Goal: Task Accomplishment & Management: Manage account settings

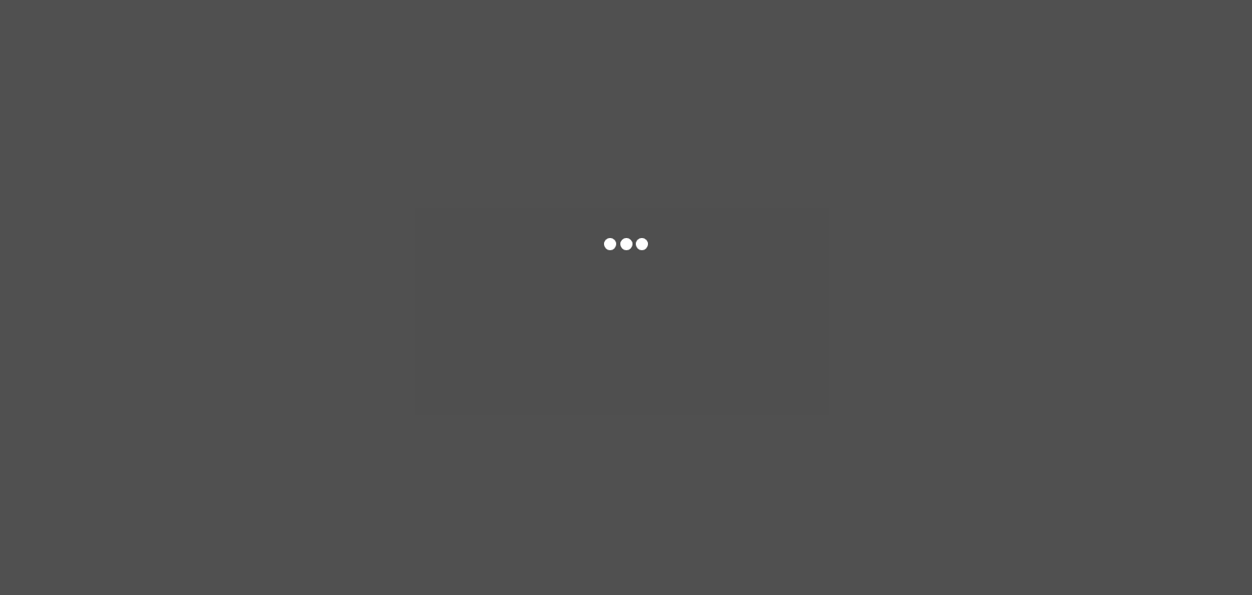
click at [657, 157] on div at bounding box center [626, 297] width 1252 height 595
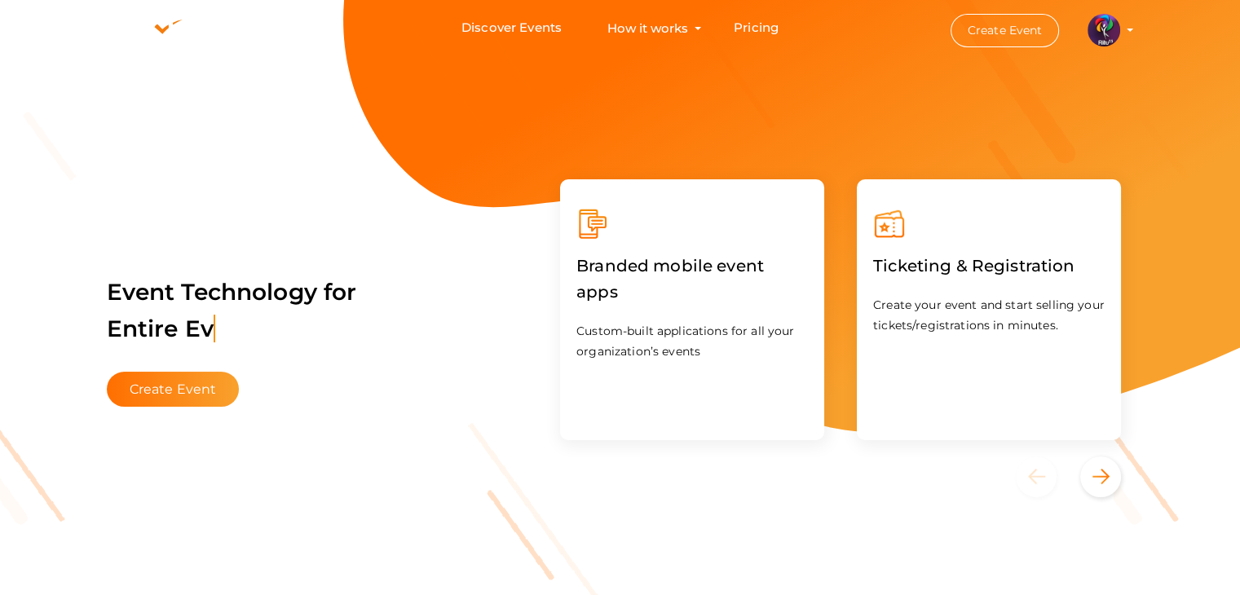
click at [1101, 16] on img at bounding box center [1104, 30] width 33 height 33
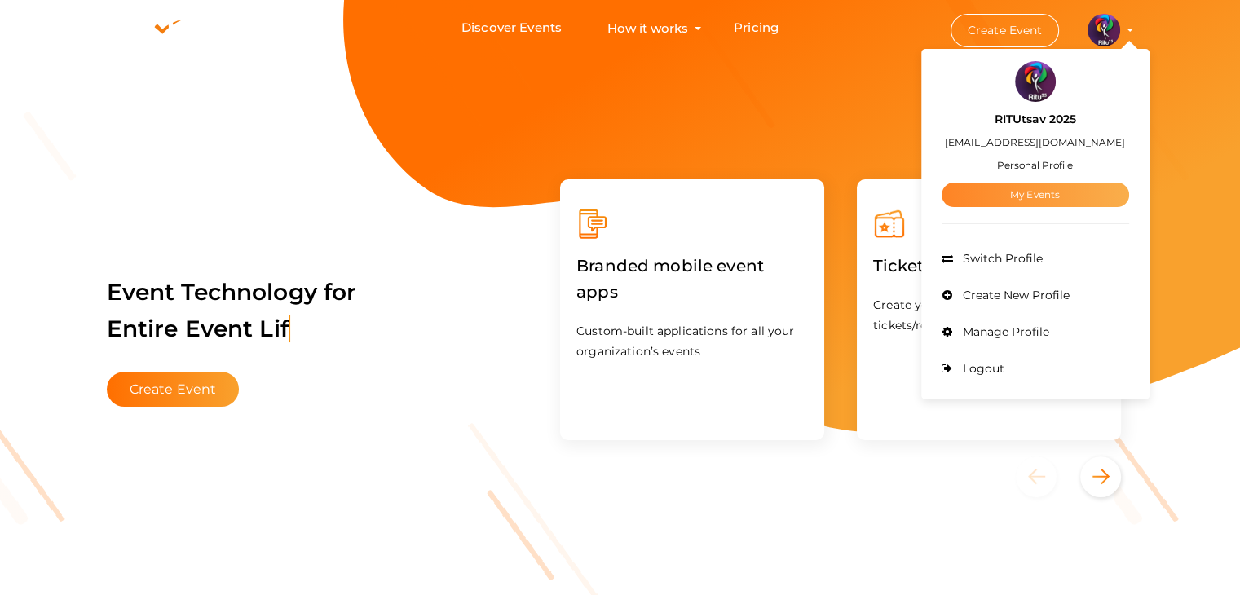
click at [1050, 193] on link "My Events" at bounding box center [1036, 195] width 188 height 24
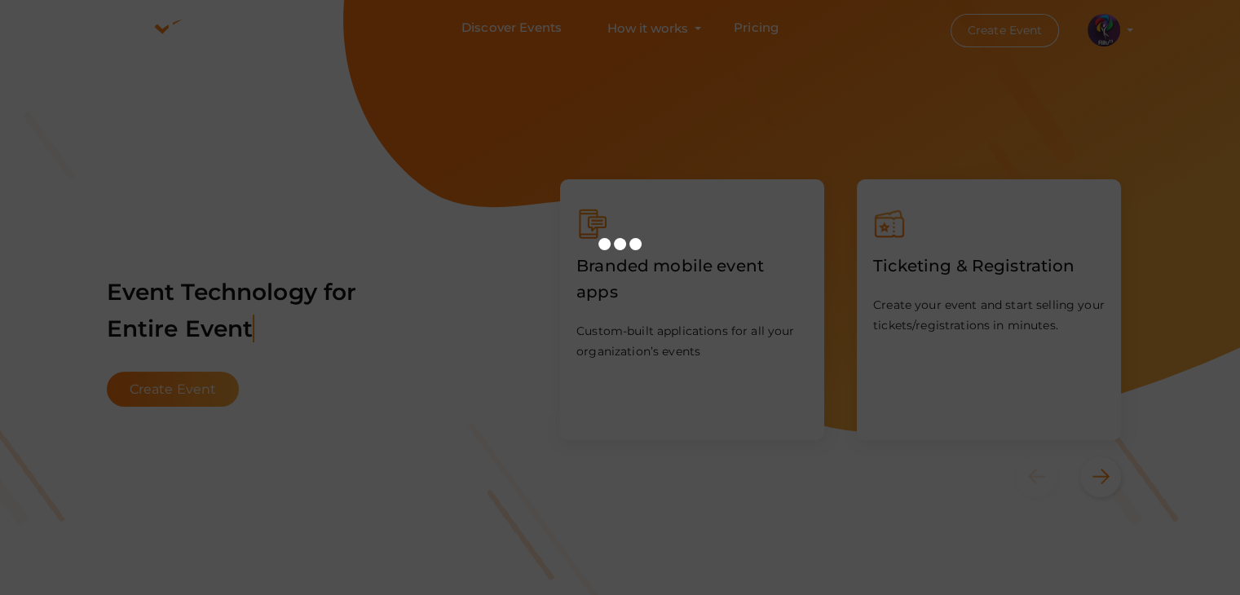
click at [806, 303] on div at bounding box center [620, 297] width 1240 height 595
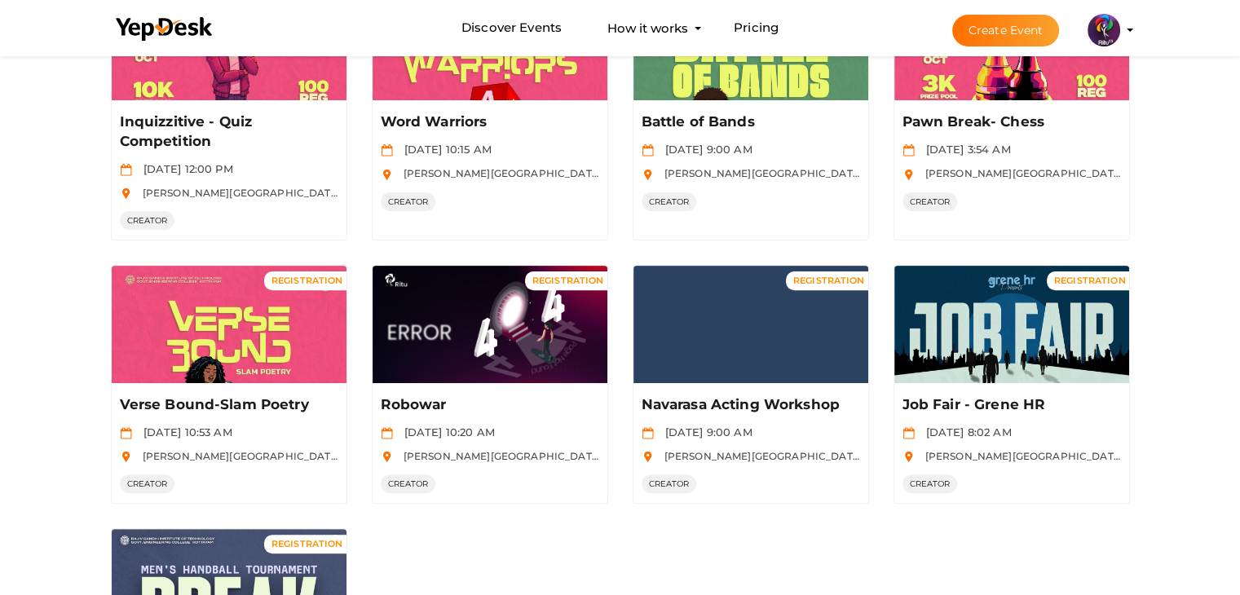
scroll to position [503, 0]
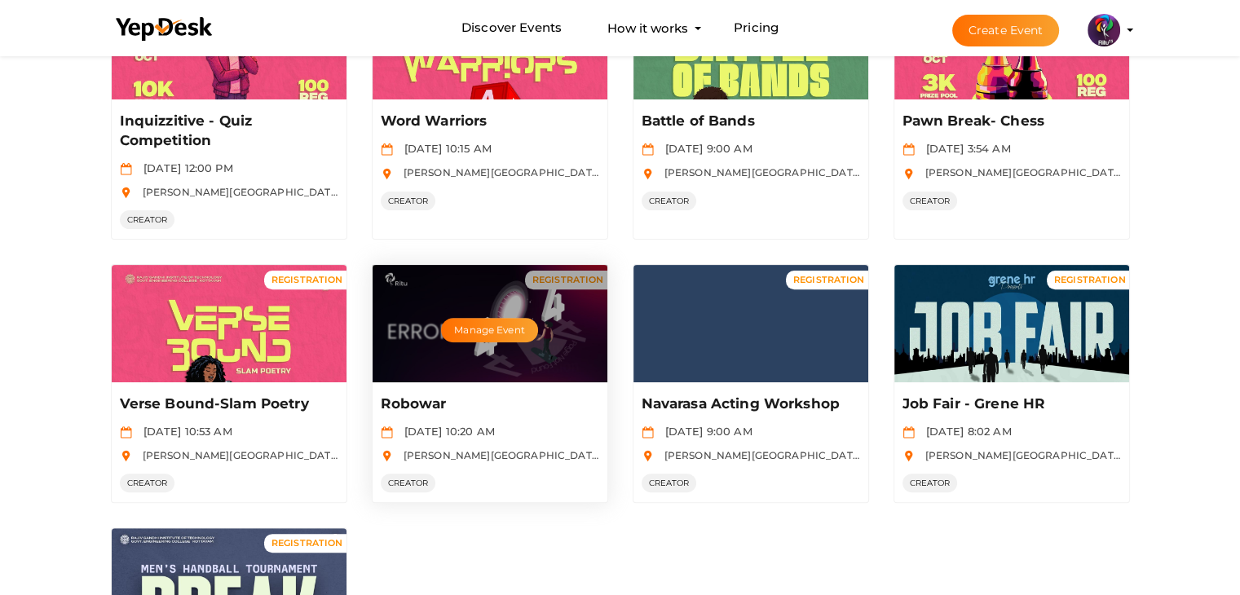
click at [509, 345] on div "Manage Event" at bounding box center [490, 323] width 235 height 117
click at [494, 327] on button "Manage Event" at bounding box center [489, 330] width 96 height 24
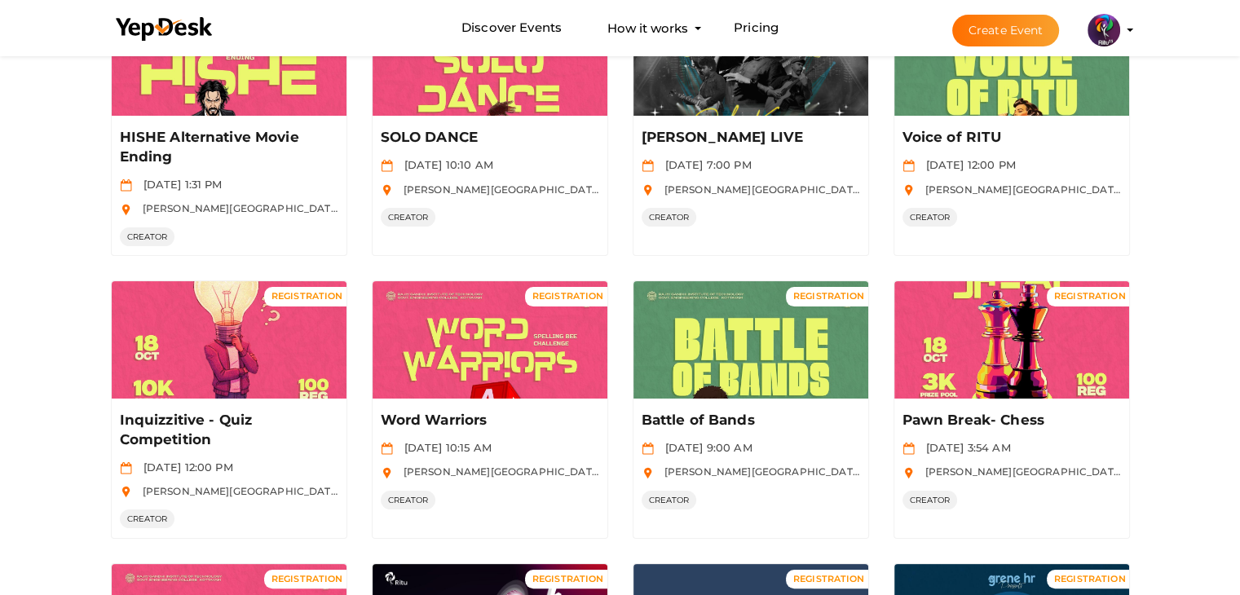
scroll to position [0, 0]
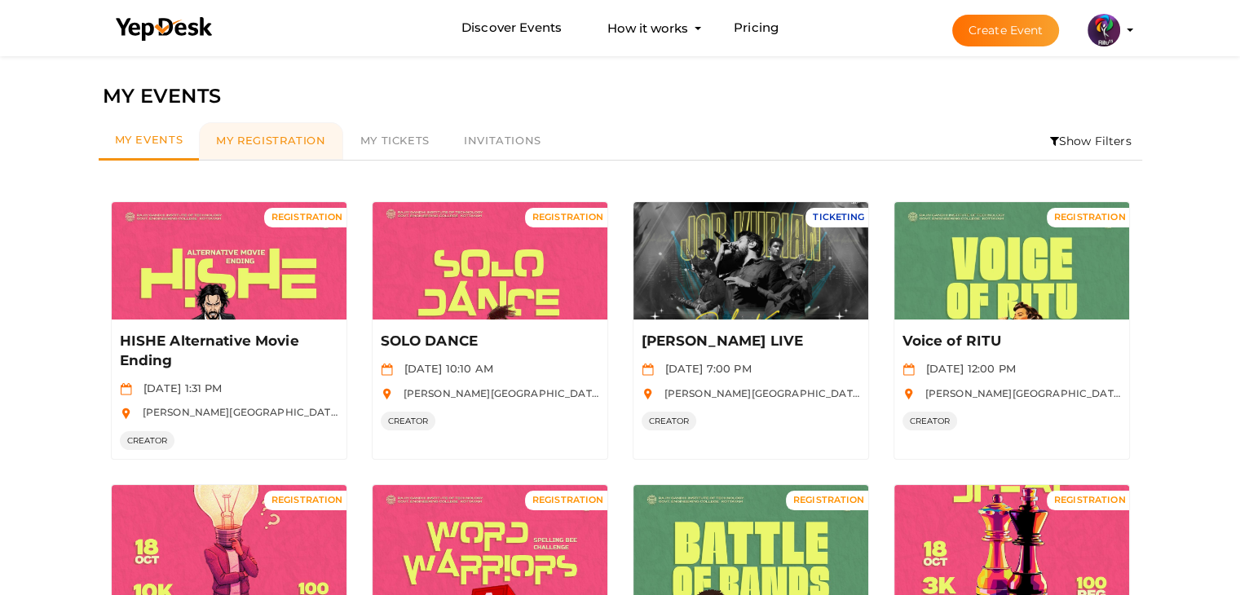
click at [291, 152] on link "My Registration" at bounding box center [271, 141] width 144 height 38
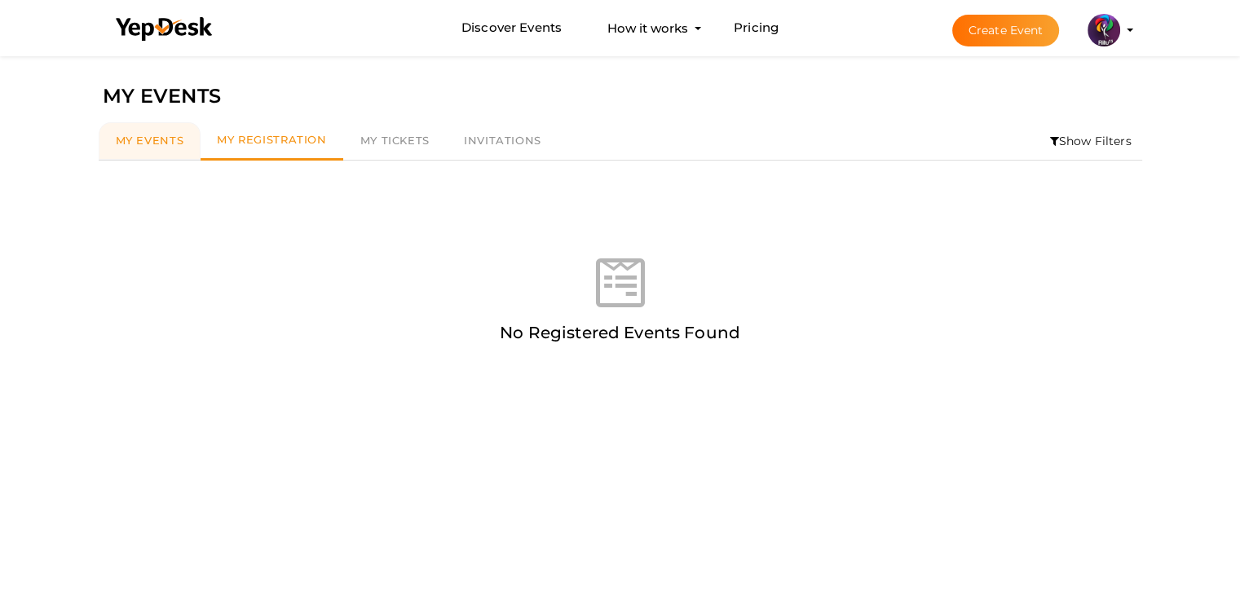
click at [178, 151] on link "My Events" at bounding box center [150, 141] width 103 height 38
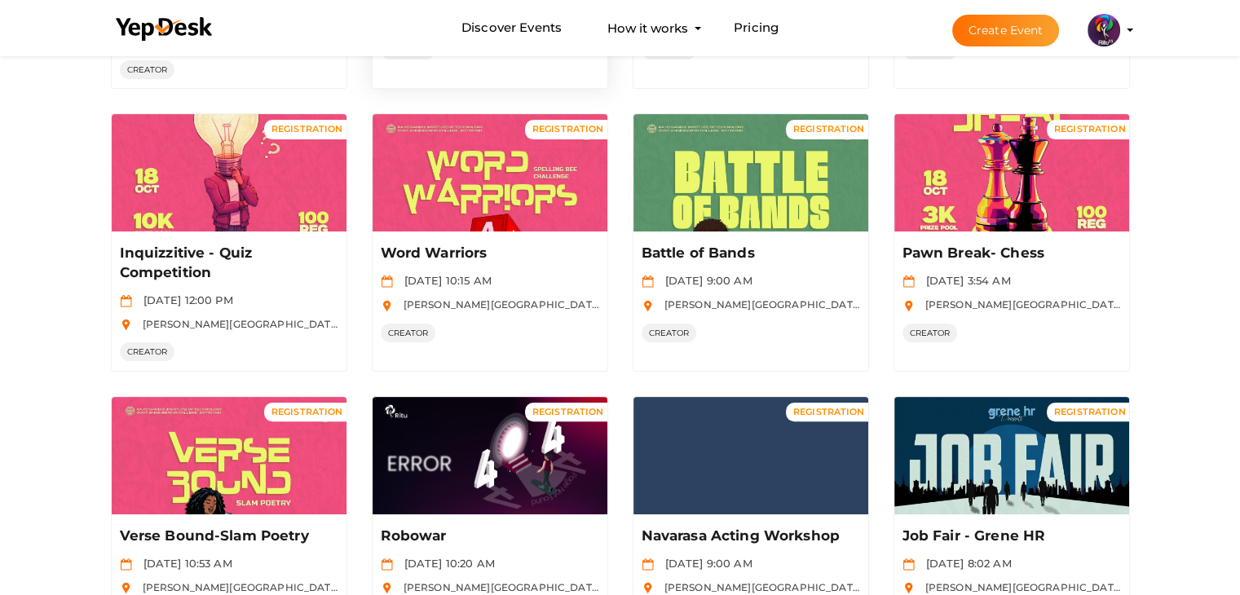
scroll to position [372, 0]
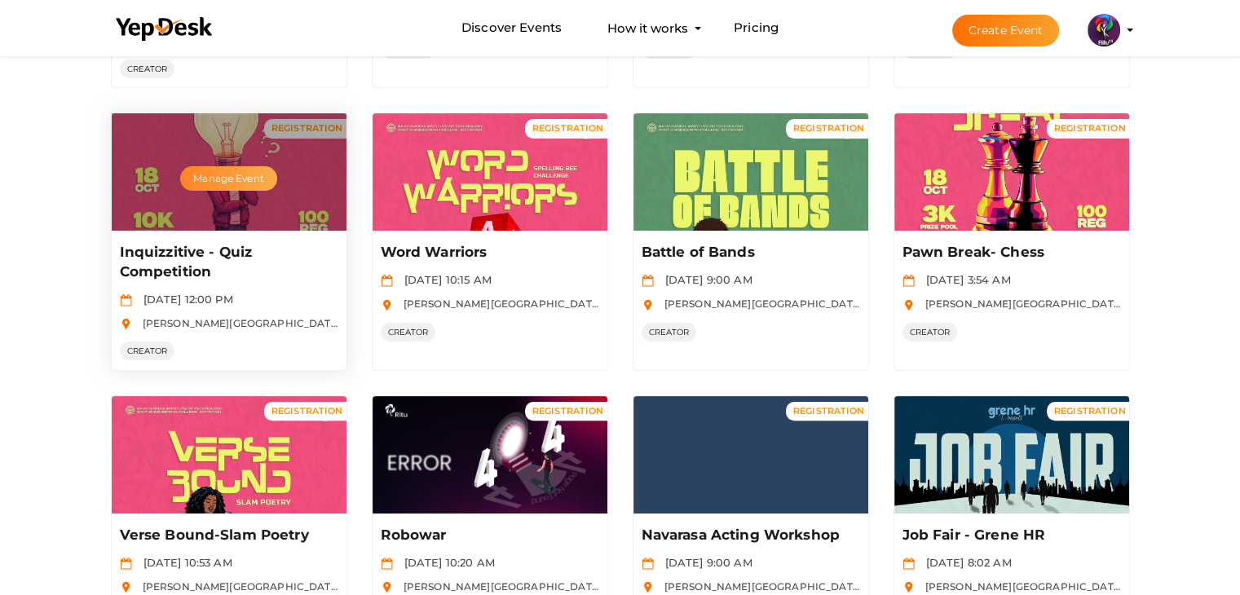
click at [259, 180] on button "Manage Event" at bounding box center [228, 178] width 96 height 24
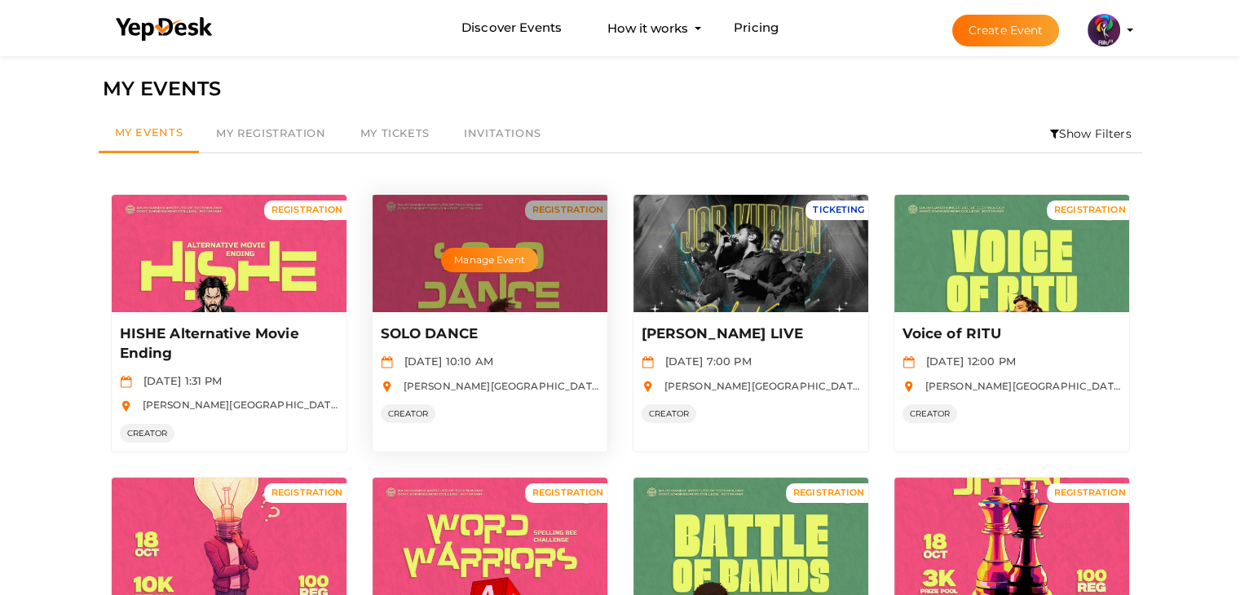
scroll to position [0, 0]
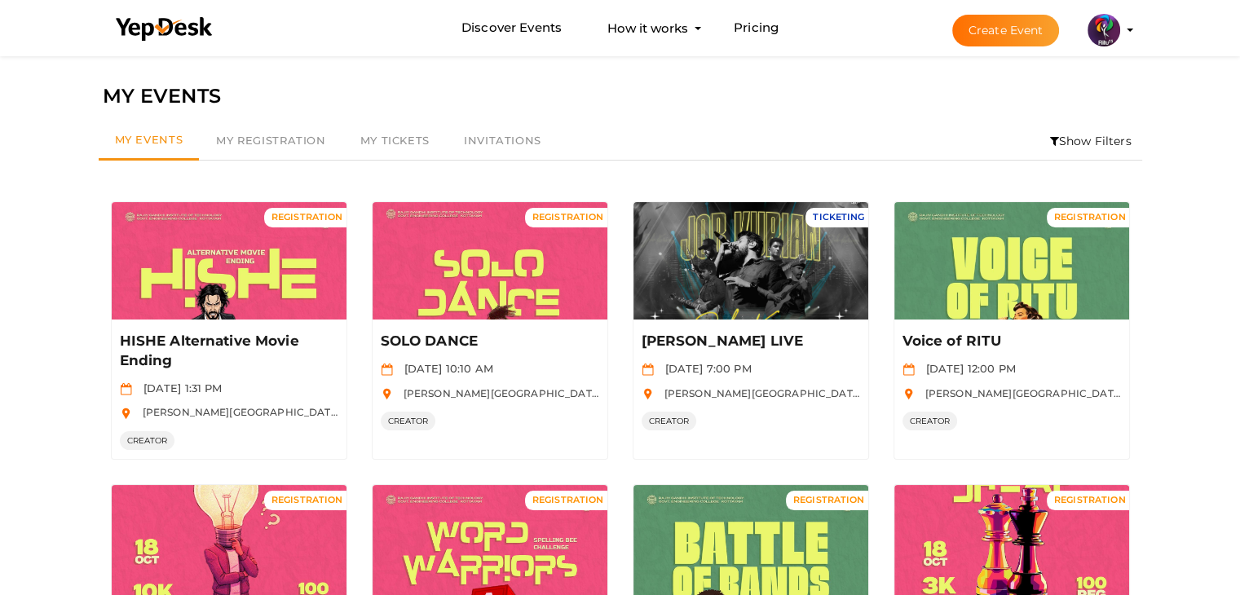
click at [998, 38] on button "Create Event" at bounding box center [1006, 31] width 108 height 32
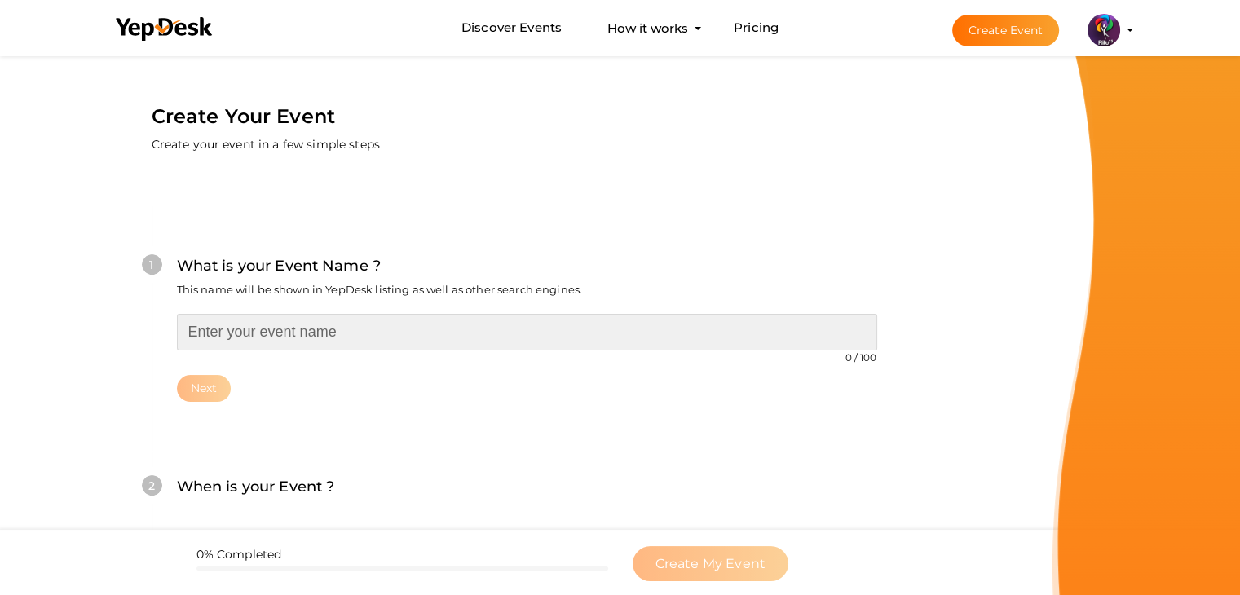
click at [419, 320] on input "text" at bounding box center [527, 332] width 700 height 37
type input "Robo Soccer"
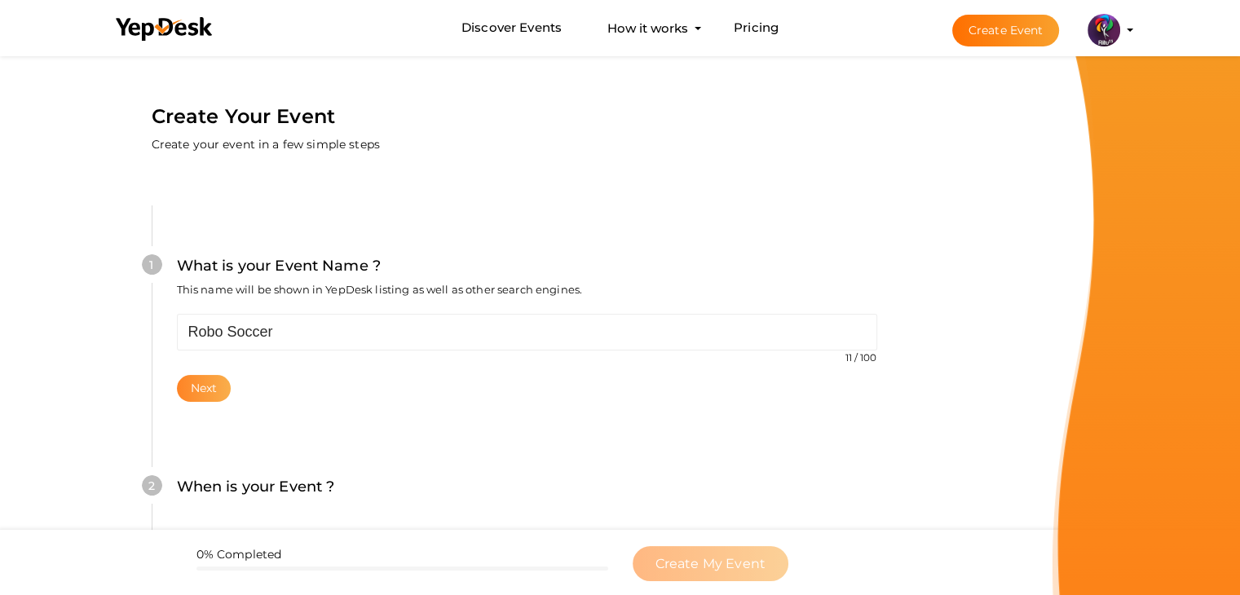
drag, startPoint x: 155, startPoint y: 387, endPoint x: 210, endPoint y: 388, distance: 55.5
click at [210, 388] on div "1 What is your Event Name ? This name will be shown in YepDesk listing as well …" at bounding box center [527, 327] width 750 height 245
click at [210, 388] on button "Next" at bounding box center [204, 388] width 55 height 27
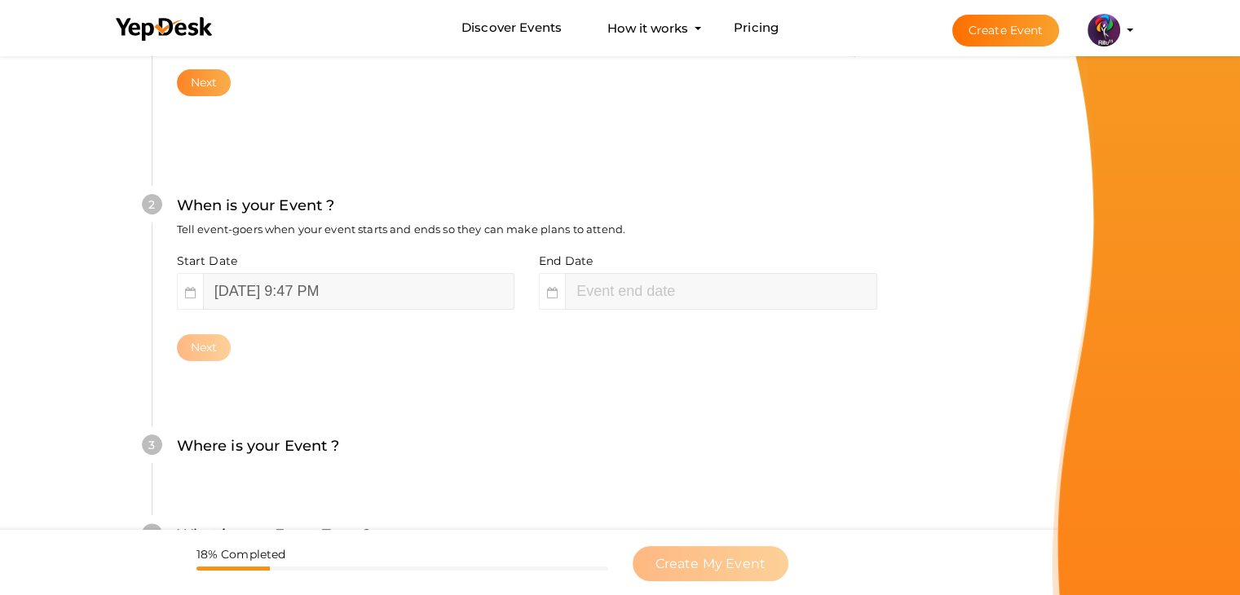
scroll to position [335, 0]
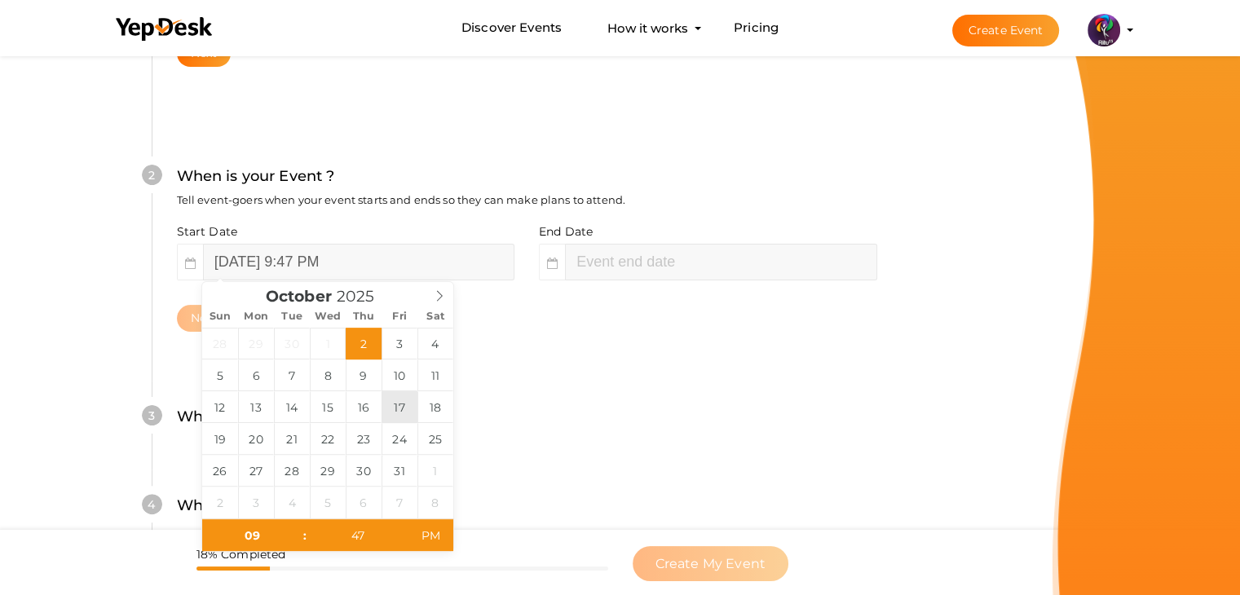
type input "[DATE] 9:47 PM"
type input "11"
type input "47"
type input "[DATE] 11:47 PM"
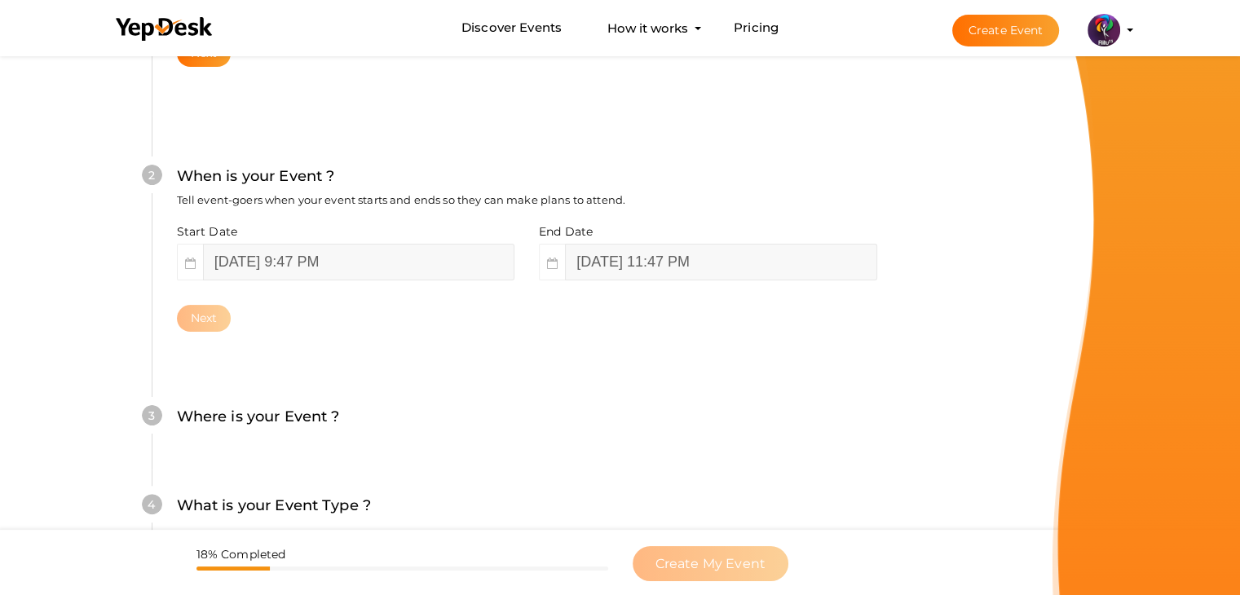
click at [295, 321] on div "Next" at bounding box center [527, 318] width 700 height 27
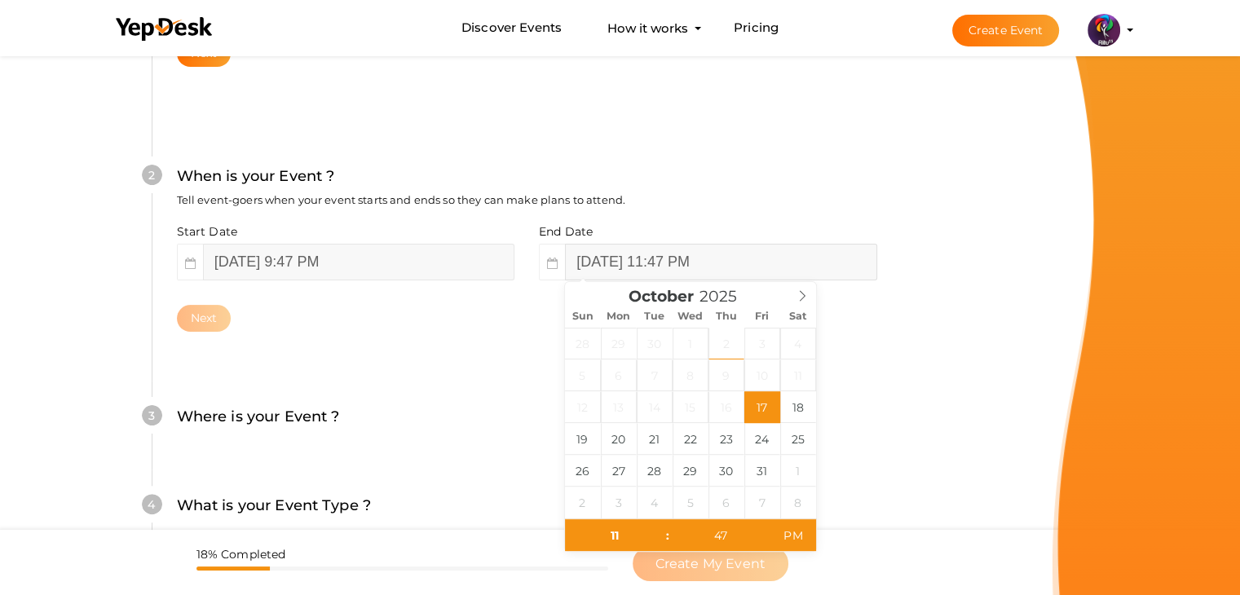
click at [816, 256] on input "[DATE] 11:47 PM" at bounding box center [720, 262] width 311 height 37
type input "10"
type input "[DATE] 10:47 PM"
click at [791, 532] on span "PM" at bounding box center [793, 535] width 45 height 33
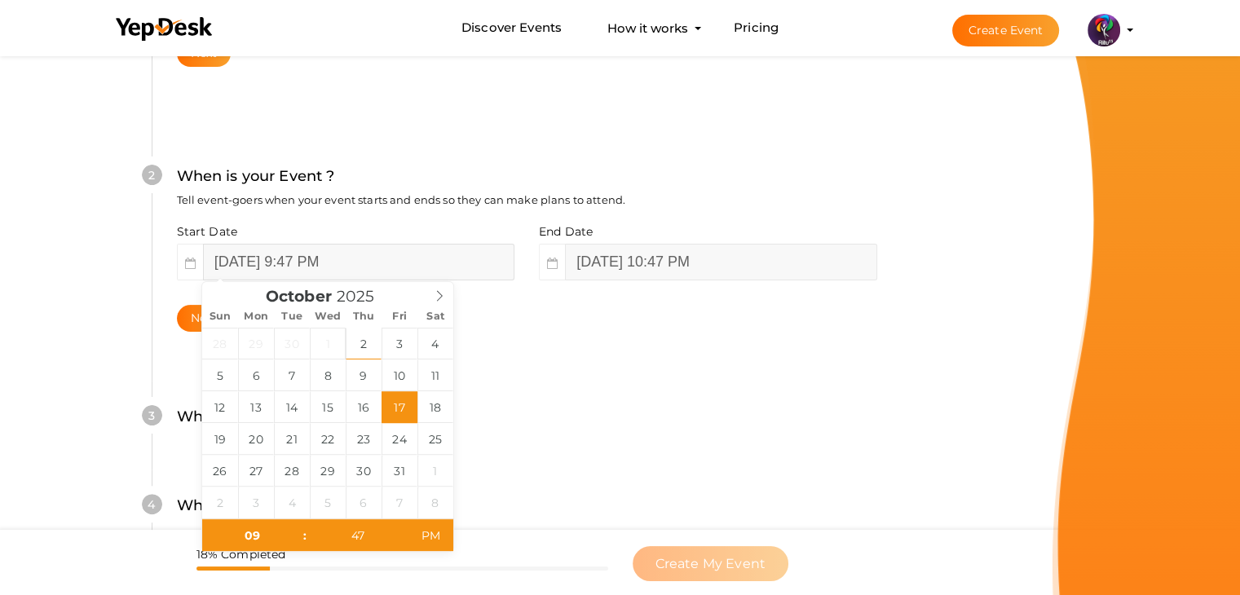
click at [359, 250] on input "[DATE] 9:47 PM" at bounding box center [358, 262] width 311 height 37
type input "[DATE] 9:47 AM"
click at [429, 533] on span "AM" at bounding box center [431, 535] width 45 height 33
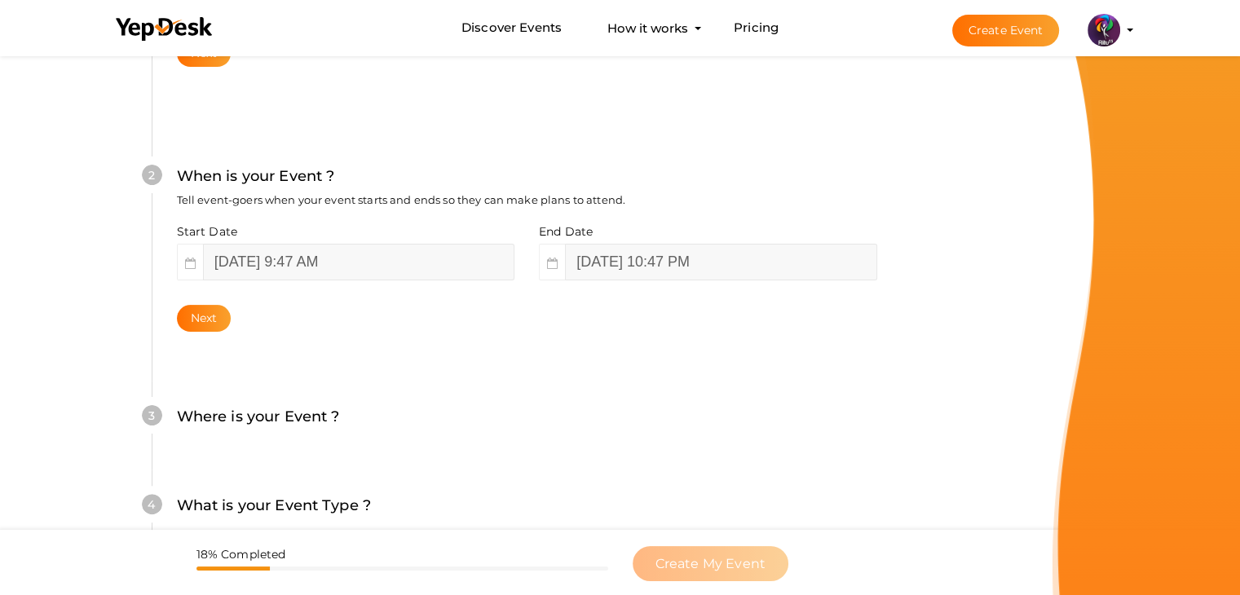
click at [545, 465] on div "3 Where is your Event ? Tell event-goers where your event location is. Venue On…" at bounding box center [527, 425] width 750 height 89
click at [214, 322] on button "Next" at bounding box center [204, 318] width 55 height 27
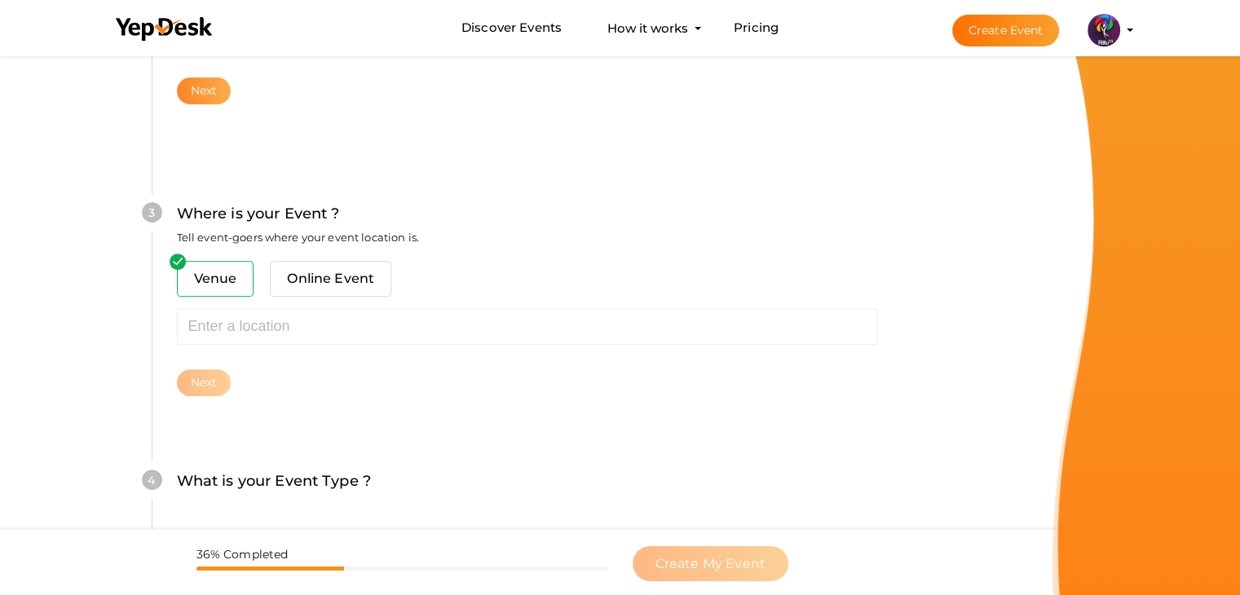
scroll to position [600, 0]
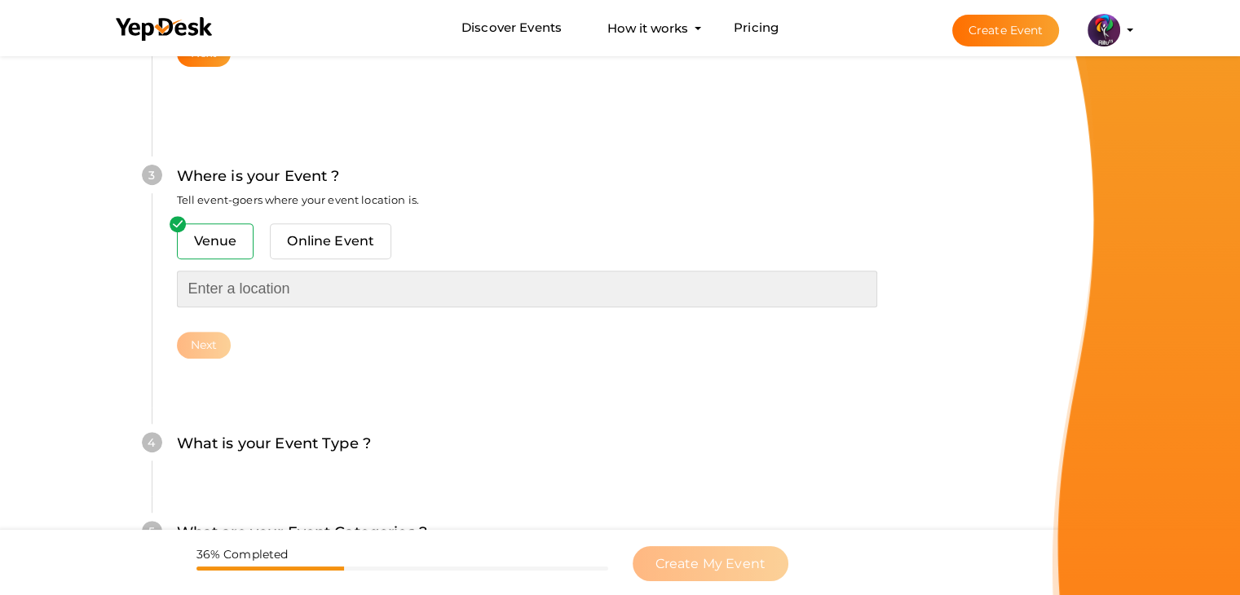
click at [264, 277] on input "text" at bounding box center [527, 289] width 700 height 37
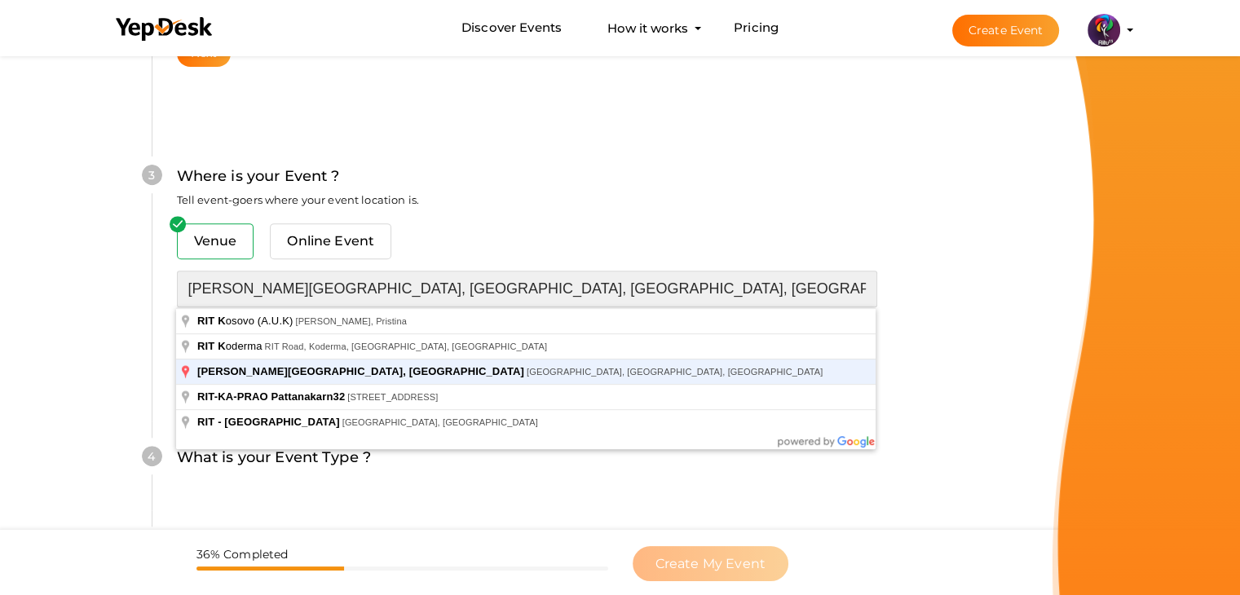
type input "[PERSON_NAME][GEOGRAPHIC_DATA], [GEOGRAPHIC_DATA], [GEOGRAPHIC_DATA], [GEOGRAPH…"
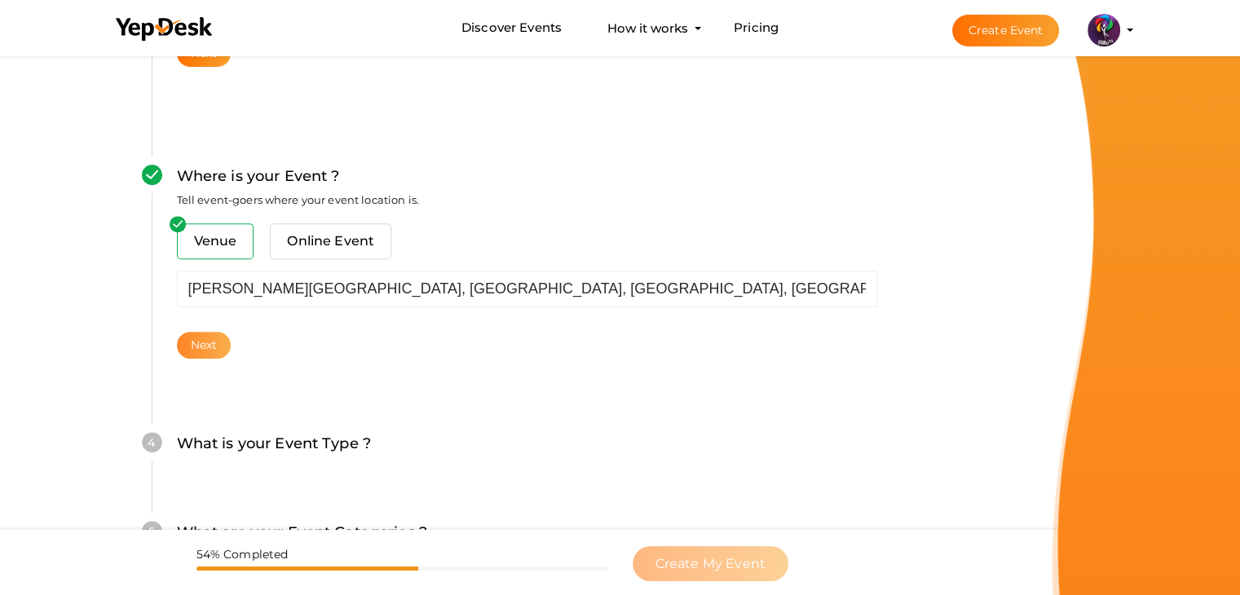
click at [214, 334] on button "Next" at bounding box center [204, 345] width 55 height 27
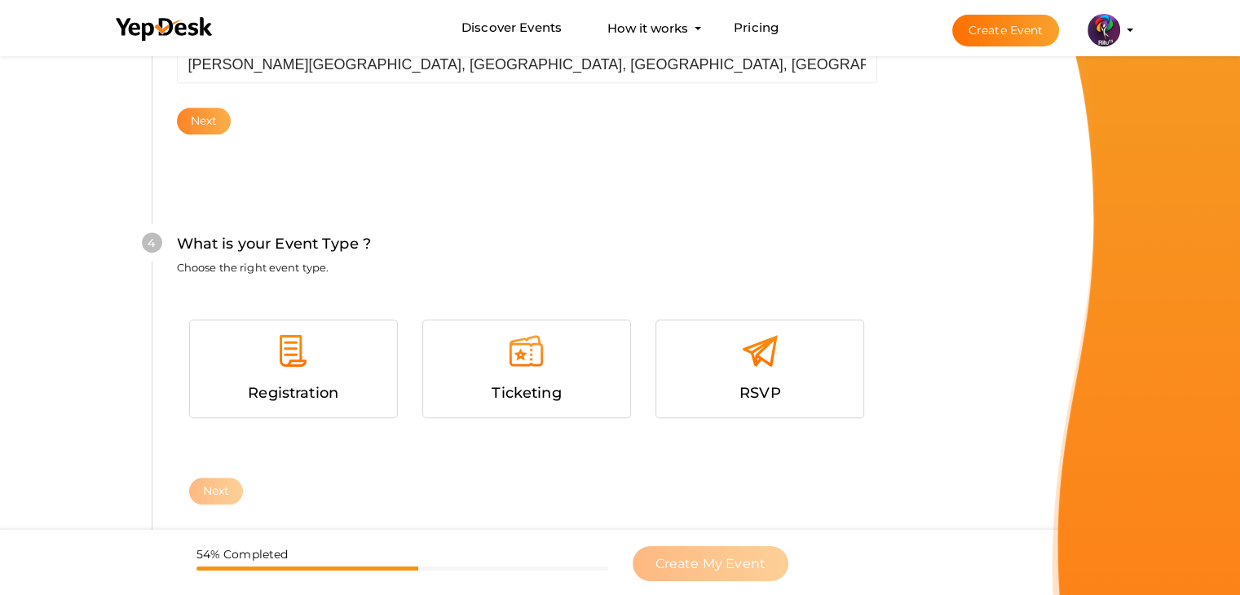
scroll to position [892, 0]
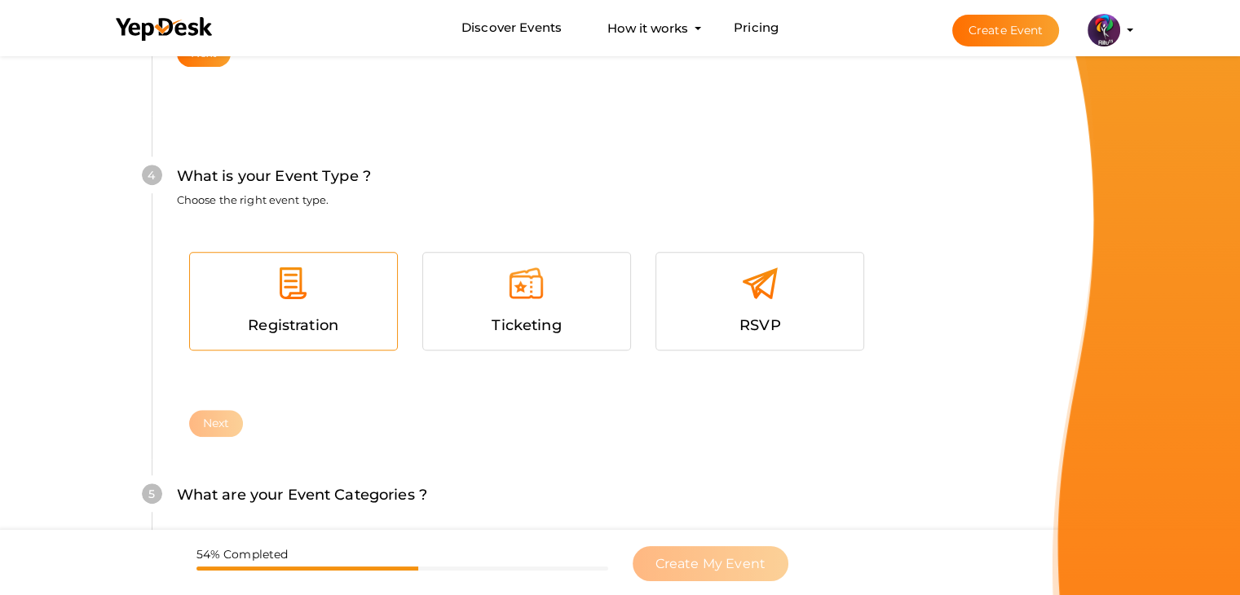
click at [296, 300] on img at bounding box center [293, 283] width 37 height 37
click at [211, 416] on button "Next" at bounding box center [216, 423] width 55 height 27
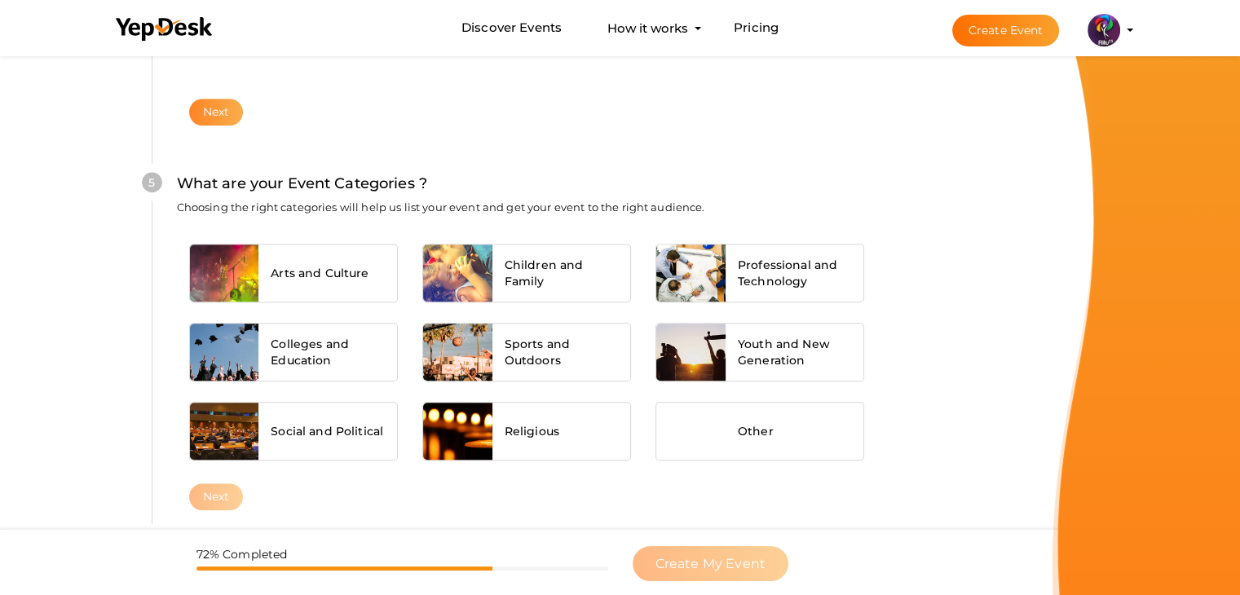
scroll to position [1234, 0]
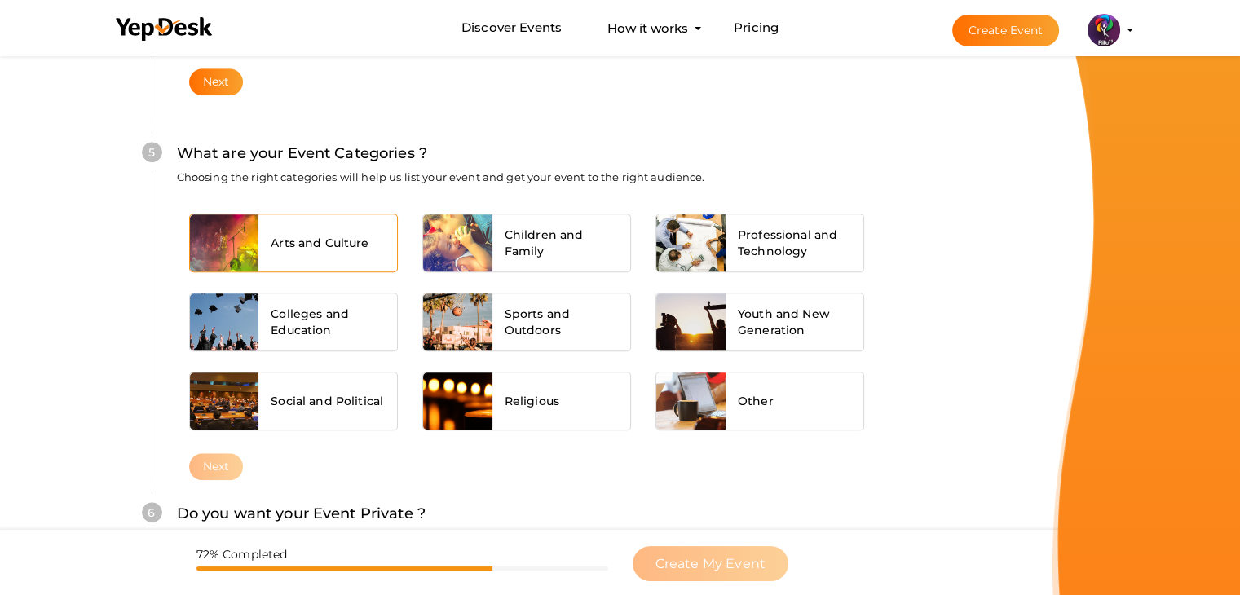
click at [357, 219] on div "Arts and Culture" at bounding box center [327, 242] width 139 height 57
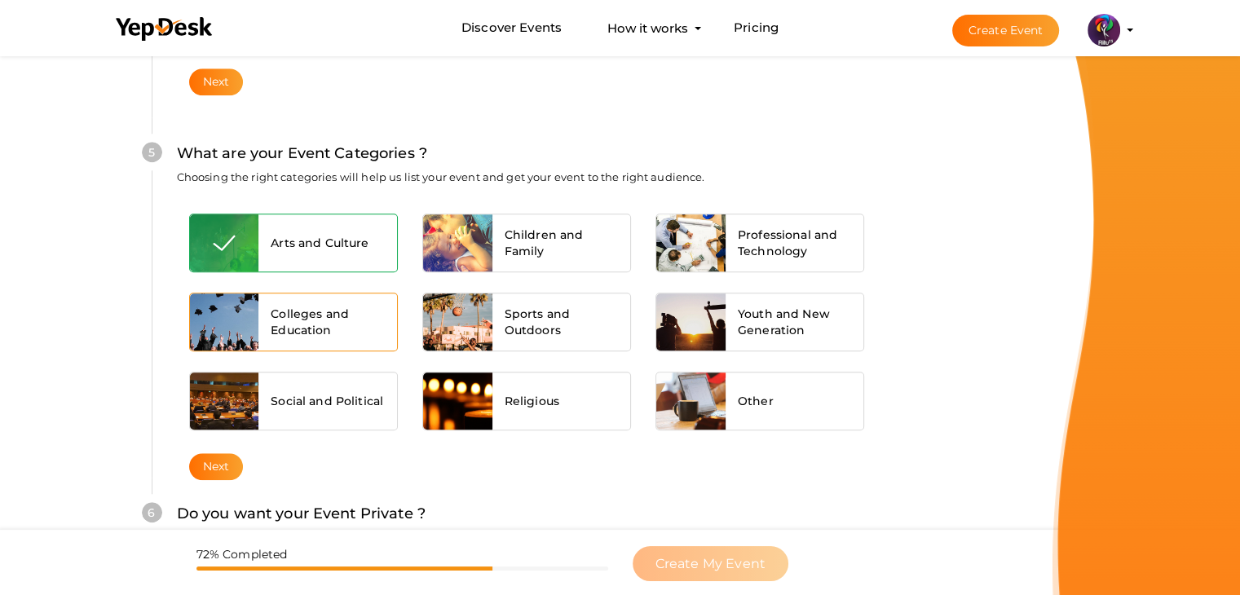
click at [327, 324] on span "Colleges and Education" at bounding box center [328, 322] width 114 height 33
click at [223, 448] on div "Arts and Culture Children and Family Professional and Technology Colleges and E…" at bounding box center [527, 327] width 700 height 252
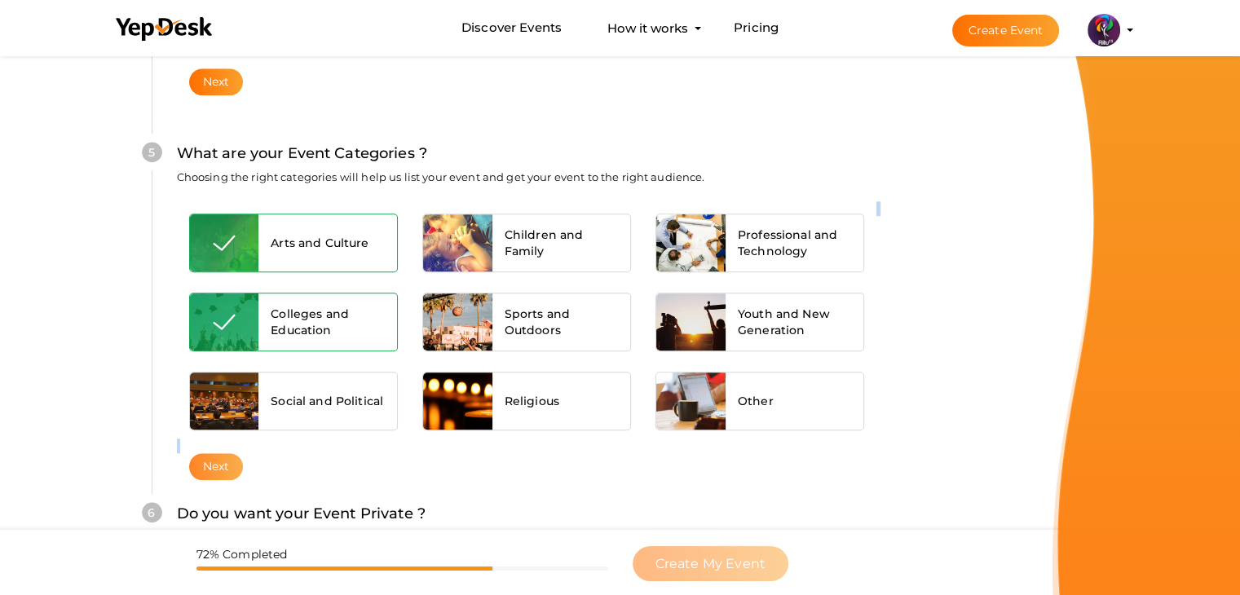
click at [223, 453] on button "Next" at bounding box center [216, 466] width 55 height 27
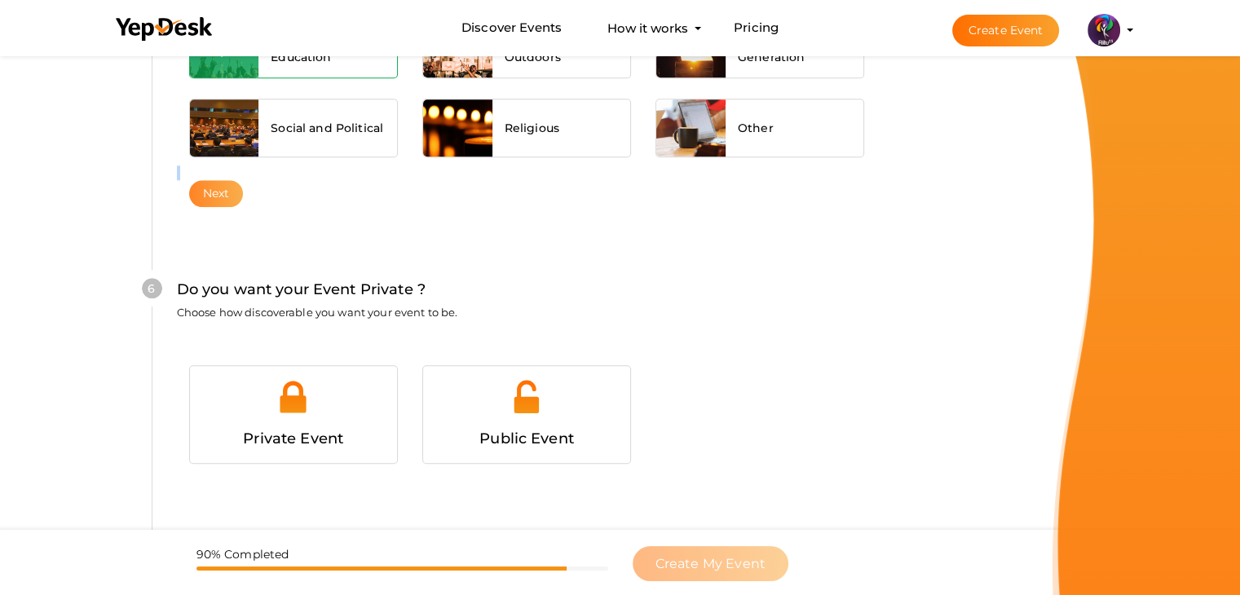
scroll to position [1592, 0]
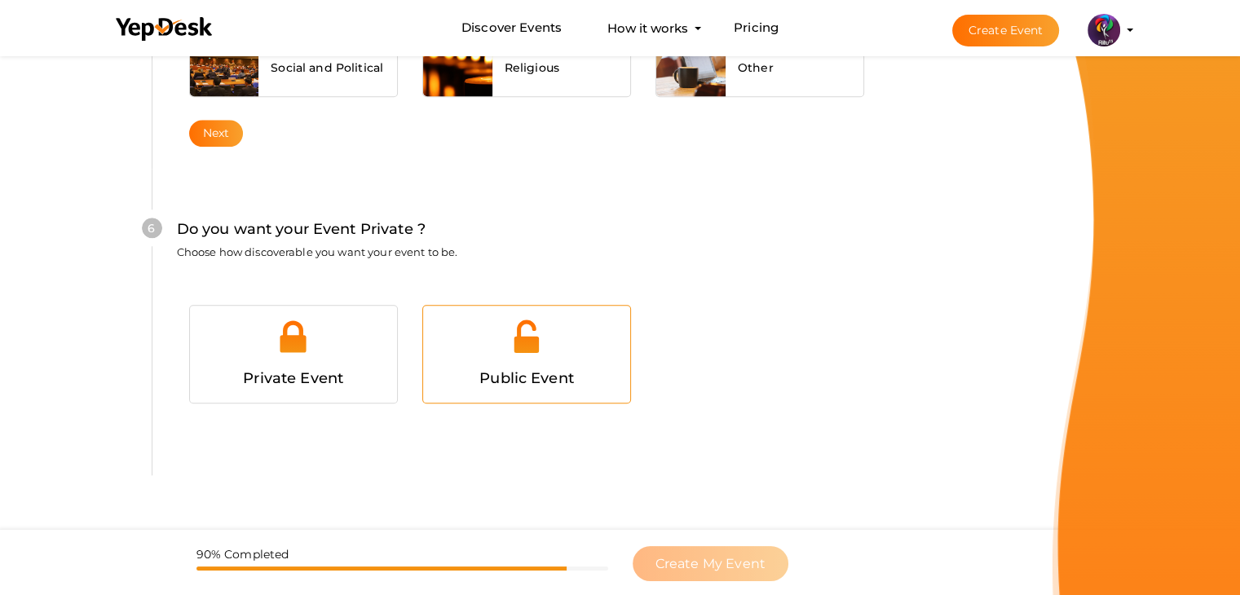
click at [577, 344] on div at bounding box center [526, 342] width 183 height 49
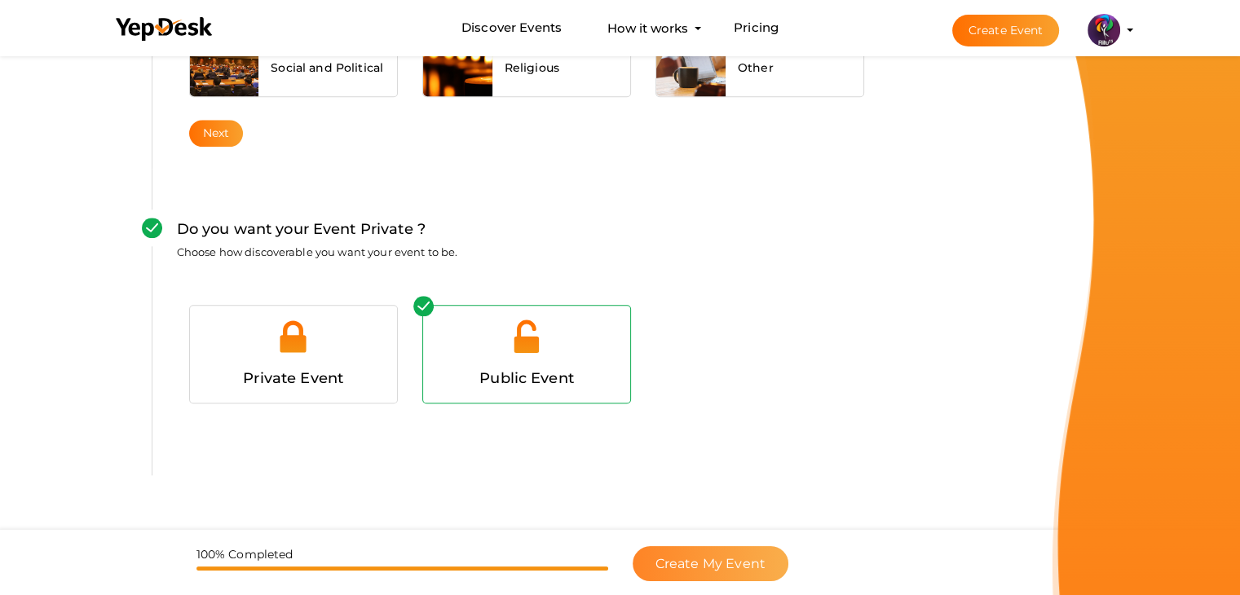
click at [711, 559] on span "Create My Event" at bounding box center [711, 563] width 110 height 15
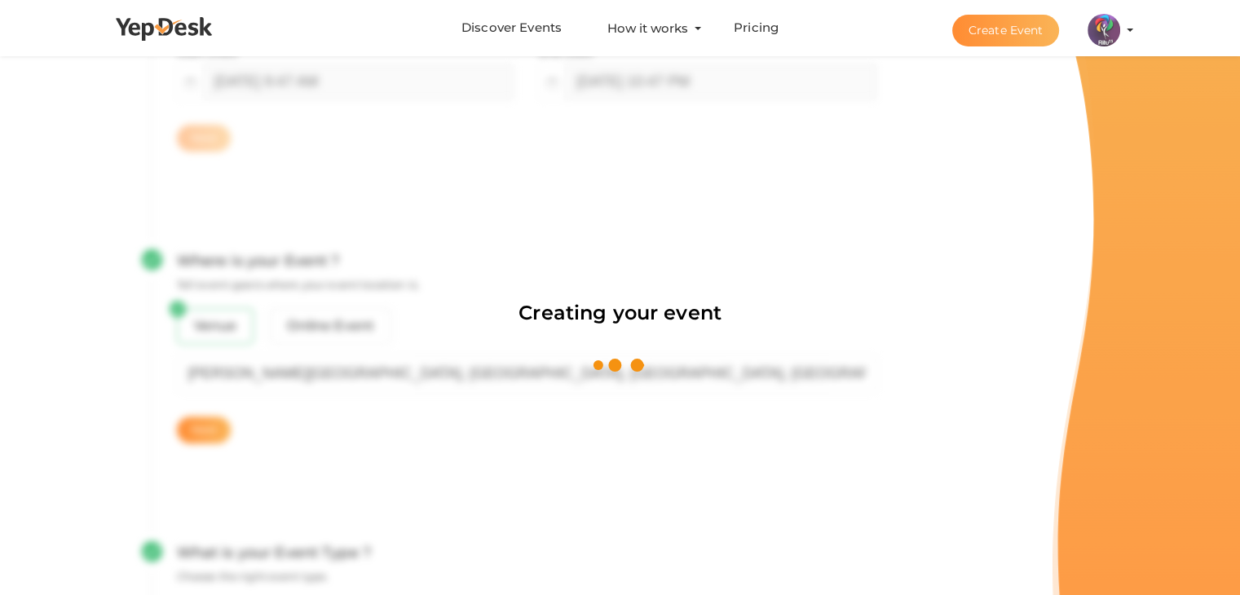
scroll to position [245, 0]
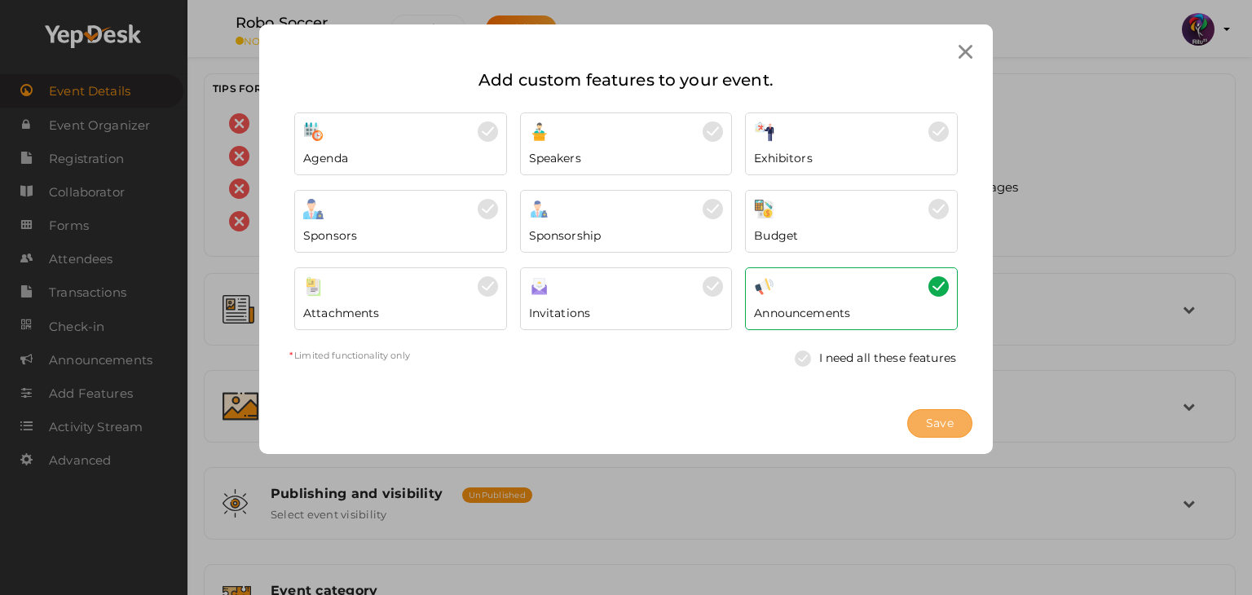
click at [961, 409] on button "Save" at bounding box center [940, 423] width 65 height 29
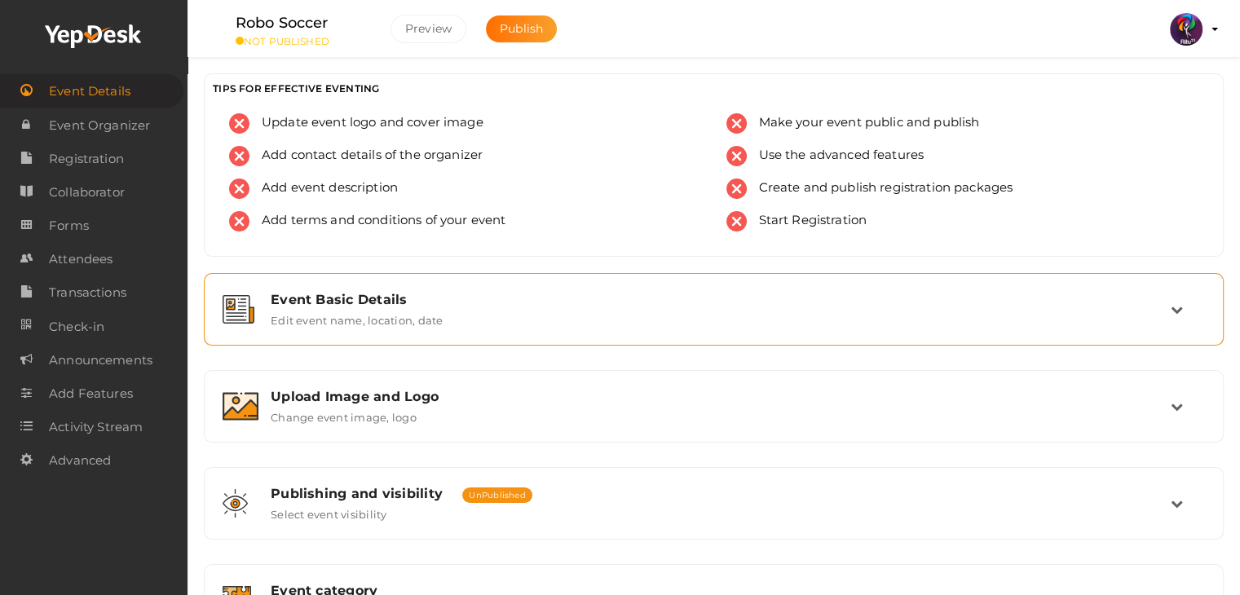
click at [584, 294] on div "Event Basic Details" at bounding box center [721, 299] width 900 height 15
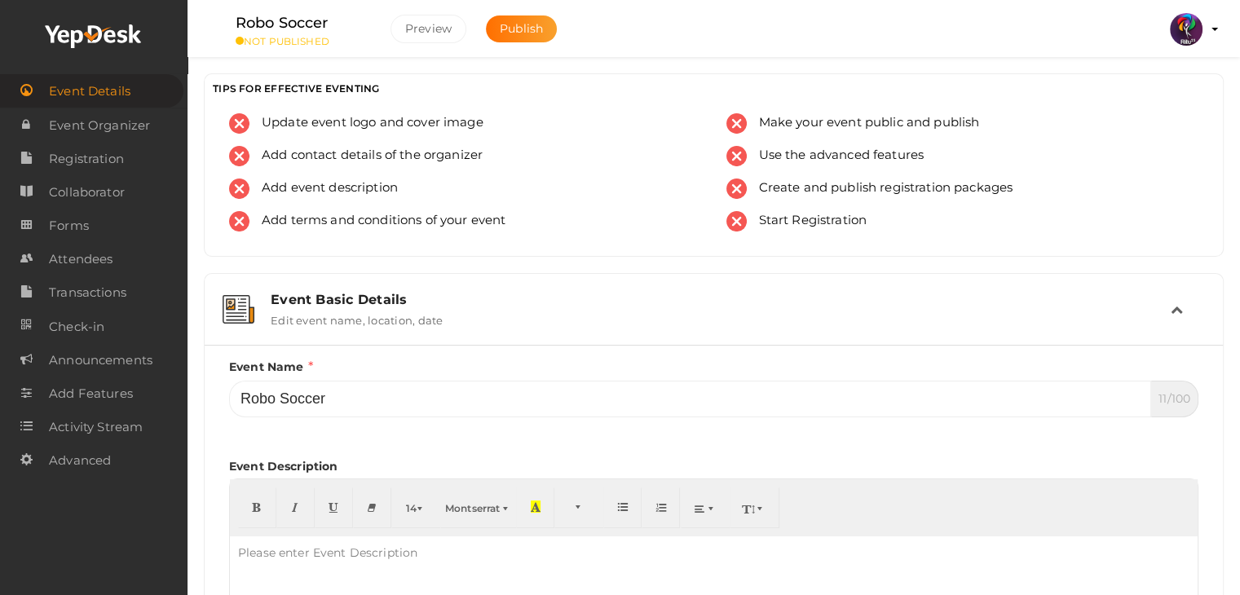
click at [584, 294] on div "Event Basic Details" at bounding box center [721, 299] width 900 height 15
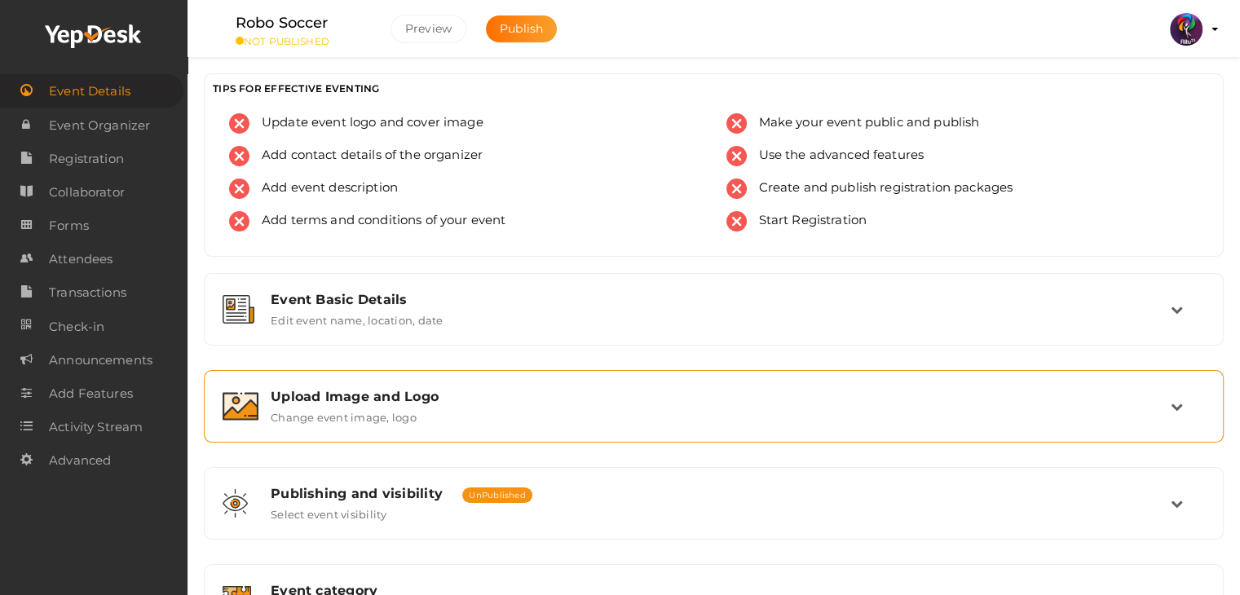
click at [565, 389] on div "Upload Image and Logo" at bounding box center [721, 396] width 900 height 15
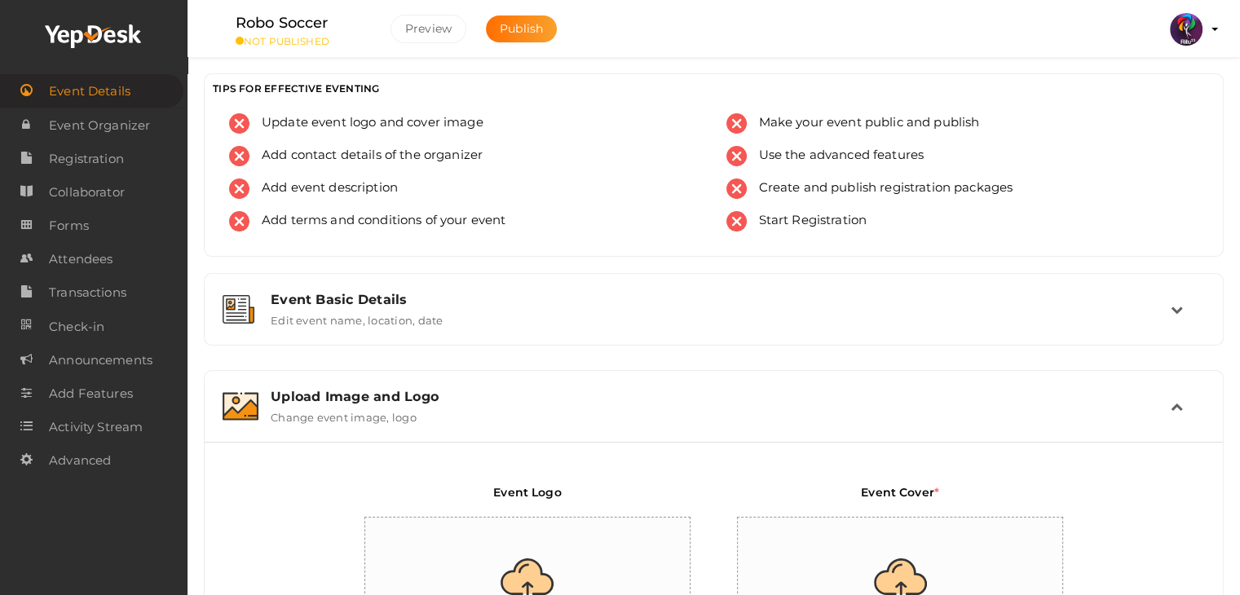
click at [558, 572] on input "file" at bounding box center [528, 589] width 326 height 143
type input "C:\fakepath\logo yepdesk.png"
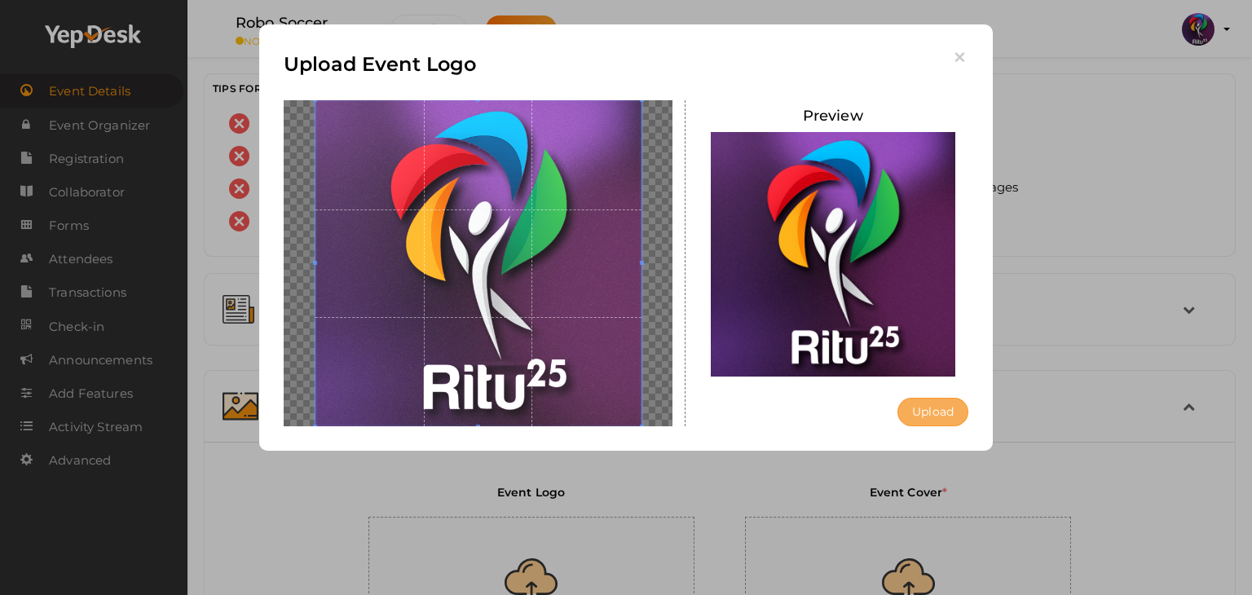
click at [950, 409] on button "Upload" at bounding box center [933, 412] width 71 height 29
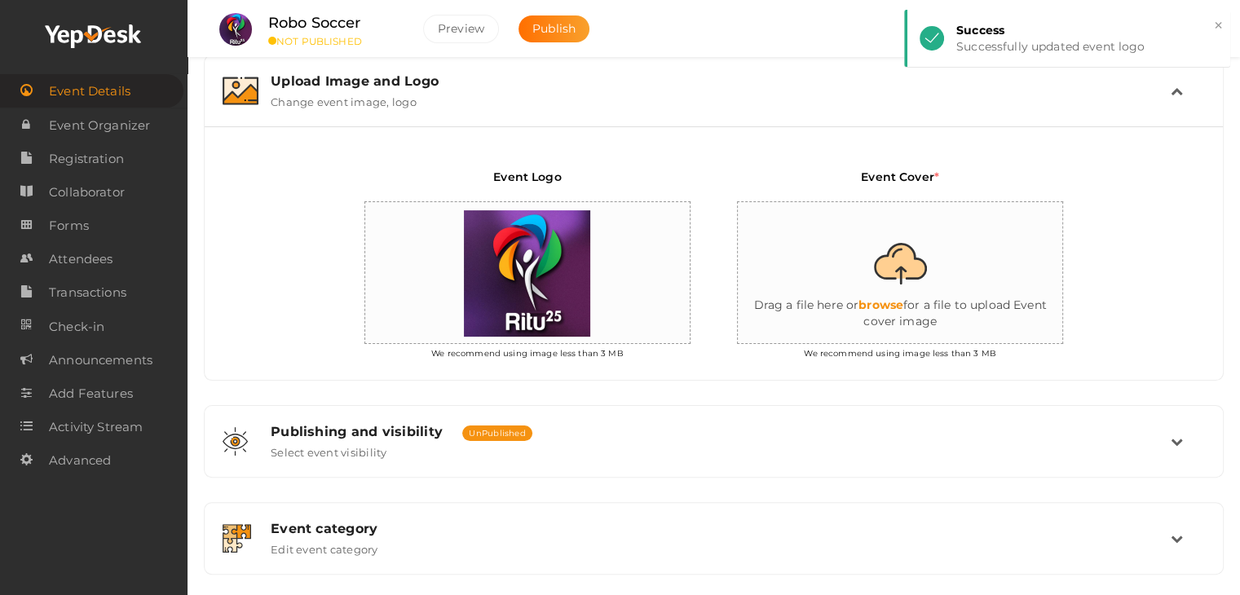
scroll to position [313, 0]
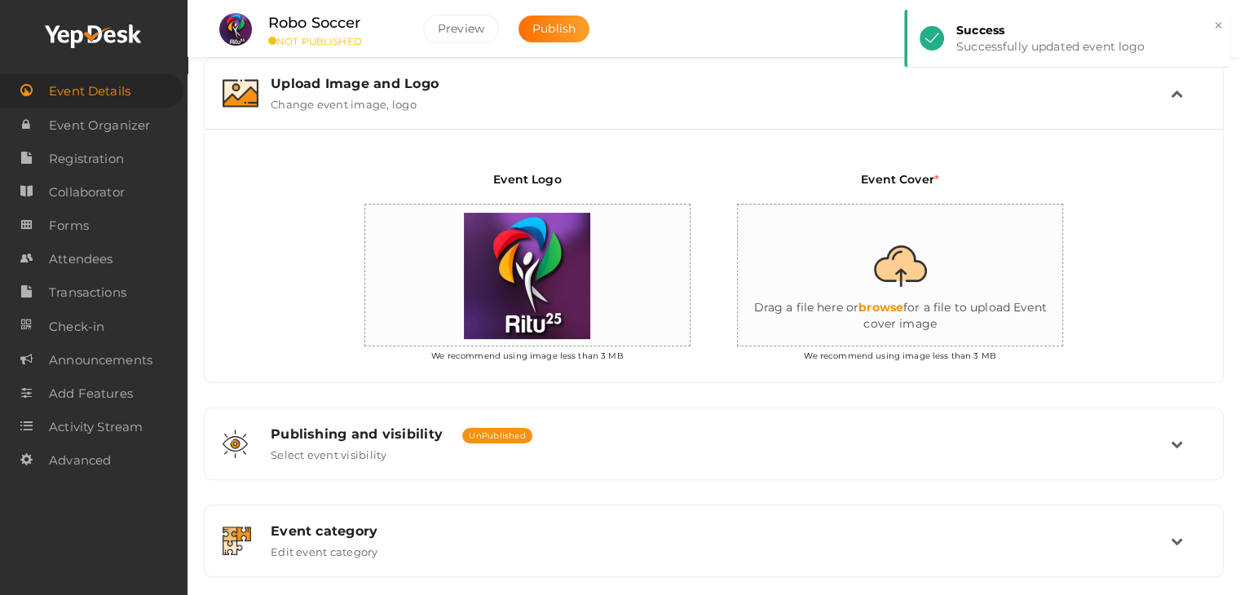
click at [898, 270] on input "file" at bounding box center [901, 276] width 326 height 143
type input "C:\fakepath\404 GLOW.png"
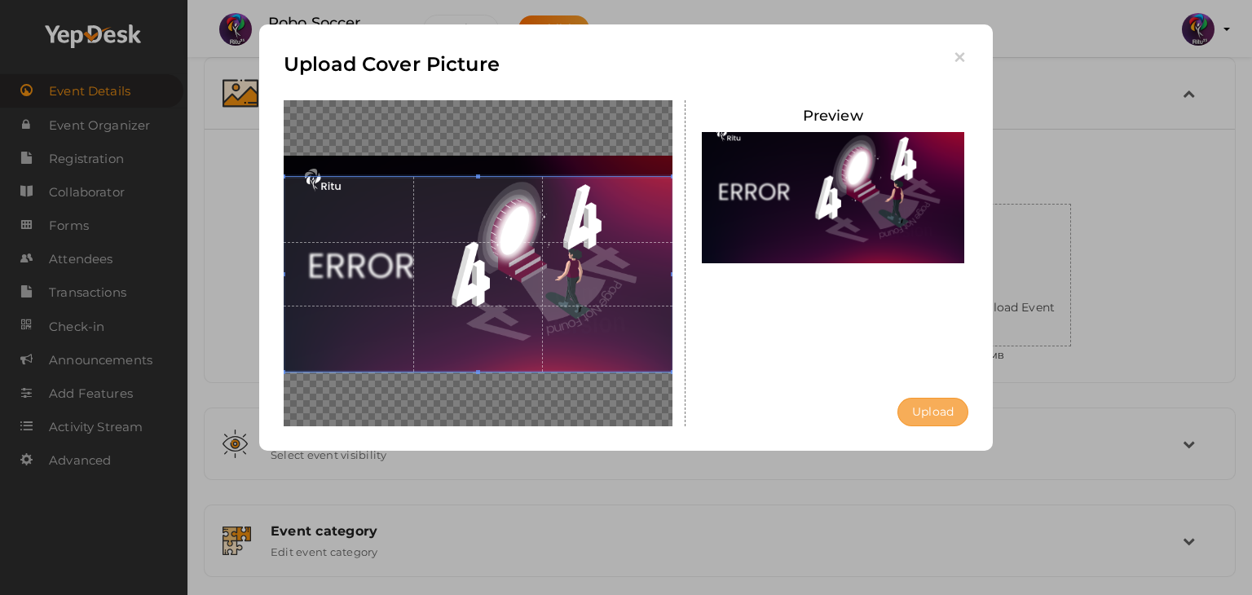
click at [913, 402] on button "Upload" at bounding box center [933, 412] width 71 height 29
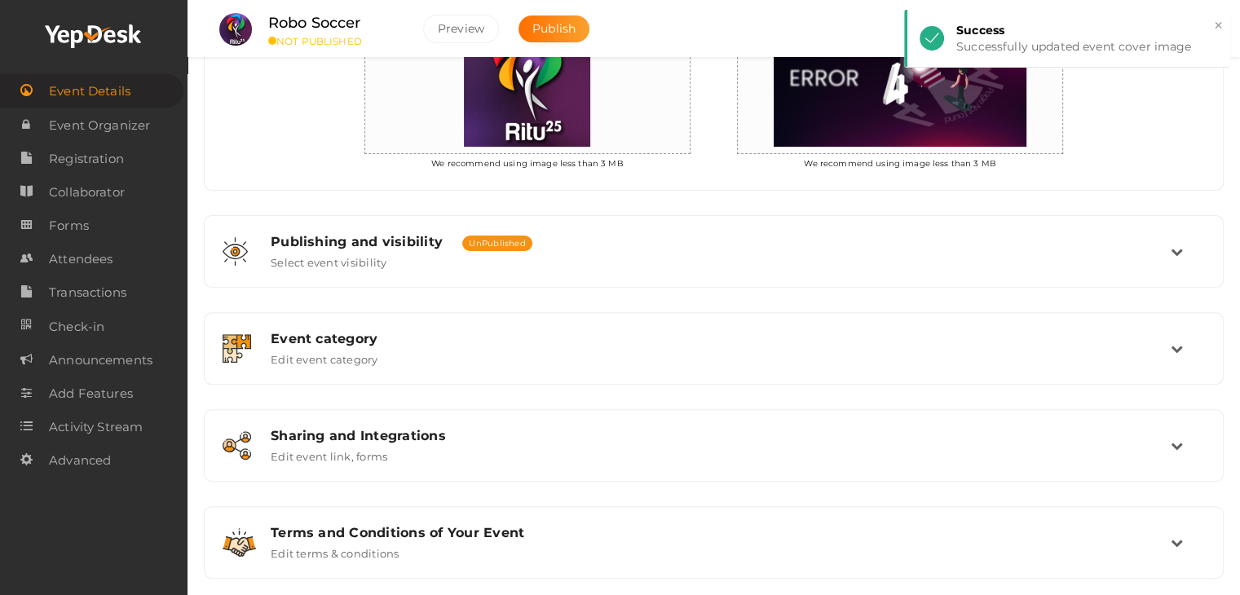
scroll to position [527, 0]
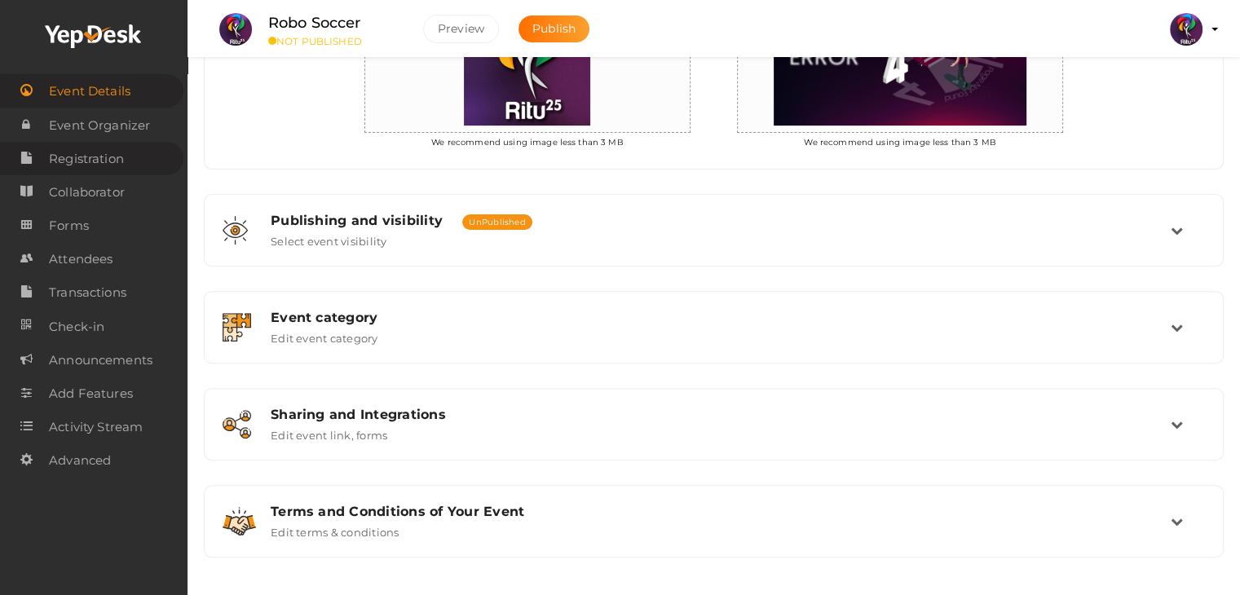
click at [105, 164] on span "Registration" at bounding box center [86, 159] width 75 height 33
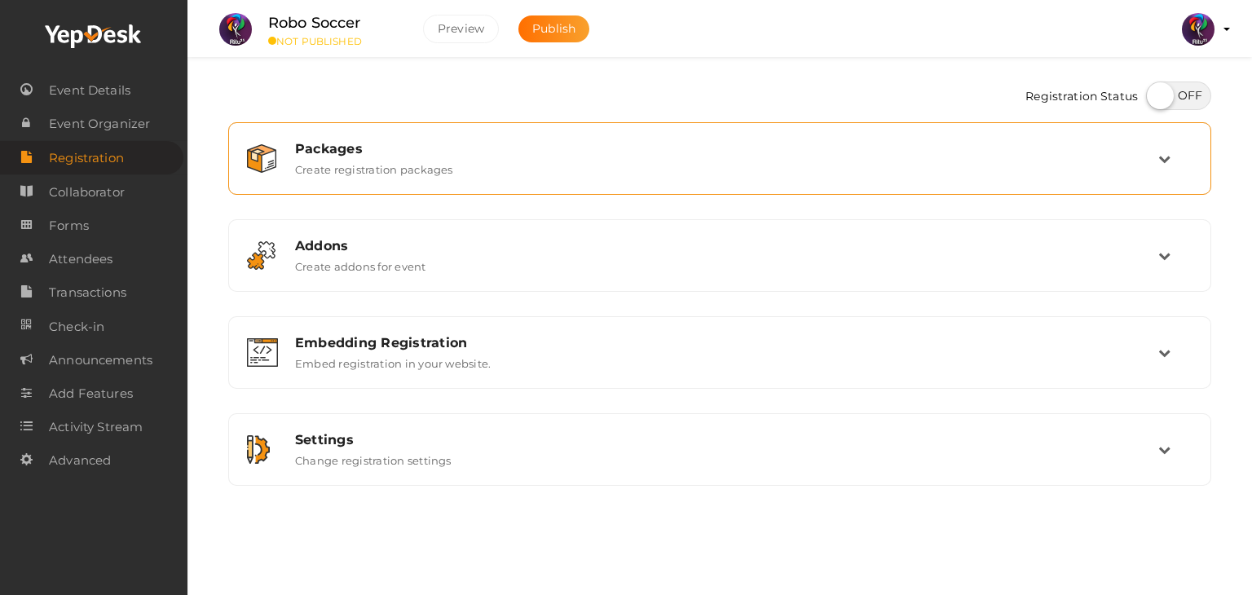
click at [603, 180] on div "Packages Create registration packages" at bounding box center [719, 158] width 965 height 55
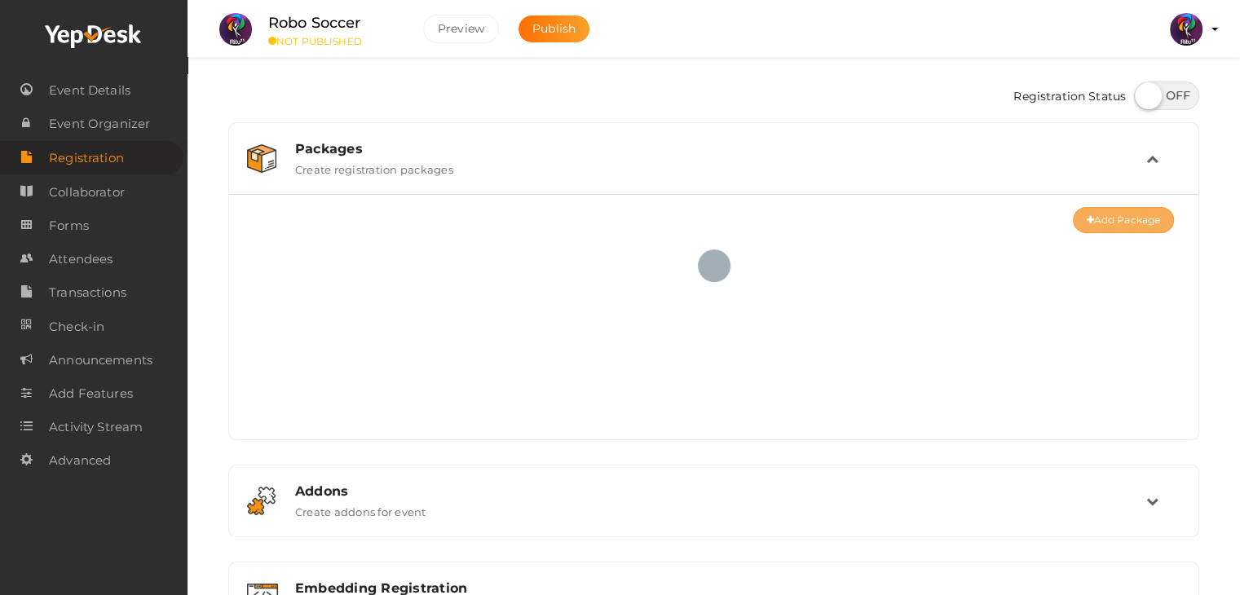
click at [1124, 224] on button "Add Package" at bounding box center [1123, 220] width 101 height 26
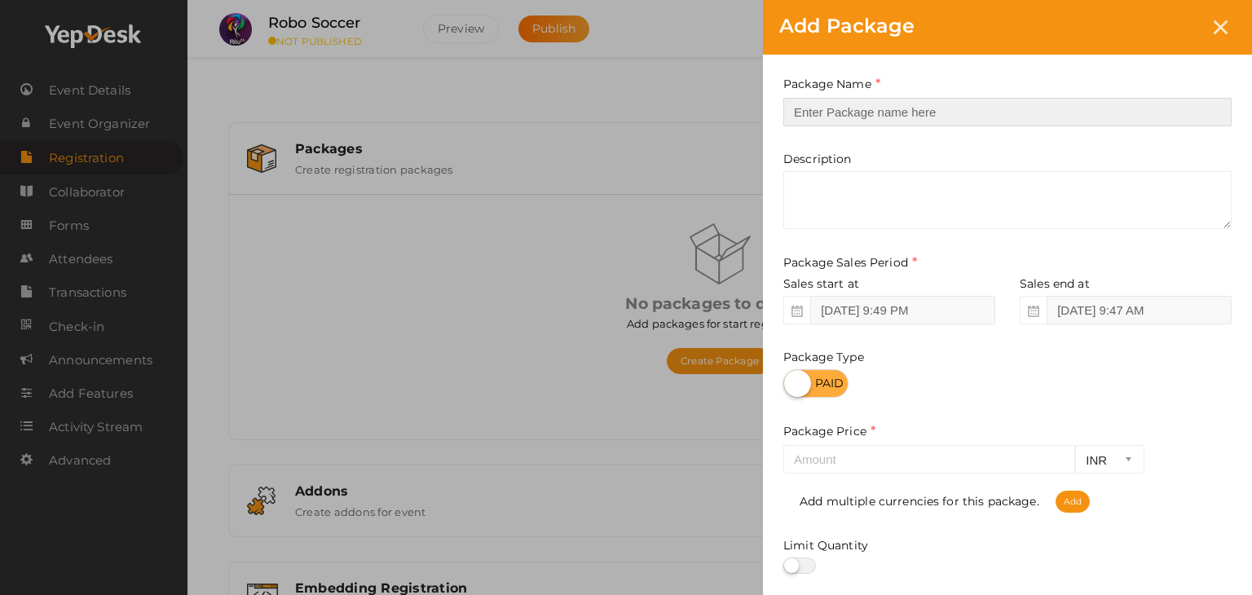
click at [842, 104] on input "text" at bounding box center [1008, 112] width 448 height 29
type input "Robo Soccer 5kg"
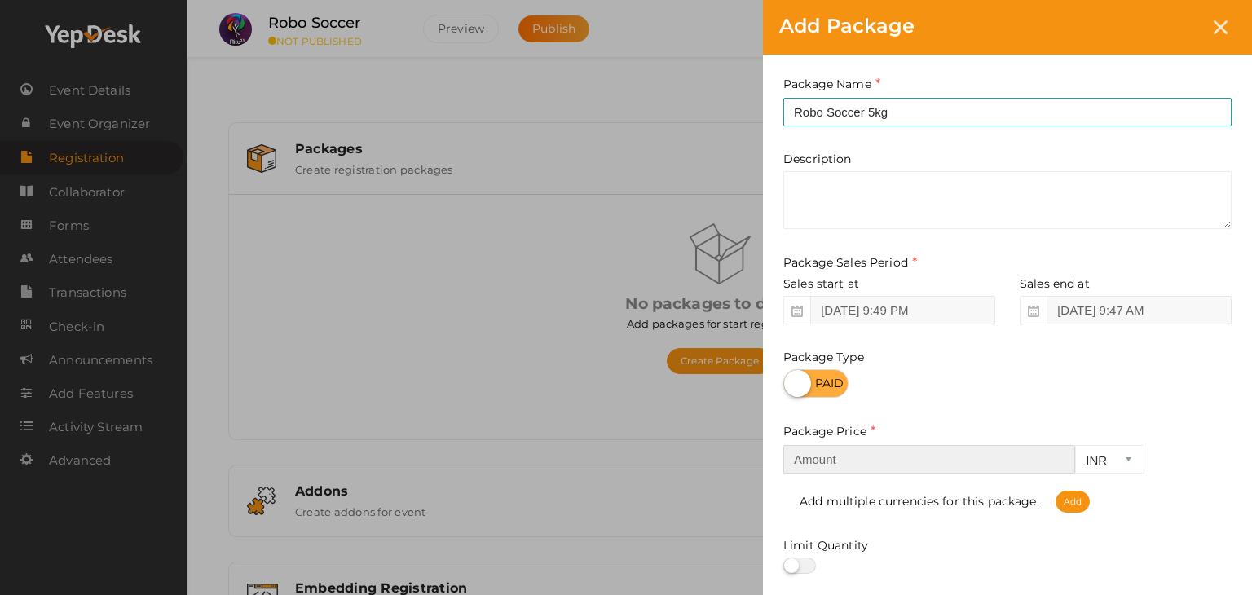
click at [928, 470] on input "number" at bounding box center [930, 459] width 292 height 29
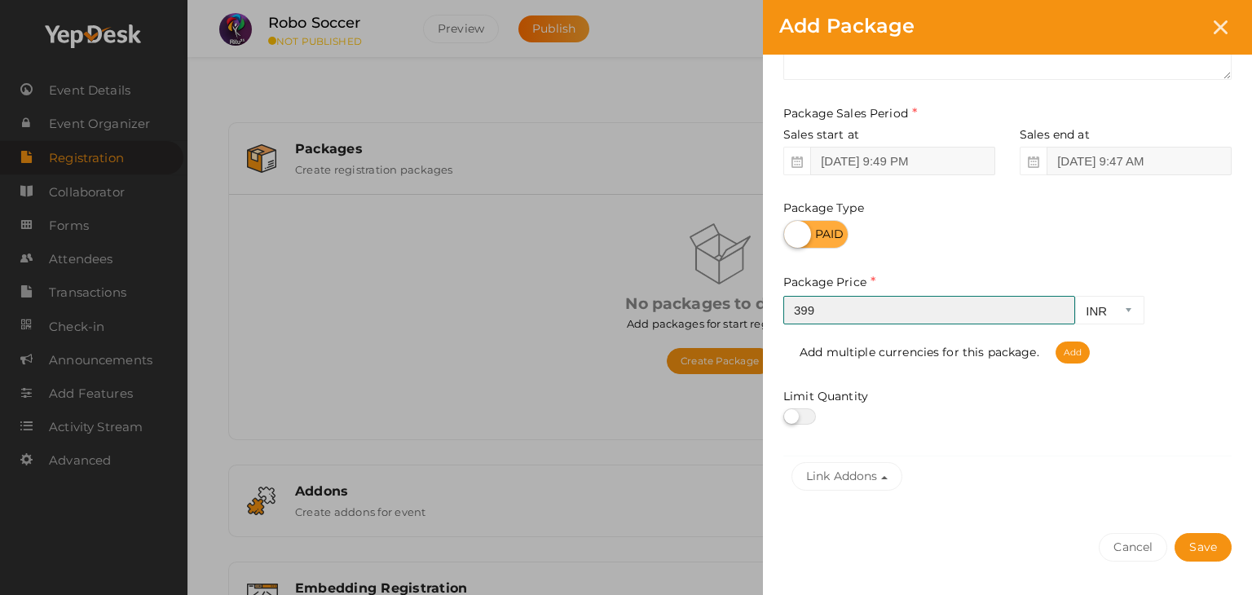
scroll to position [202, 0]
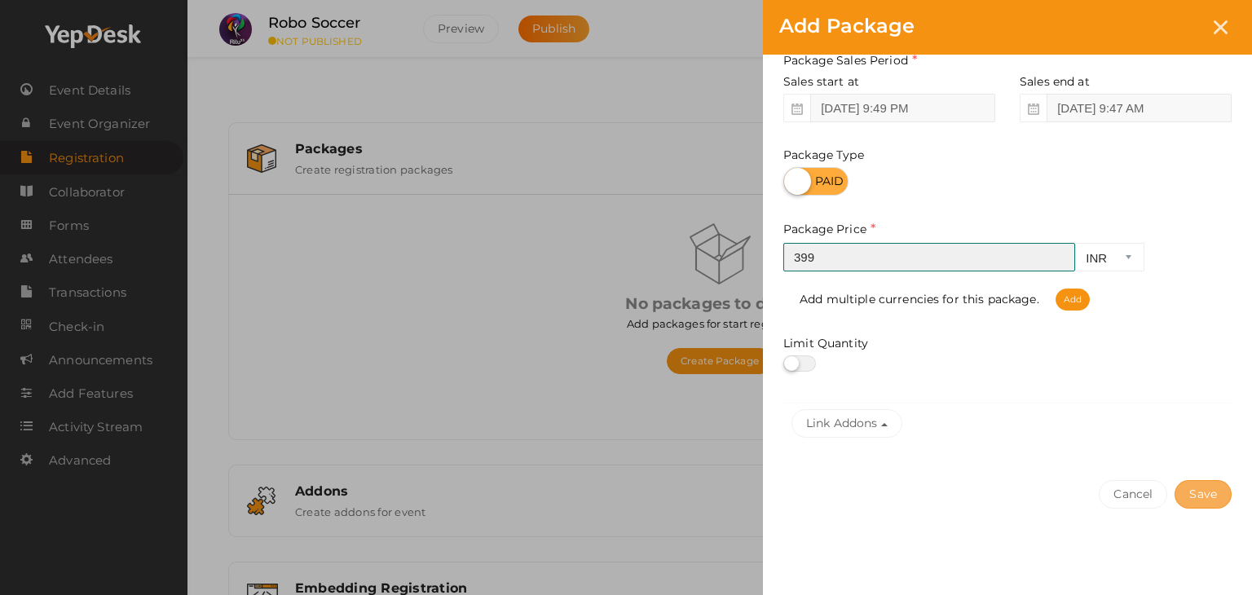
type input "399"
click at [1207, 484] on button "Save" at bounding box center [1203, 494] width 57 height 29
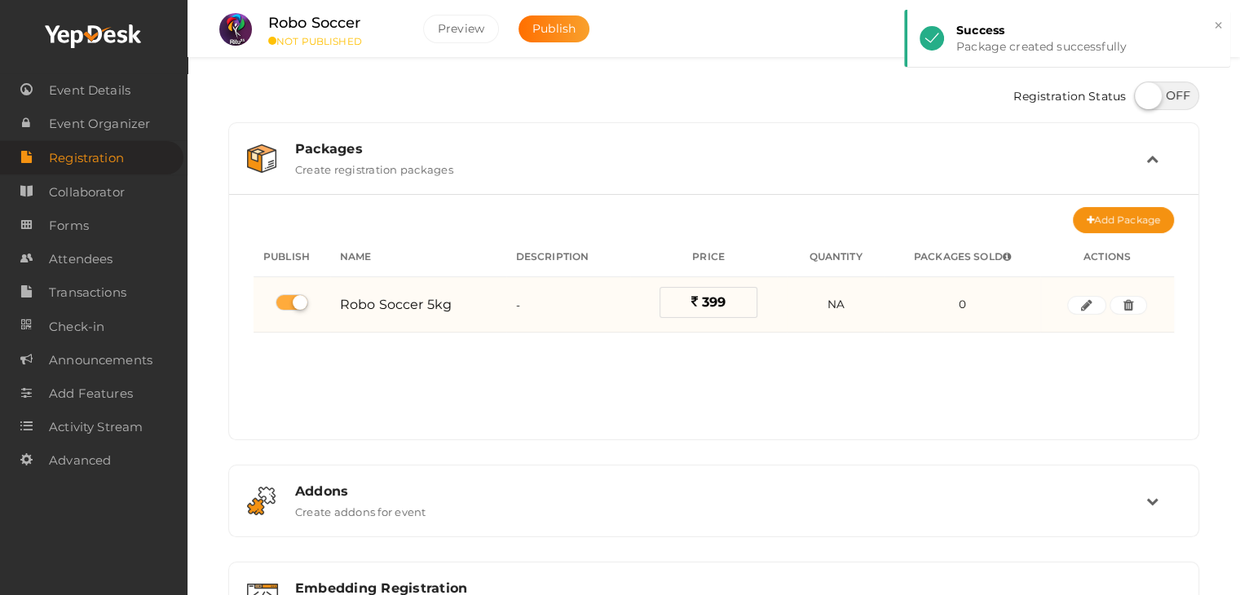
click at [714, 306] on span "399" at bounding box center [714, 301] width 24 height 15
click at [1078, 296] on button "button" at bounding box center [1086, 306] width 39 height 20
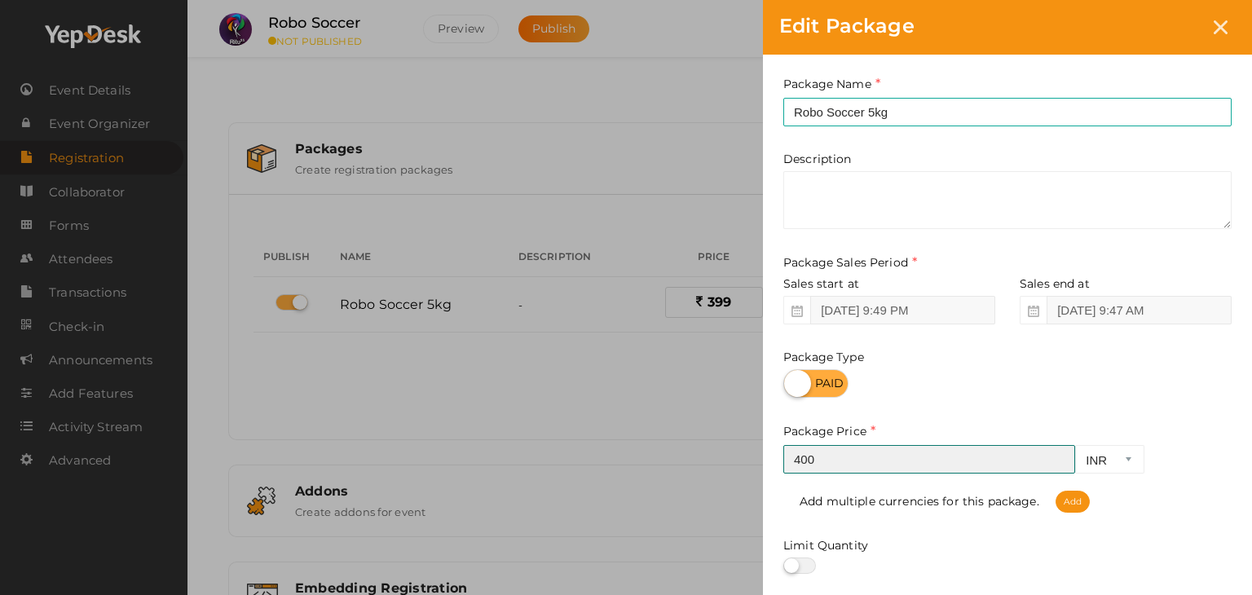
type input "400"
click at [1059, 457] on input "400" at bounding box center [930, 459] width 292 height 29
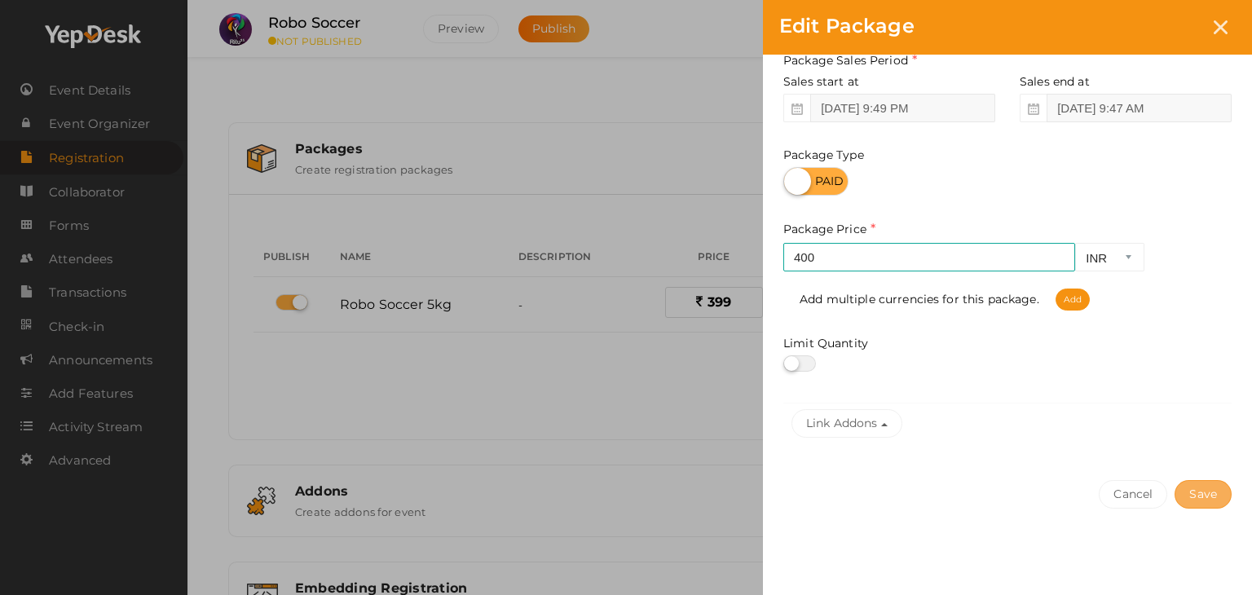
click at [1194, 489] on button "Save" at bounding box center [1203, 494] width 57 height 29
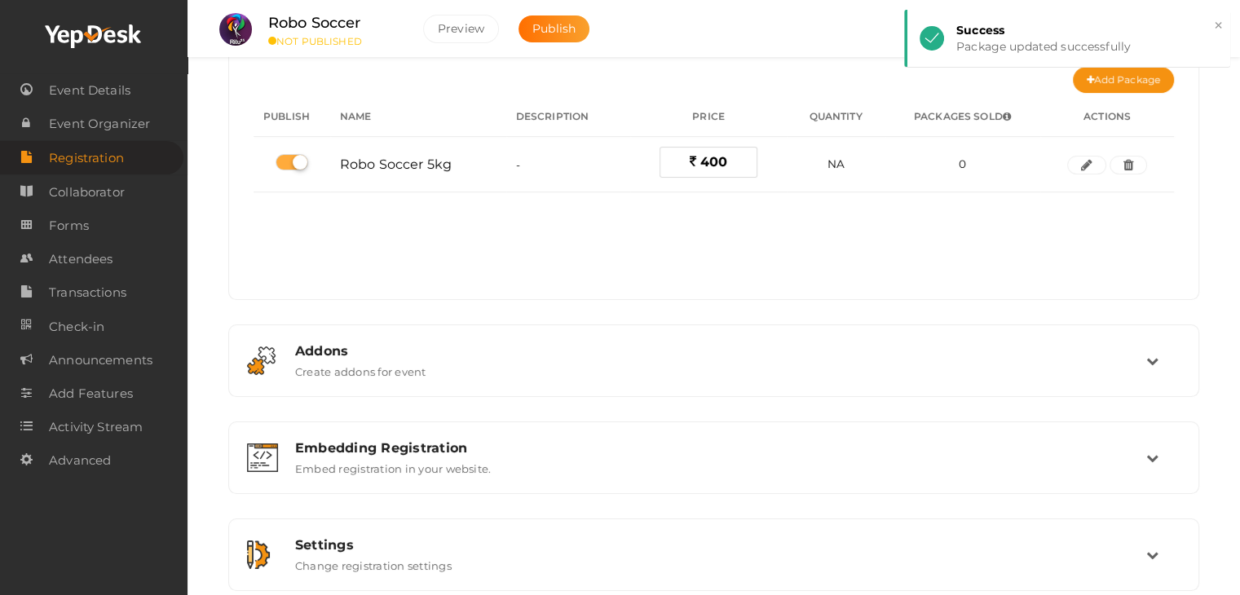
scroll to position [140, 0]
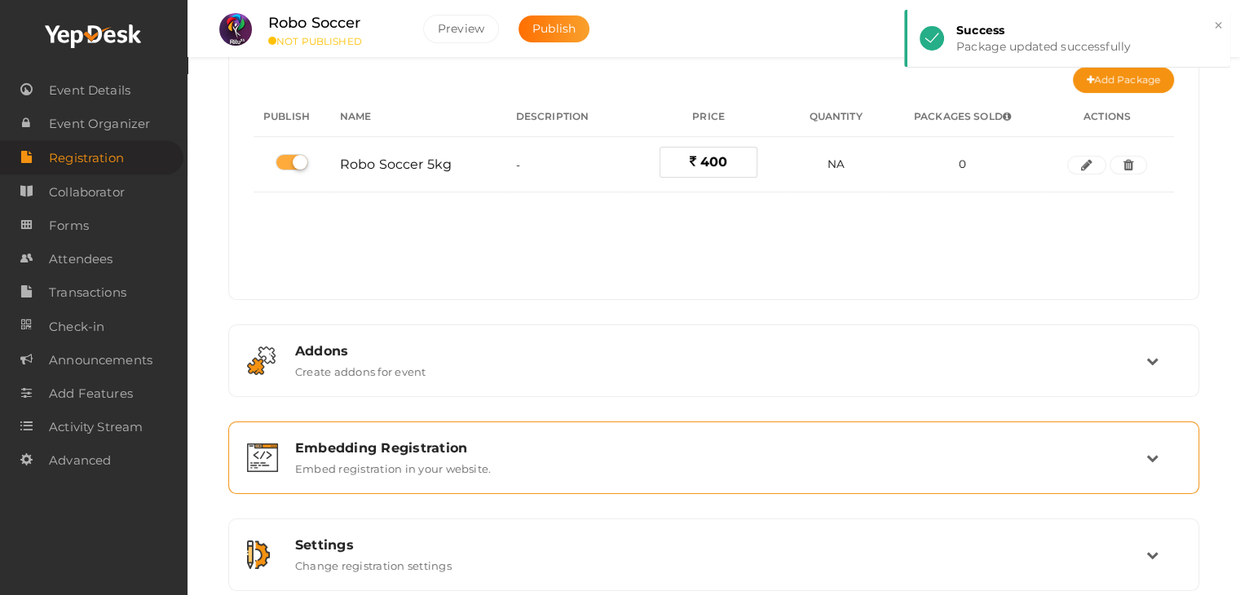
click at [713, 454] on div "Embedding Registration Embed registration in your website." at bounding box center [715, 457] width 864 height 35
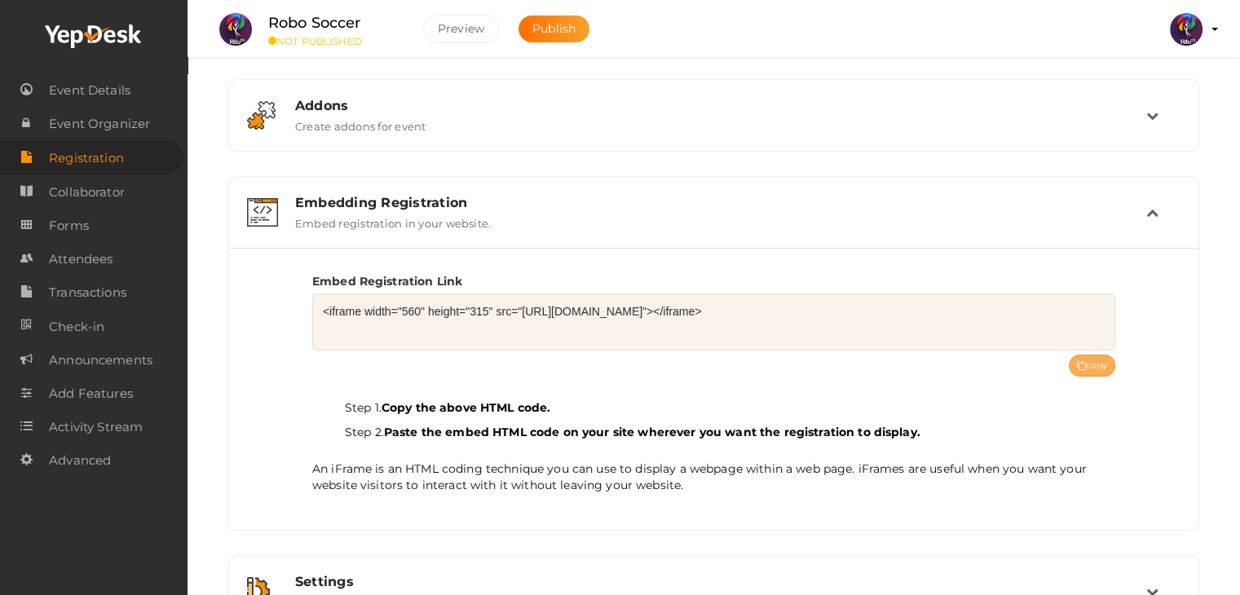
click at [1089, 356] on button "copy" at bounding box center [1092, 366] width 47 height 22
click at [59, 226] on span "Forms" at bounding box center [69, 226] width 40 height 33
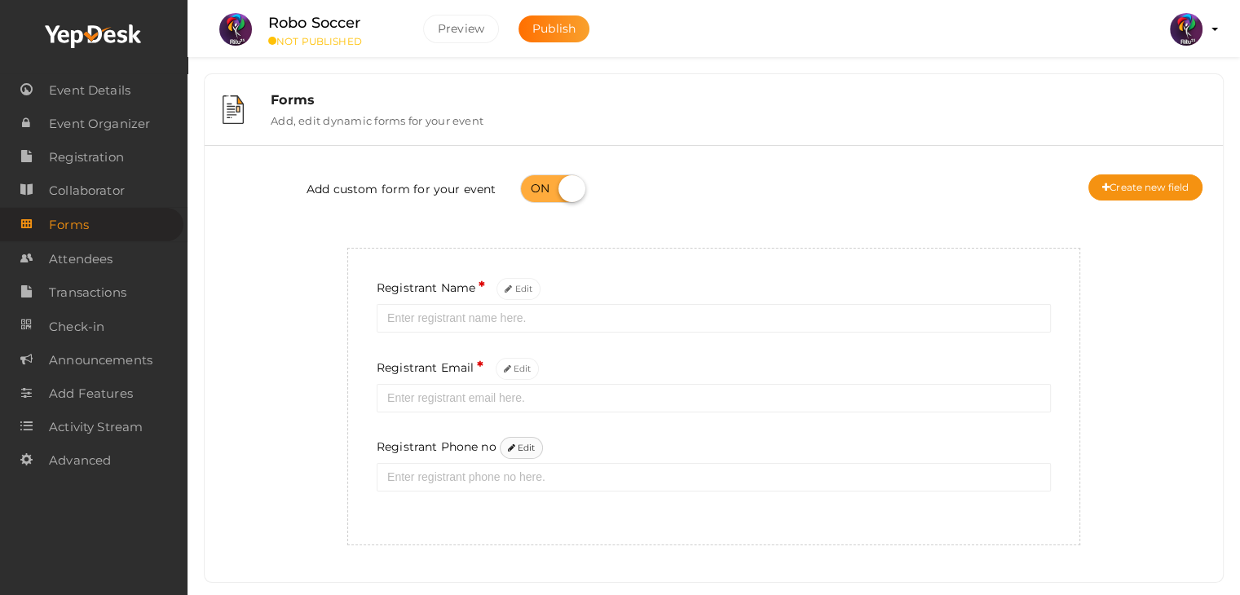
click at [532, 441] on button "Edit" at bounding box center [522, 448] width 44 height 22
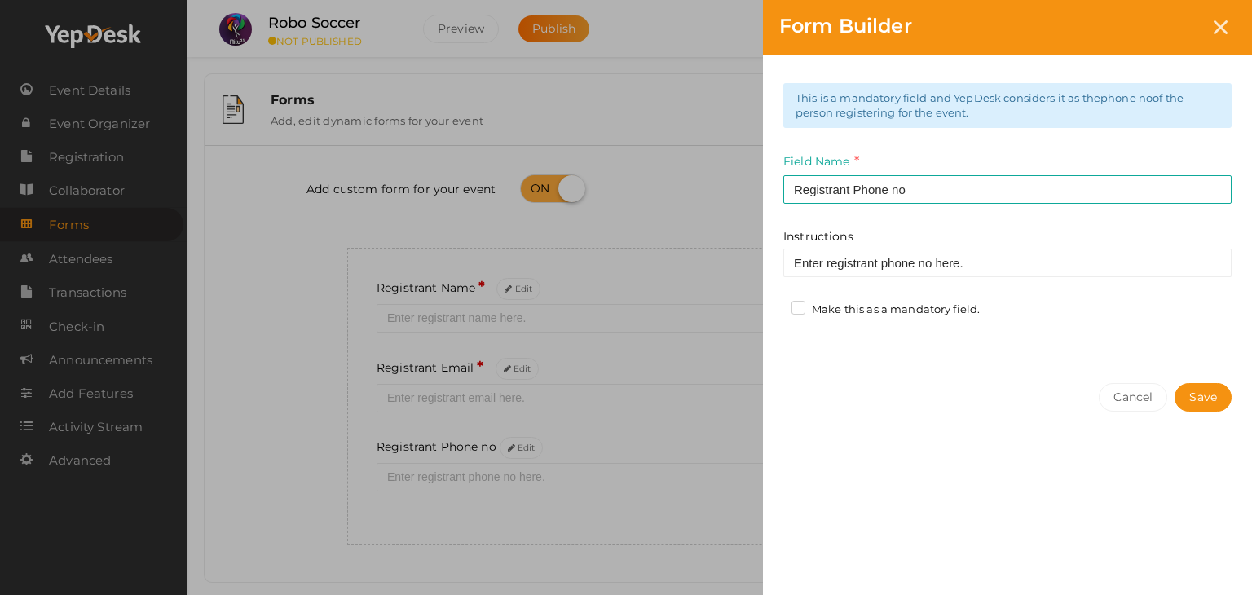
click at [826, 305] on label "Make this as a mandatory field." at bounding box center [886, 310] width 188 height 16
click at [775, 305] on input "Make this as a mandatory field." at bounding box center [775, 305] width 0 height 0
click at [1197, 407] on button "Save" at bounding box center [1203, 397] width 57 height 29
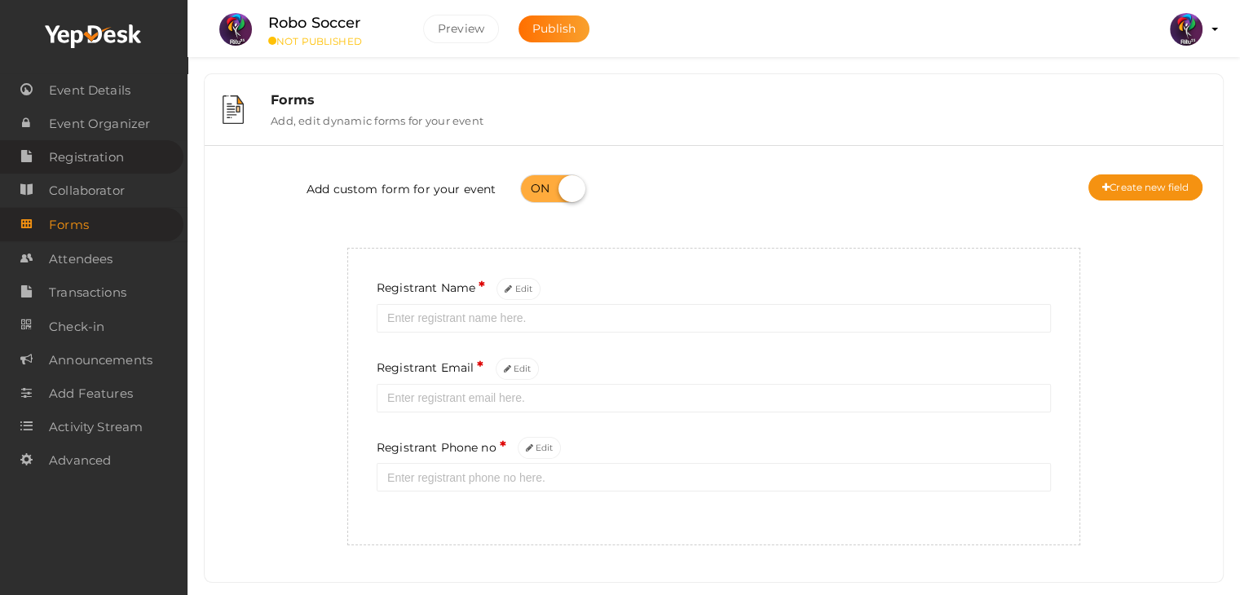
click at [114, 170] on span "Registration" at bounding box center [86, 157] width 75 height 33
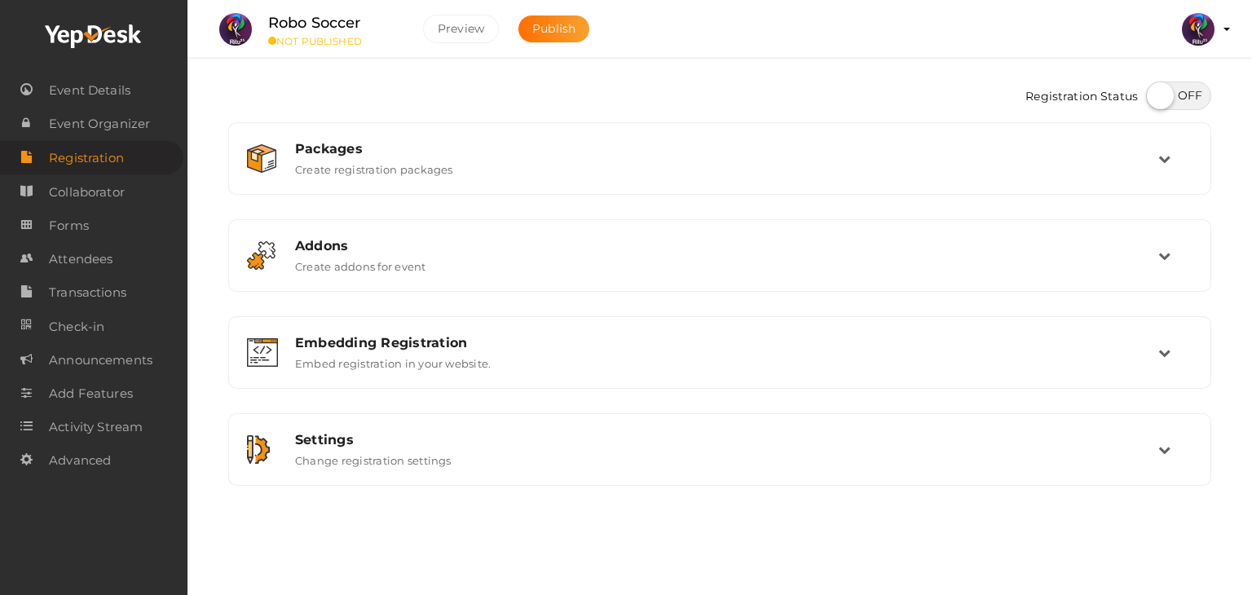
click at [1164, 97] on label at bounding box center [1178, 96] width 65 height 29
click at [1157, 95] on input "checkbox" at bounding box center [1151, 90] width 11 height 11
checkbox input "true"
click at [82, 197] on span "Collaborator" at bounding box center [87, 192] width 76 height 33
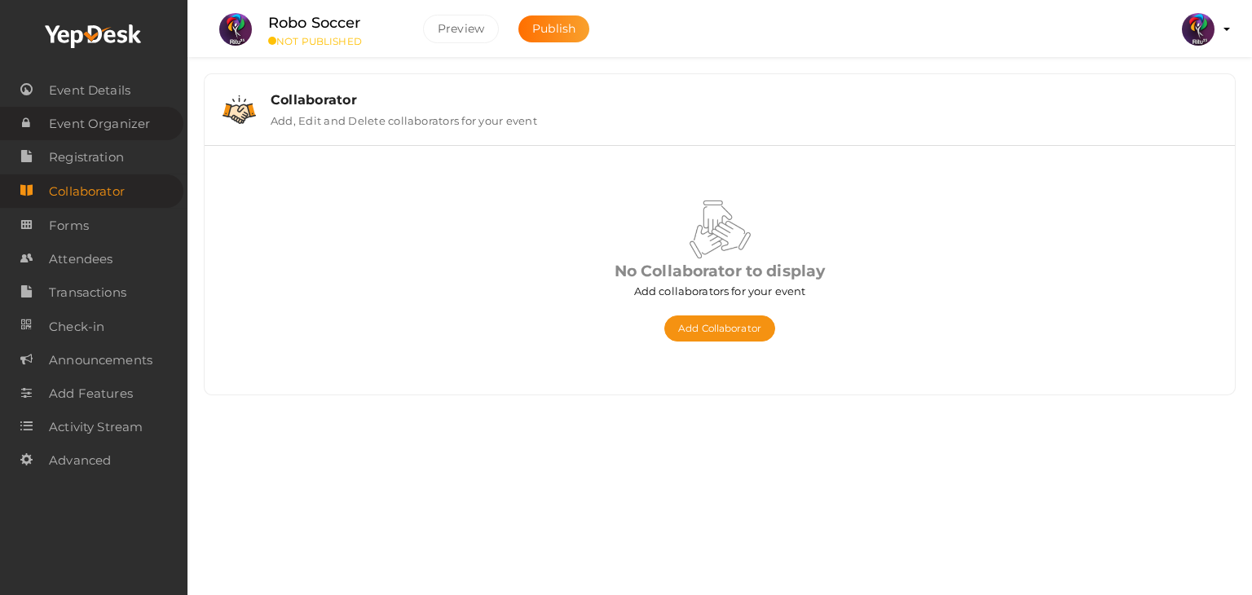
click at [135, 129] on span "Event Organizer" at bounding box center [99, 124] width 101 height 33
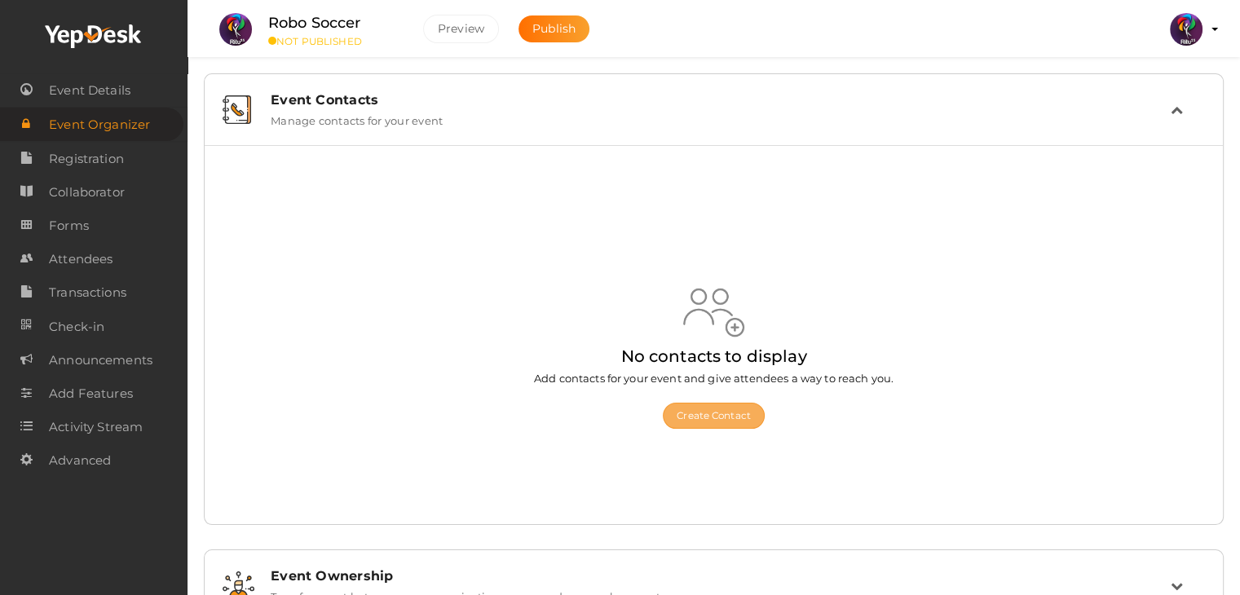
click at [714, 417] on button "Create Contact" at bounding box center [714, 416] width 102 height 26
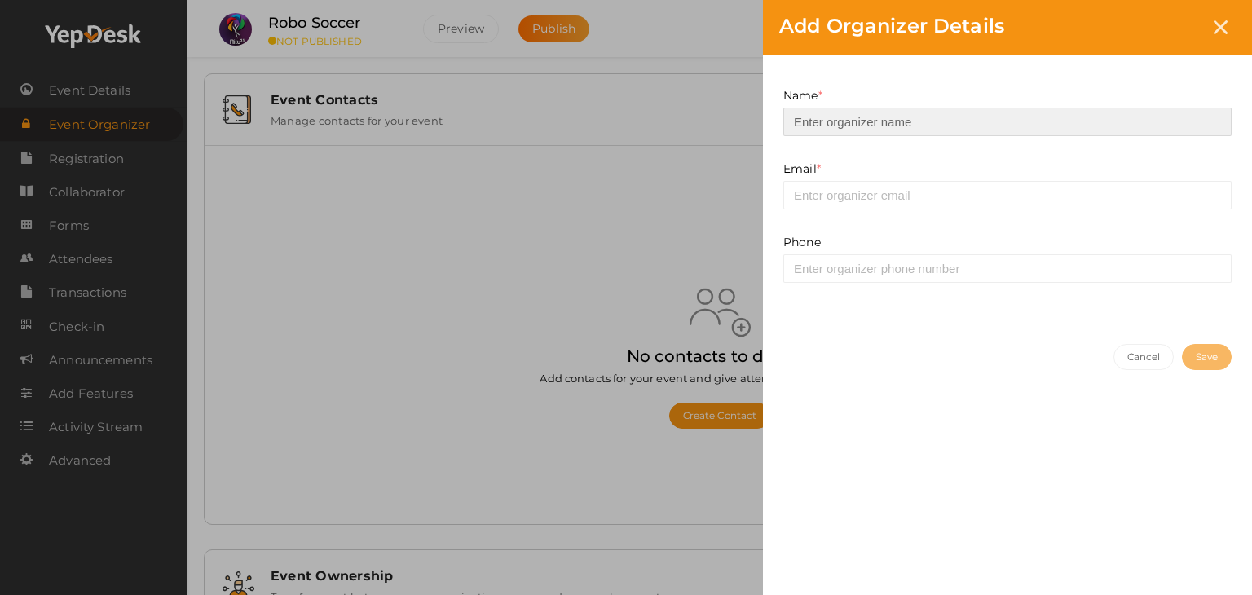
click at [886, 128] on input at bounding box center [1008, 122] width 448 height 29
type input "[PERSON_NAME] VS"
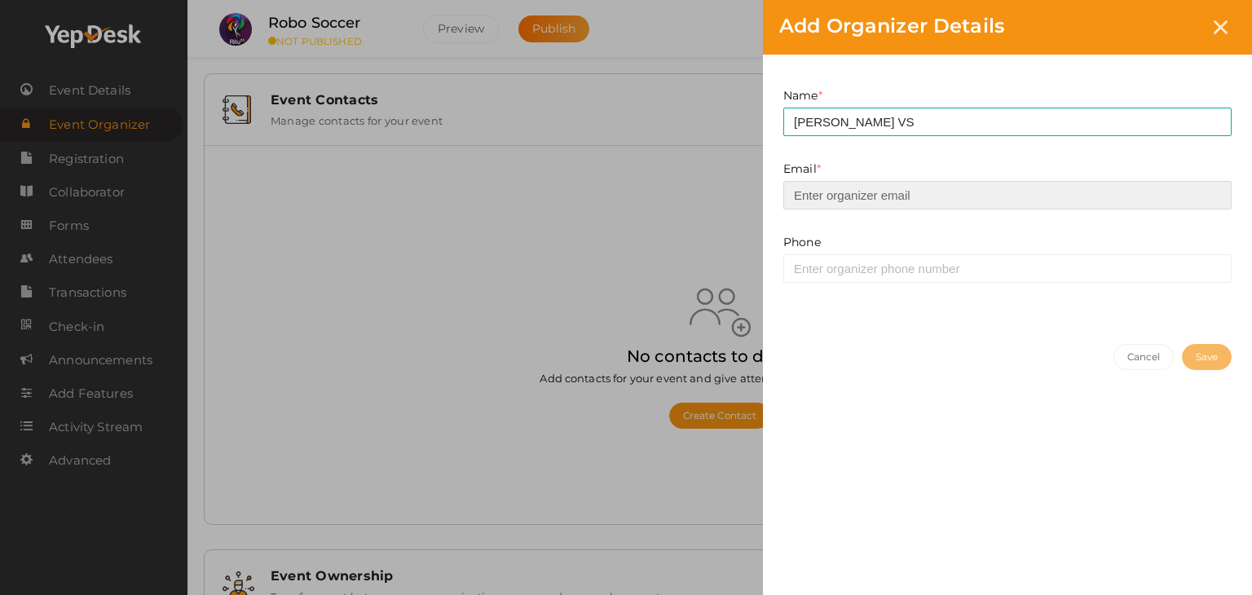
click at [896, 186] on input "email" at bounding box center [1008, 195] width 448 height 29
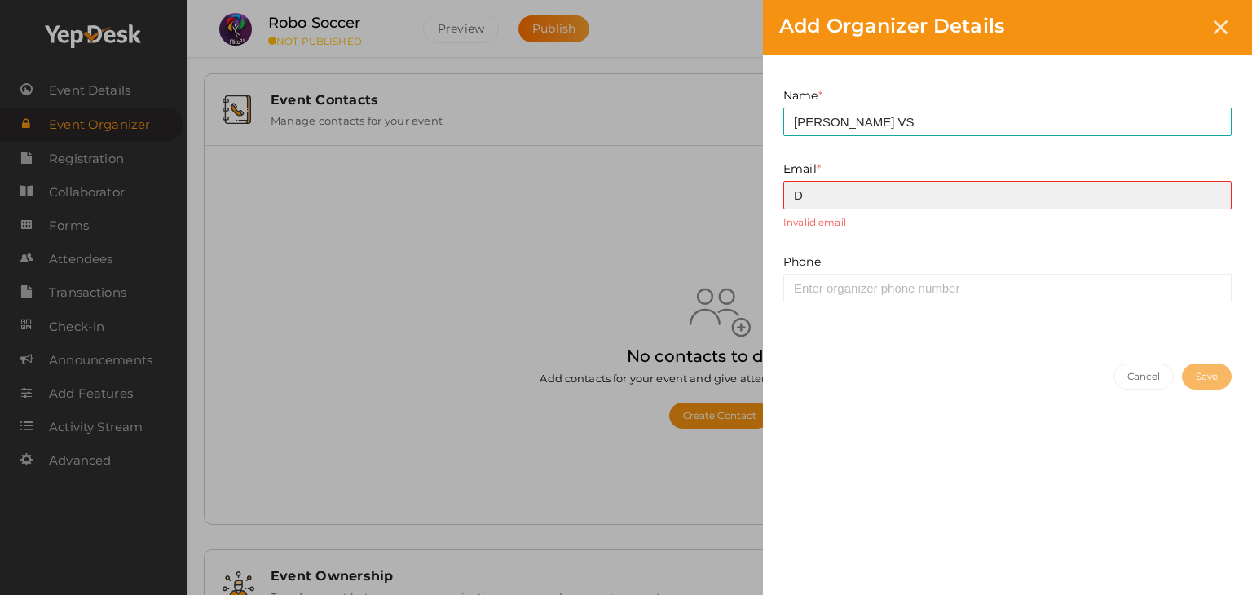
type input "[EMAIL_ADDRESS][DOMAIN_NAME]"
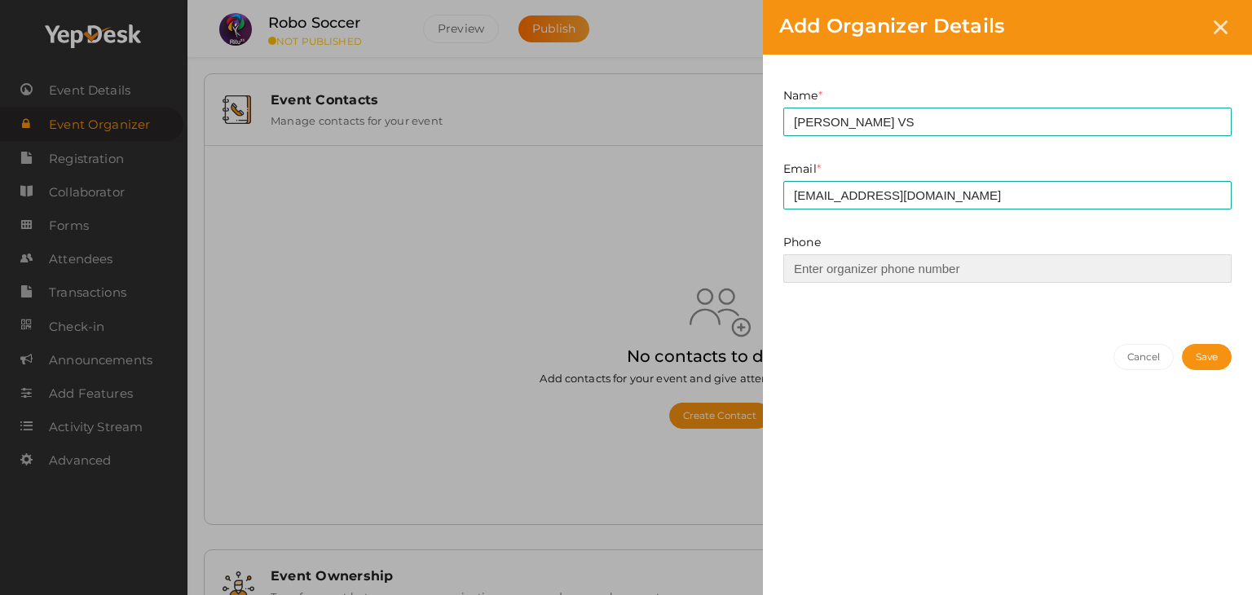
click at [917, 261] on input at bounding box center [1008, 268] width 448 height 29
type input "8078176686"
click at [1182, 356] on button "Save" at bounding box center [1207, 357] width 50 height 26
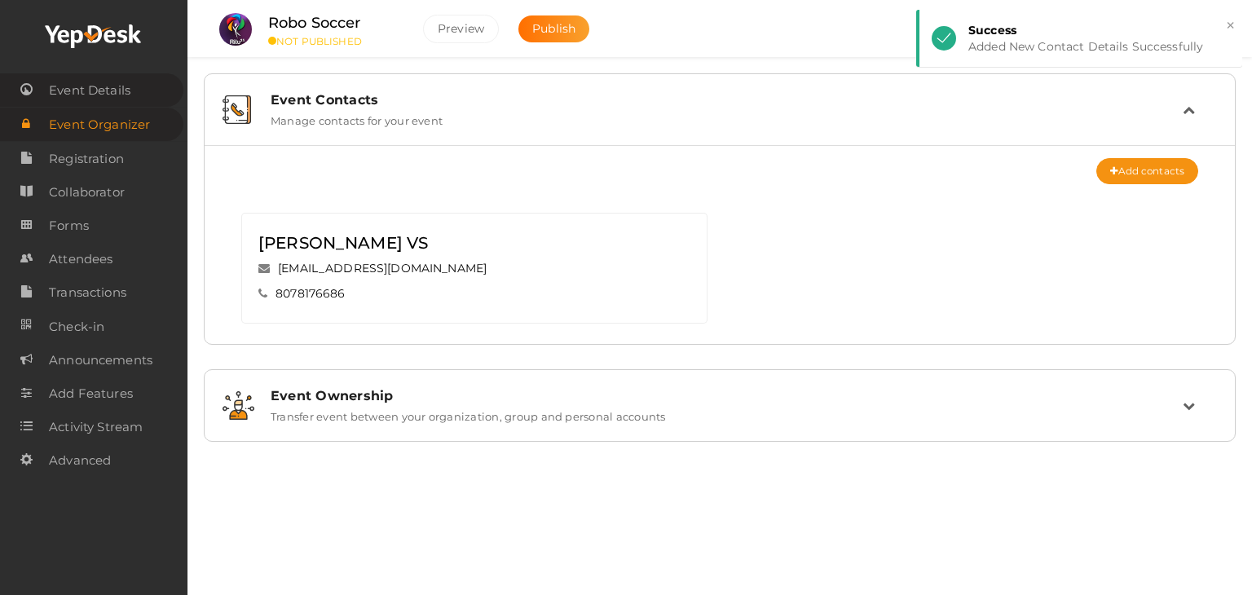
click at [114, 100] on span "Event Details" at bounding box center [90, 90] width 82 height 33
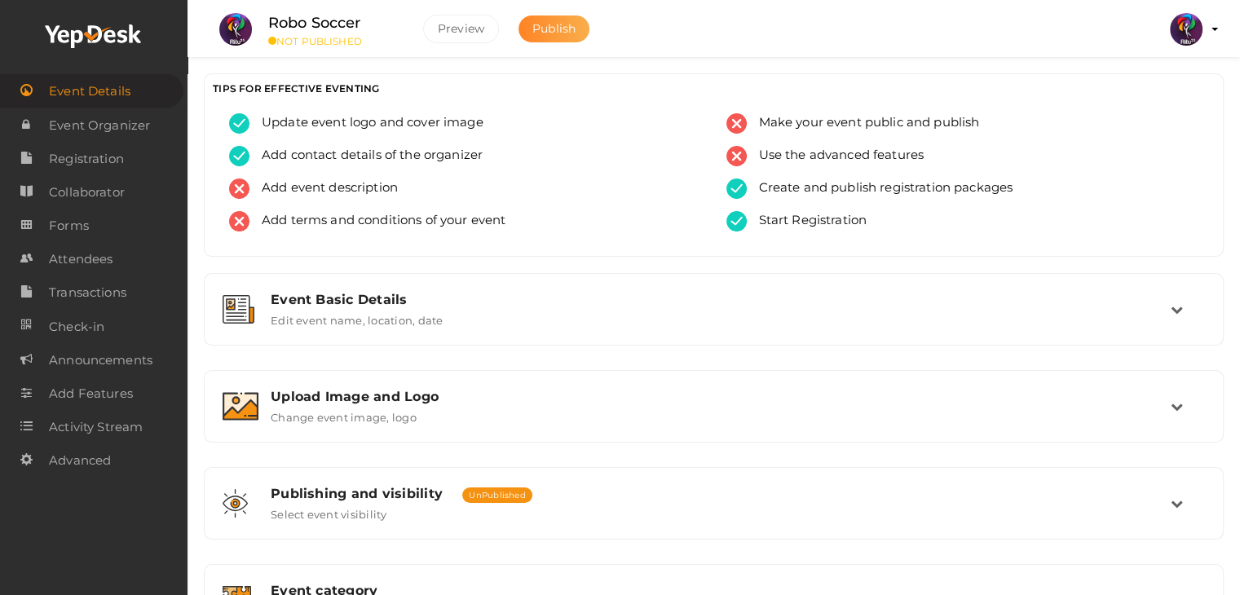
click at [563, 26] on span "Publish" at bounding box center [553, 28] width 43 height 15
click at [1210, 31] on li "Preview [GEOGRAPHIC_DATA] 2025 [EMAIL_ADDRESS][DOMAIN_NAME] Personal Profile My…" at bounding box center [1186, 29] width 65 height 57
click at [1179, 30] on img at bounding box center [1186, 29] width 33 height 33
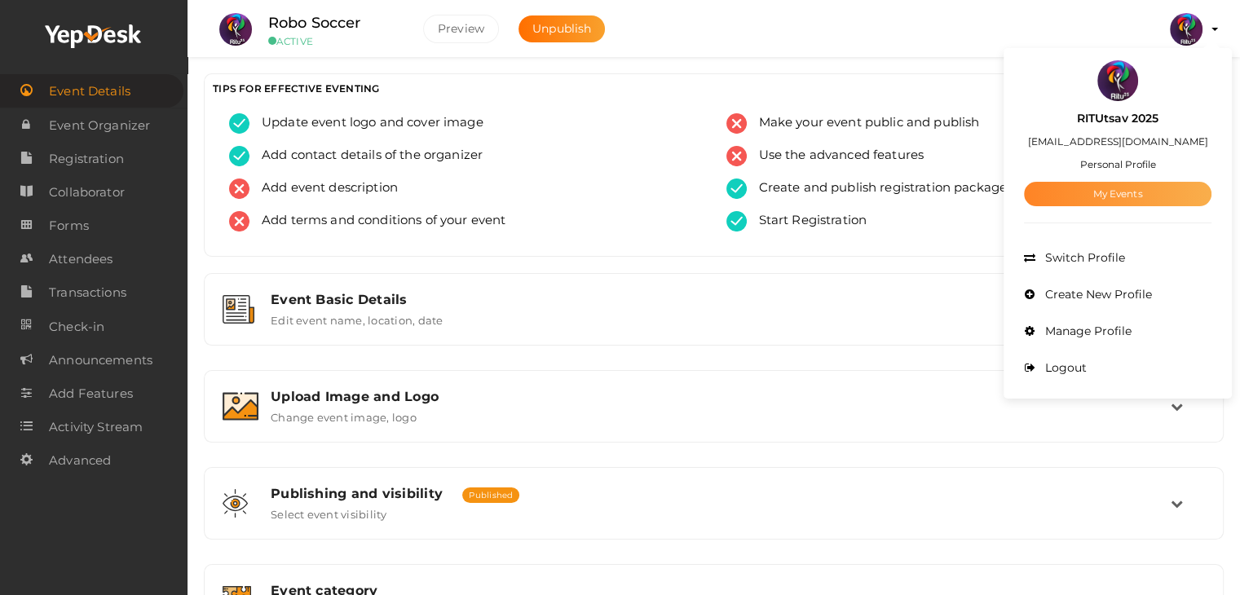
click at [1135, 194] on link "My Events" at bounding box center [1118, 194] width 188 height 24
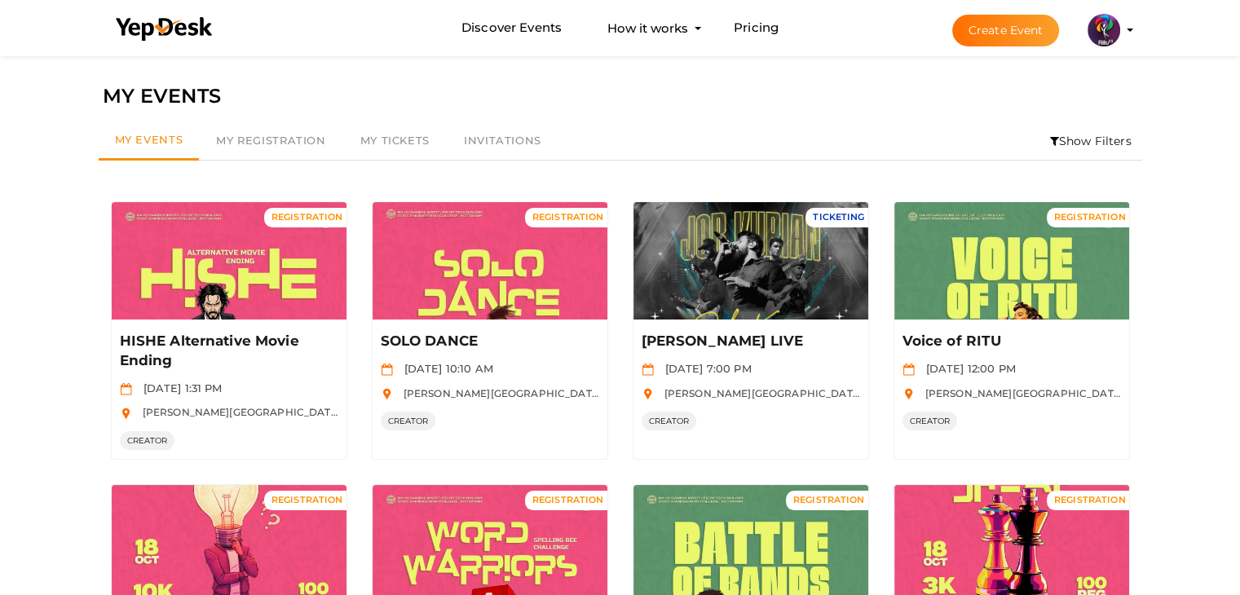
scroll to position [20, 0]
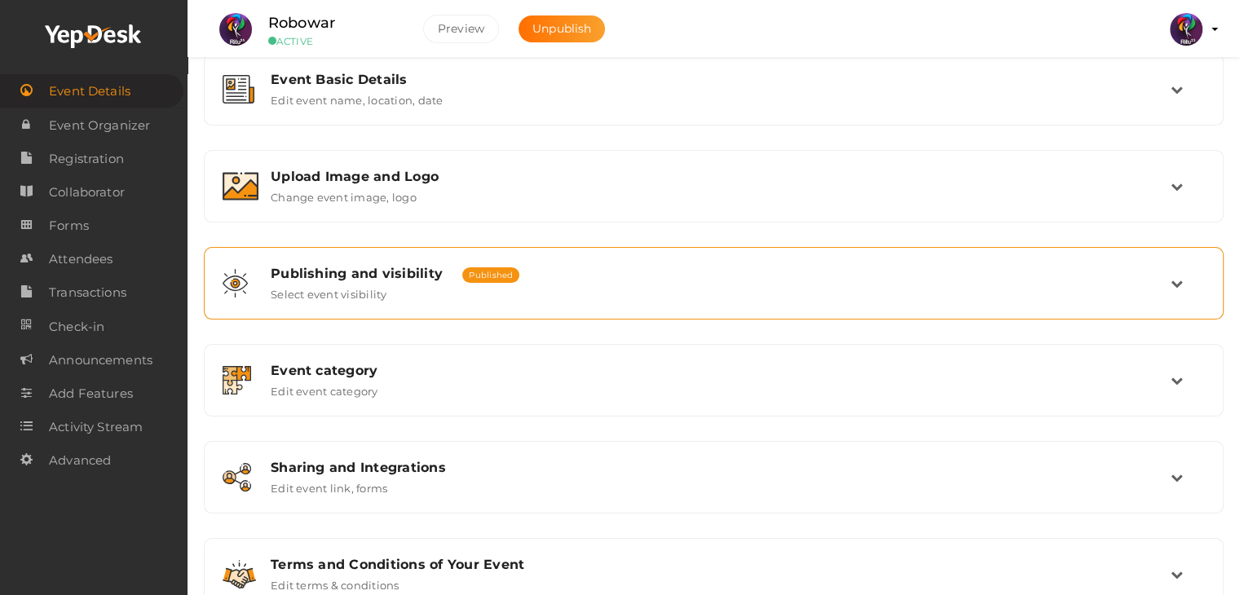
scroll to position [222, 0]
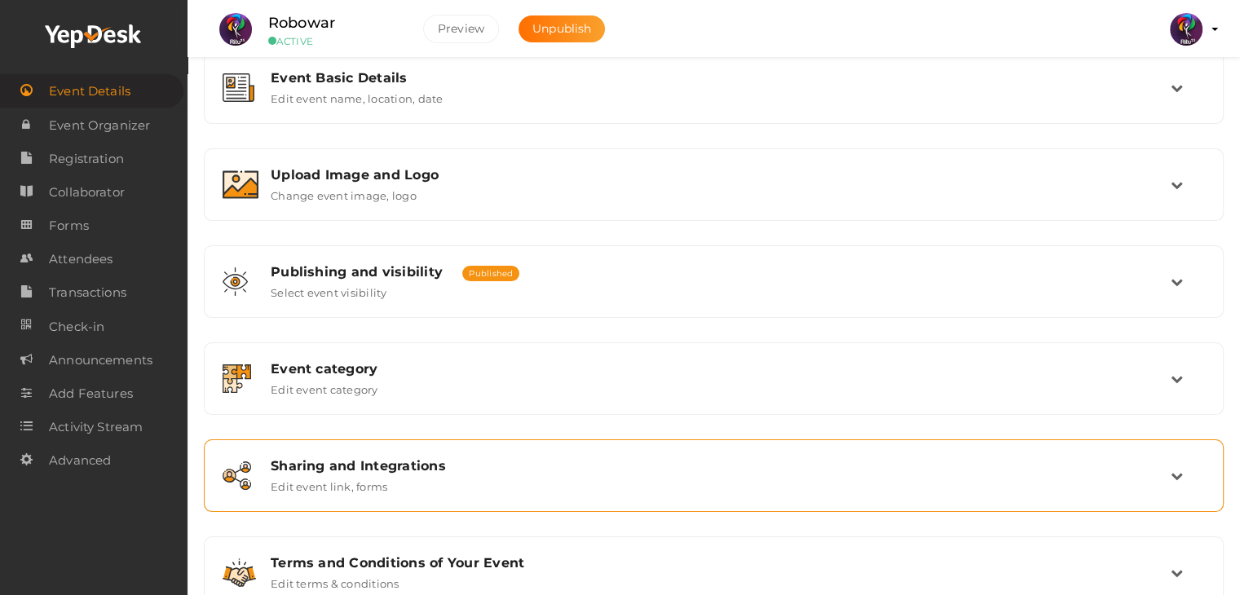
click at [445, 454] on div "Sharing and Integrations Edit event link, forms" at bounding box center [714, 475] width 1002 height 55
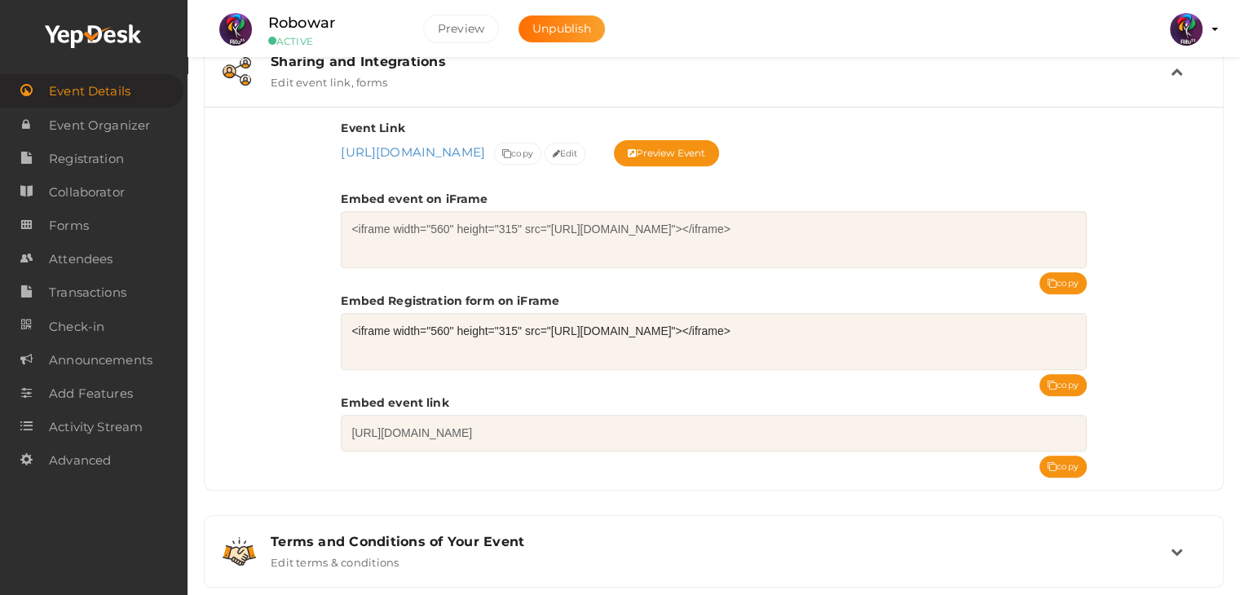
scroll to position [656, 0]
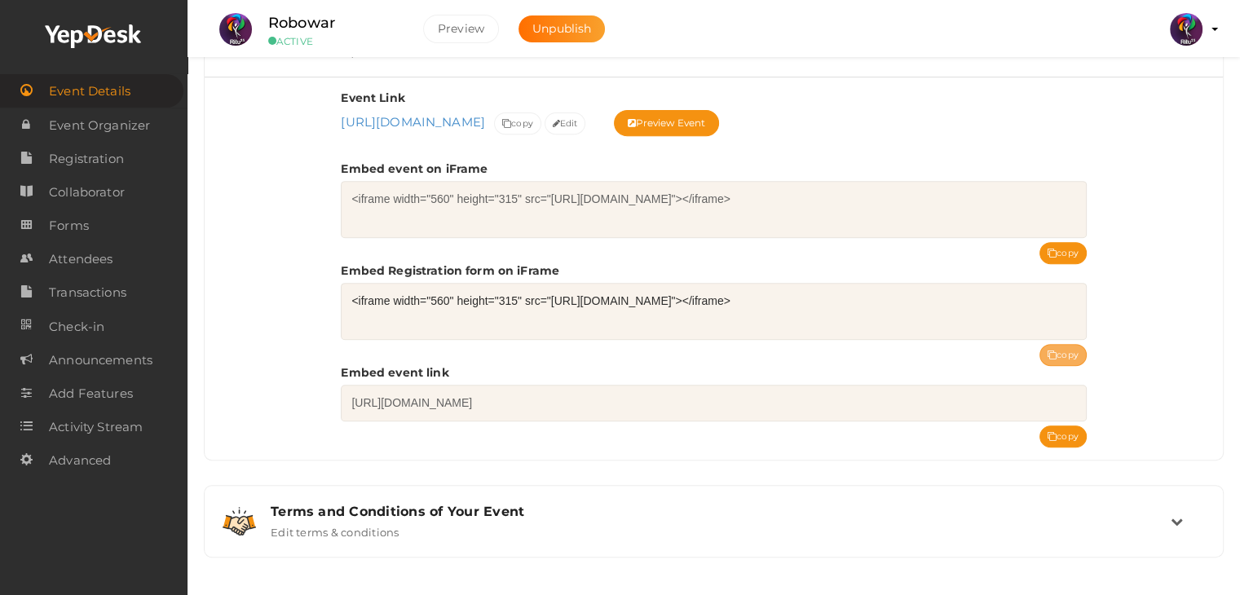
click at [1061, 344] on button "copy" at bounding box center [1063, 355] width 47 height 22
click at [122, 223] on link "Forms" at bounding box center [91, 225] width 183 height 33
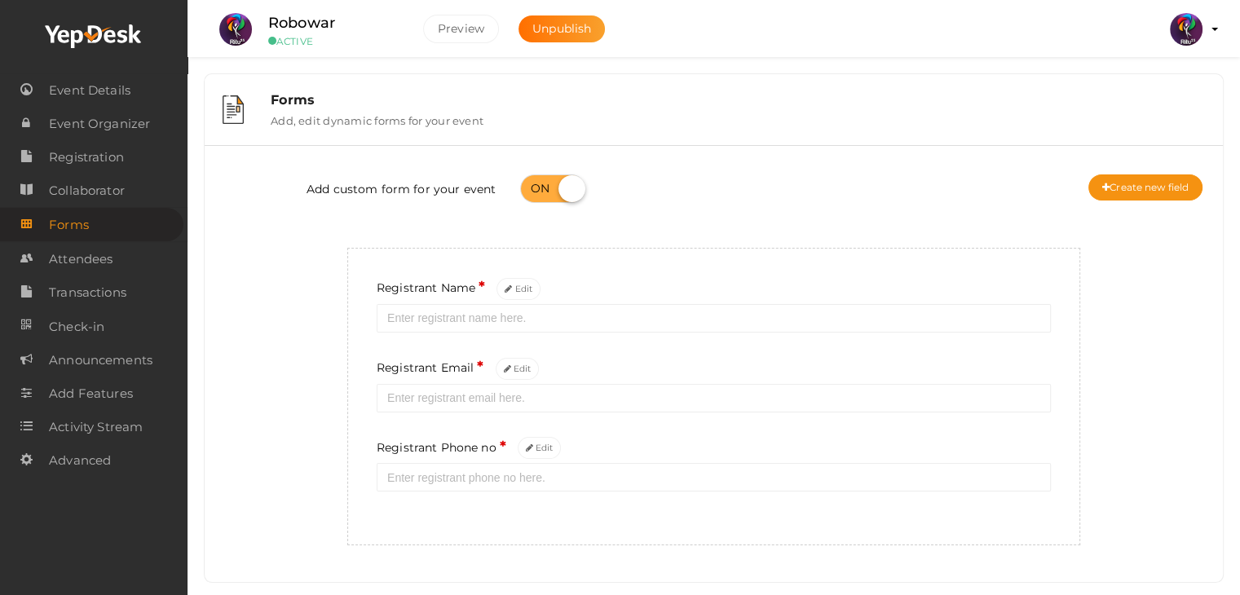
scroll to position [31, 0]
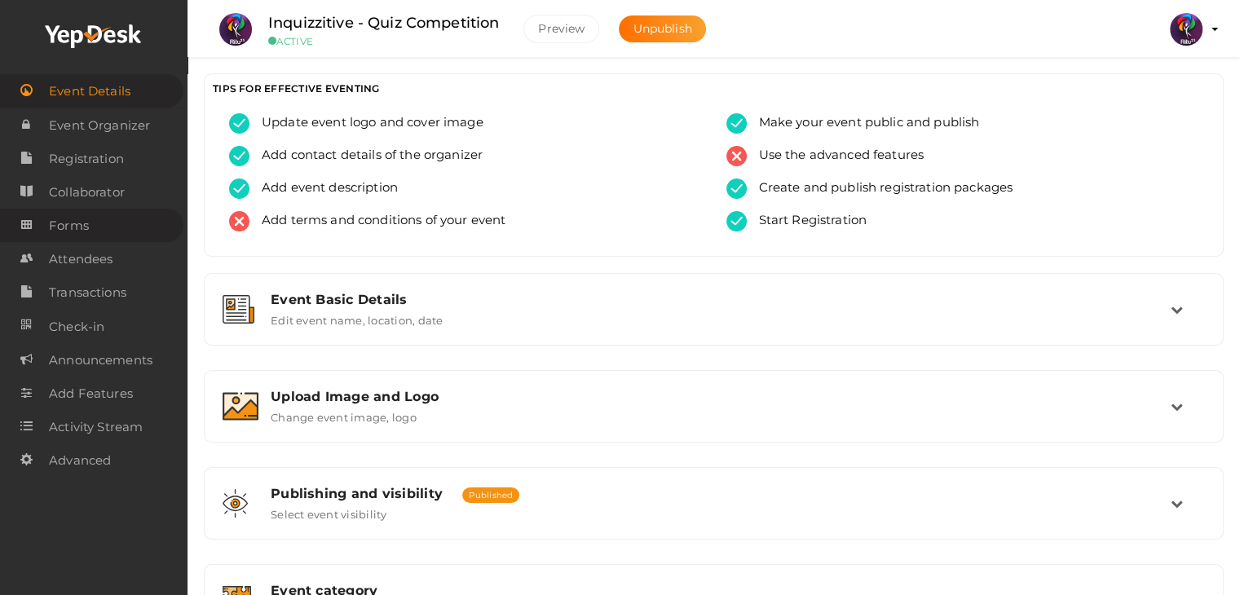
click at [101, 214] on link "Forms" at bounding box center [91, 225] width 183 height 33
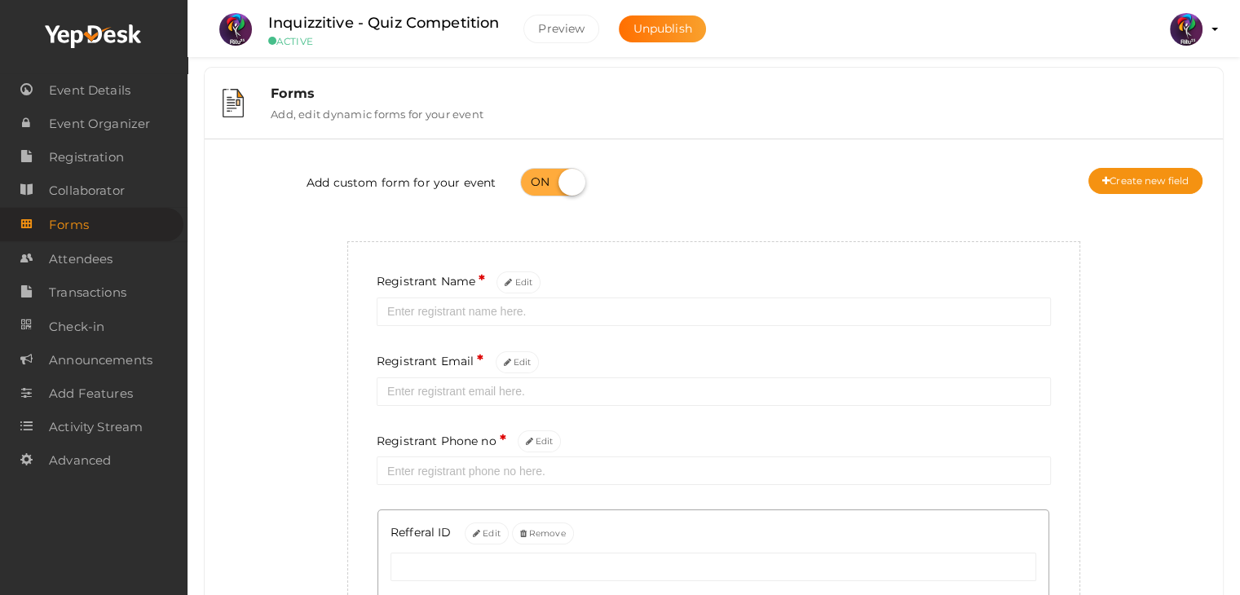
scroll to position [5, 0]
click at [1156, 187] on button "Create new field" at bounding box center [1146, 183] width 114 height 26
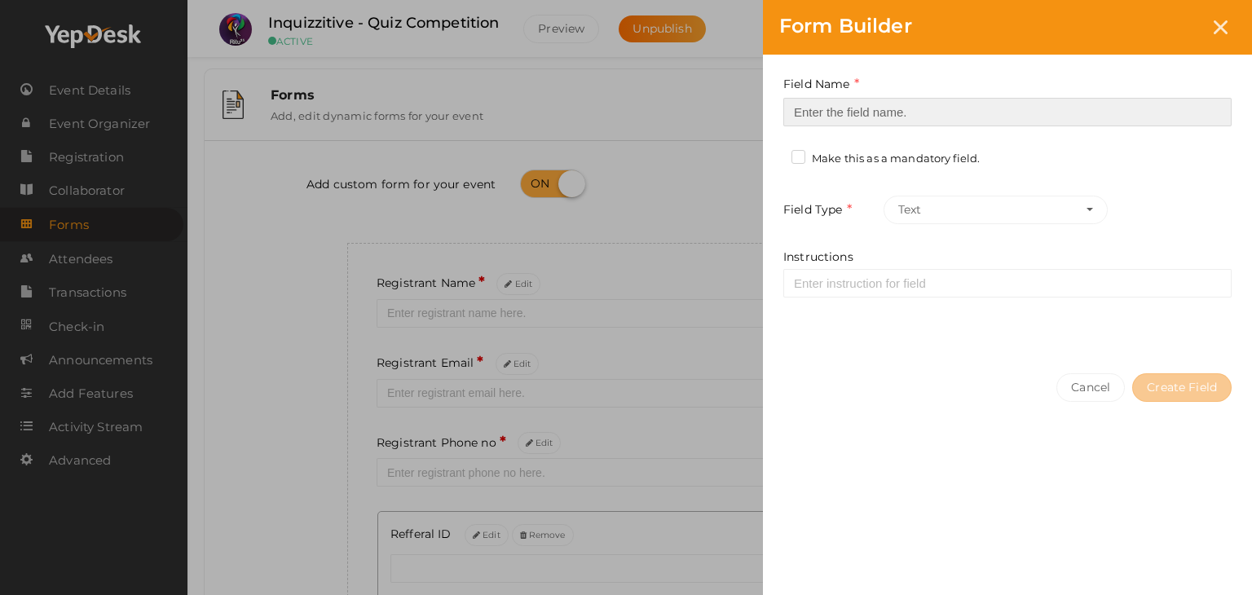
click at [874, 113] on input at bounding box center [1008, 112] width 448 height 29
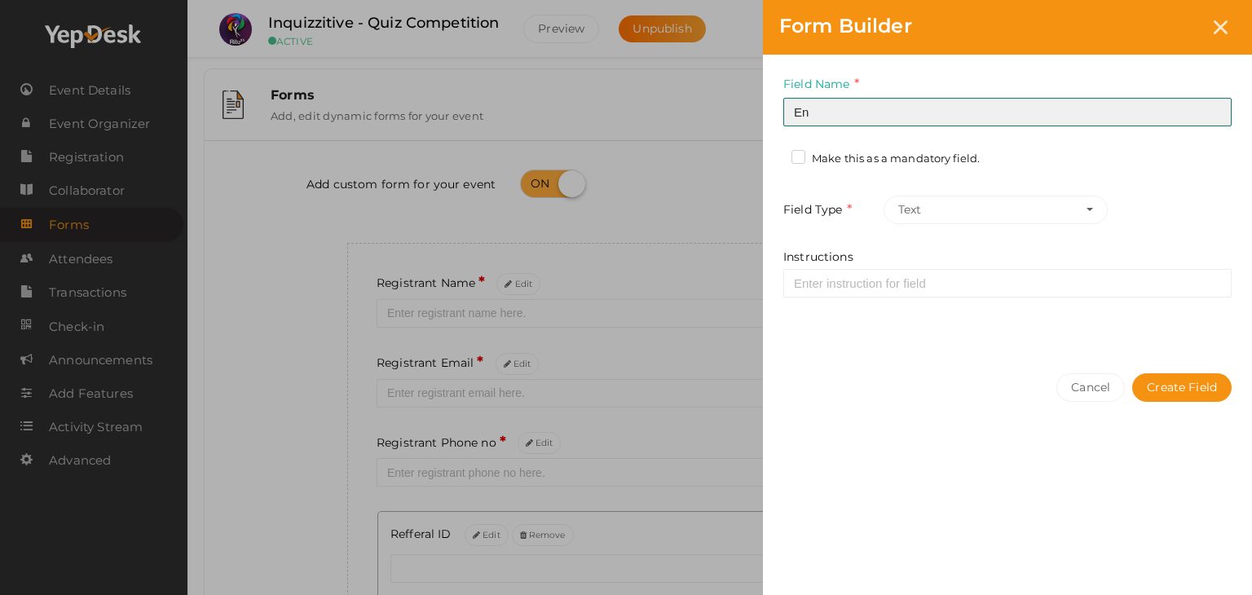
type input "E"
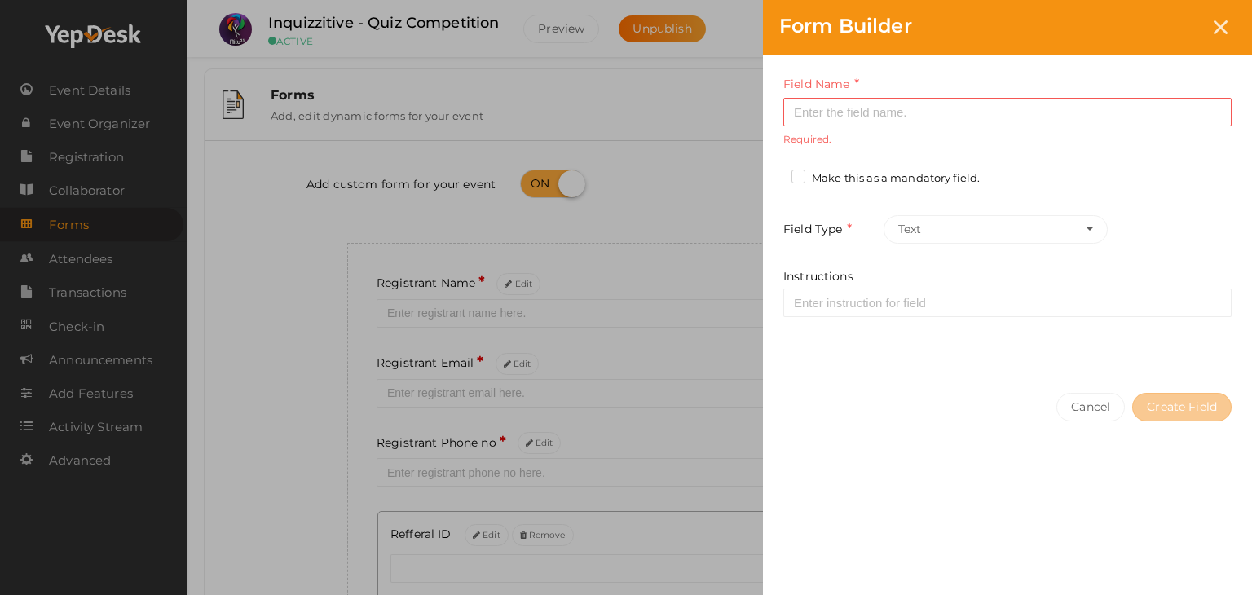
click at [674, 223] on div "Form Builder Field Name Required. Form field name already used. Make this as a …" at bounding box center [626, 297] width 1252 height 595
click at [1085, 412] on button "Cancel" at bounding box center [1091, 407] width 68 height 29
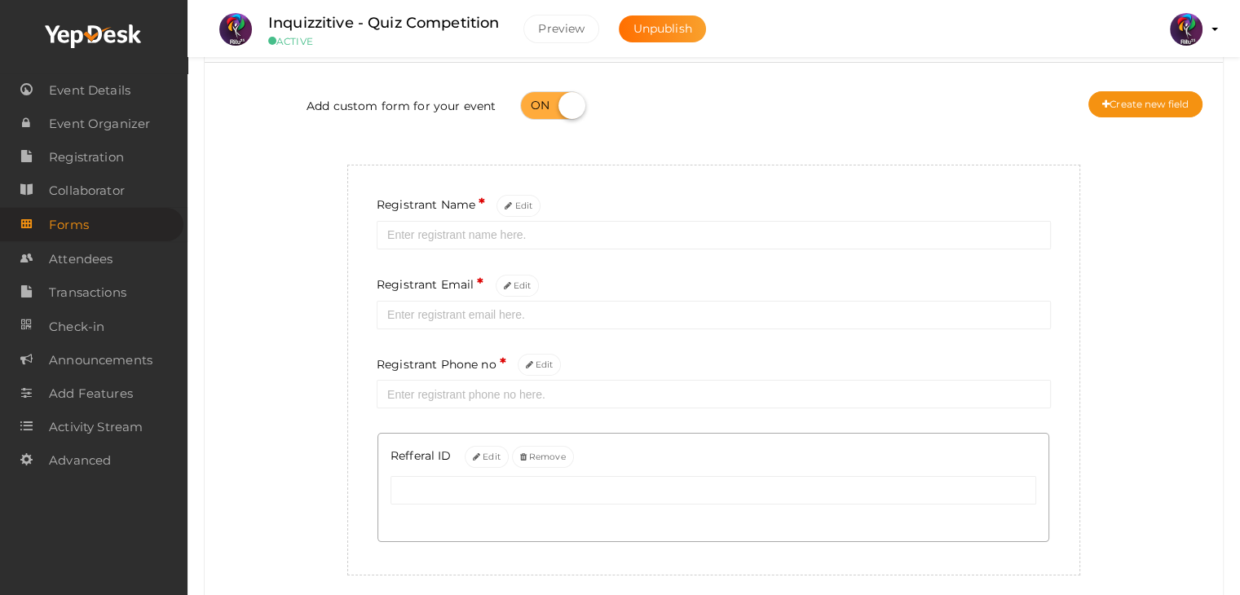
scroll to position [82, 0]
click at [1153, 93] on button "Create new field" at bounding box center [1146, 106] width 114 height 26
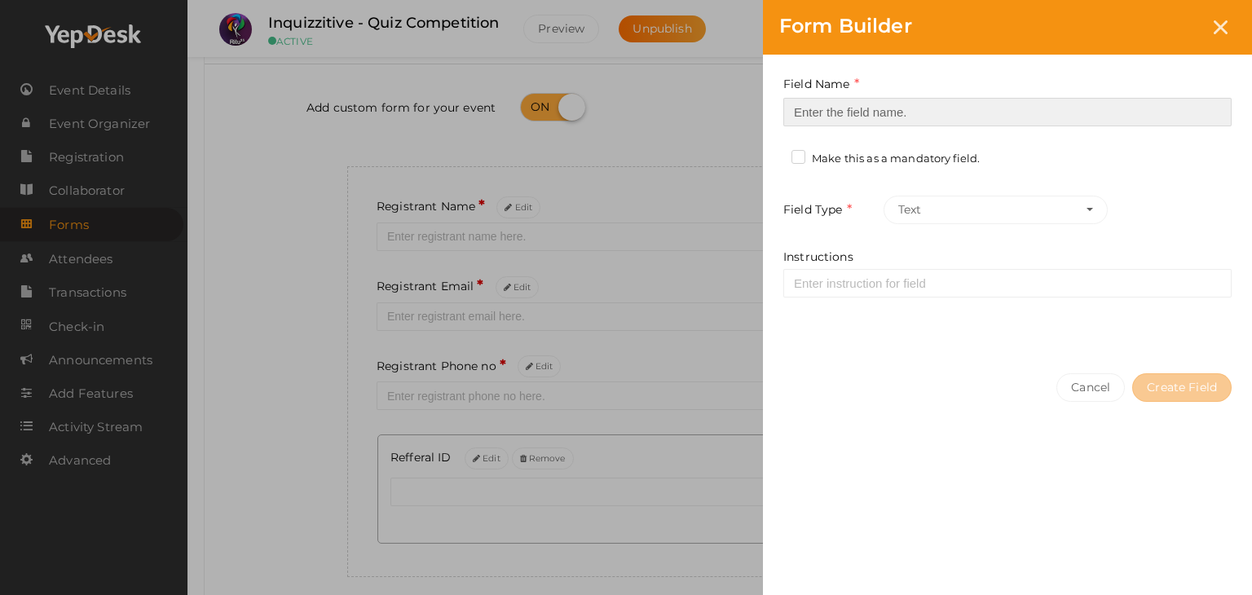
click at [1025, 98] on input at bounding box center [1008, 112] width 448 height 29
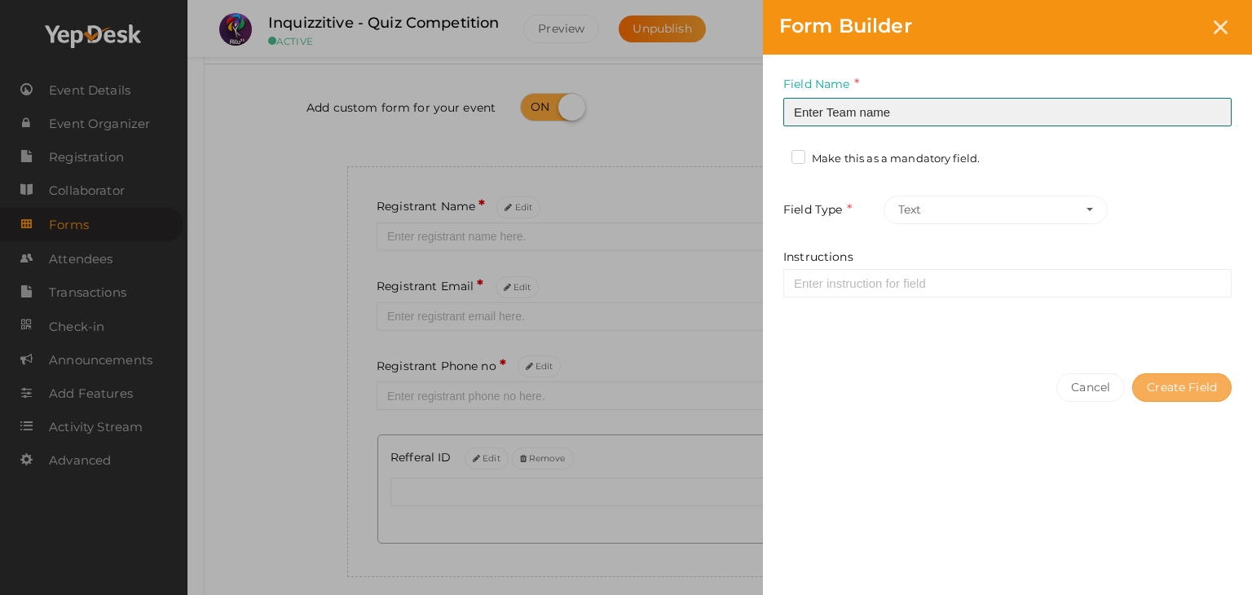
type input "Enter Team name"
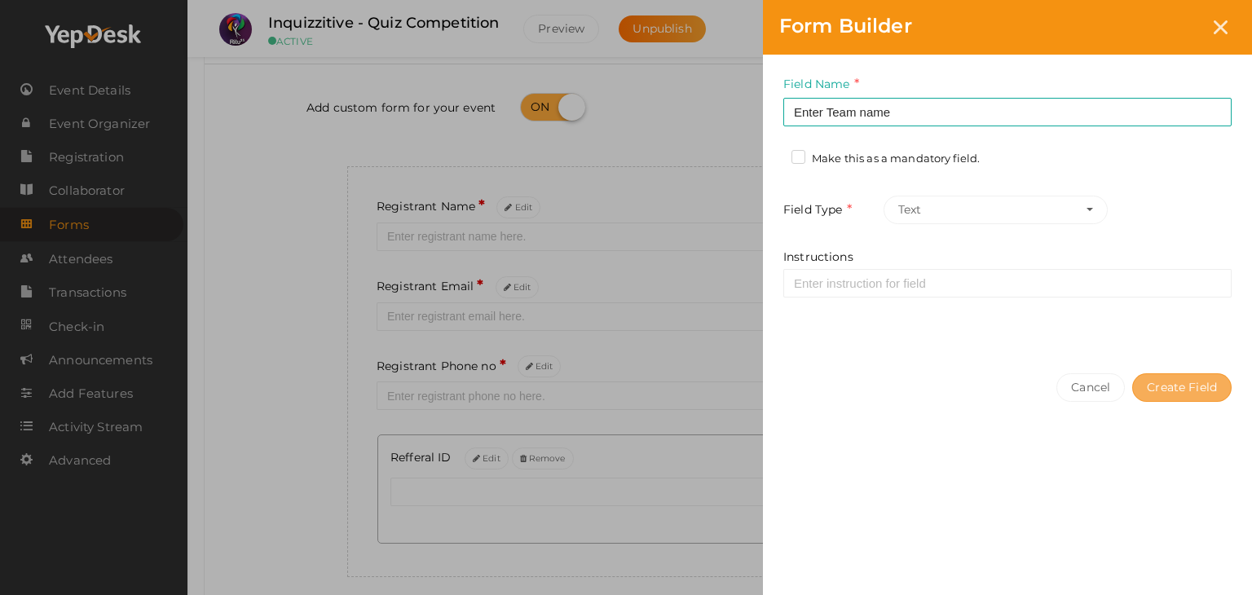
click at [1177, 379] on button "Create Field" at bounding box center [1182, 387] width 99 height 29
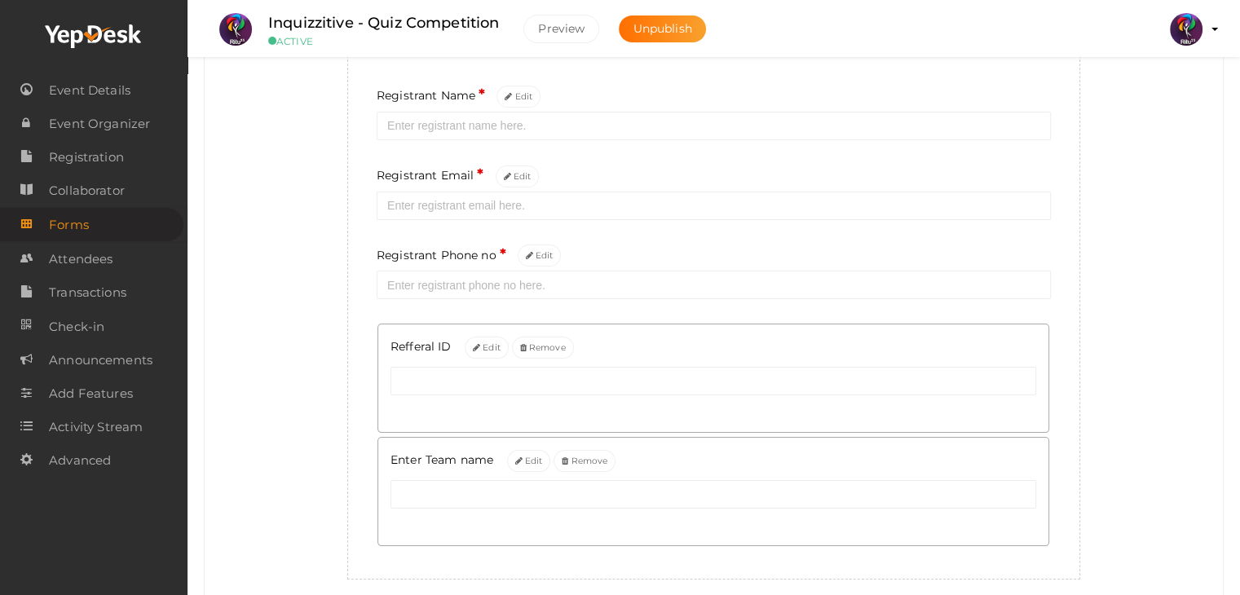
scroll to position [192, 0]
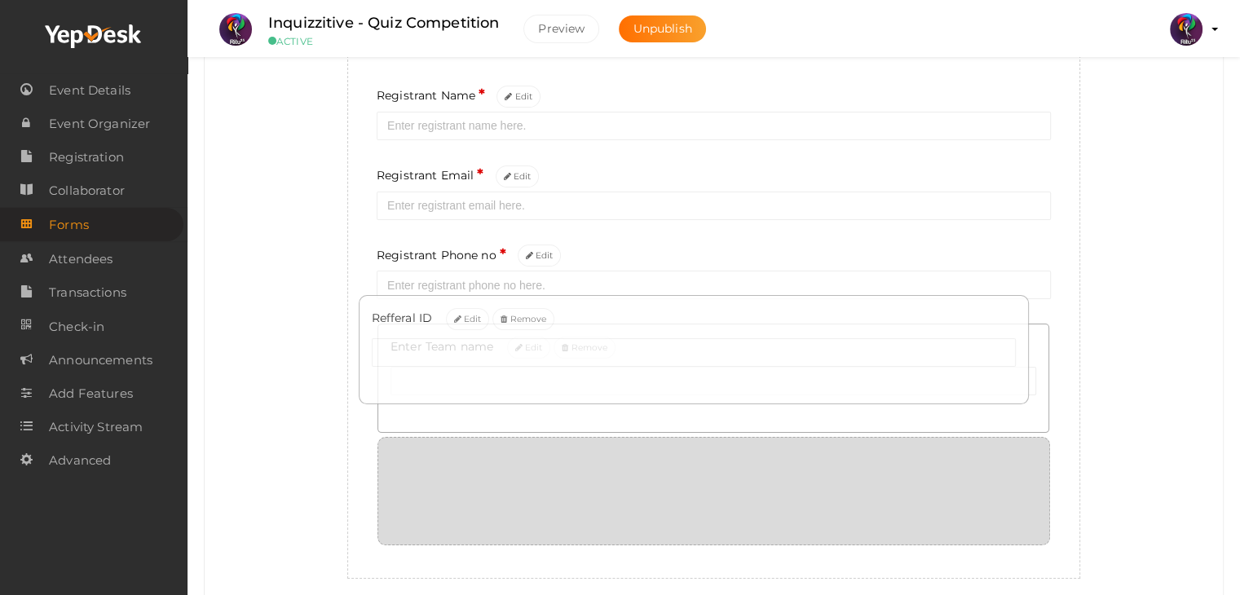
drag, startPoint x: 783, startPoint y: 359, endPoint x: 762, endPoint y: 506, distance: 149.0
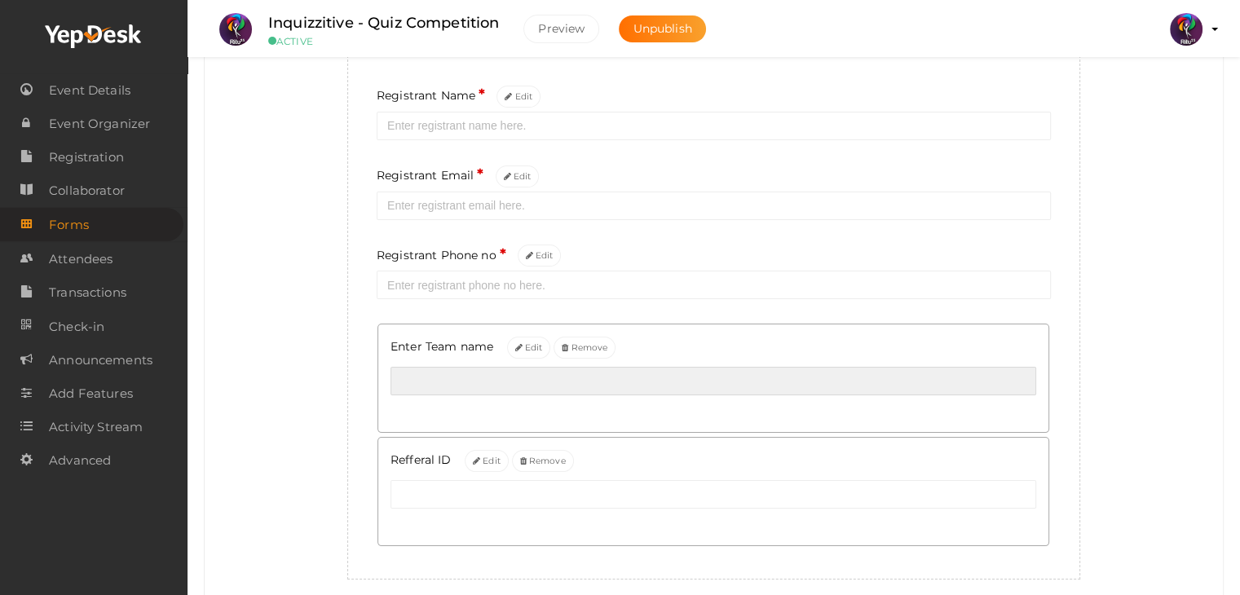
click at [715, 389] on input "text" at bounding box center [714, 381] width 646 height 29
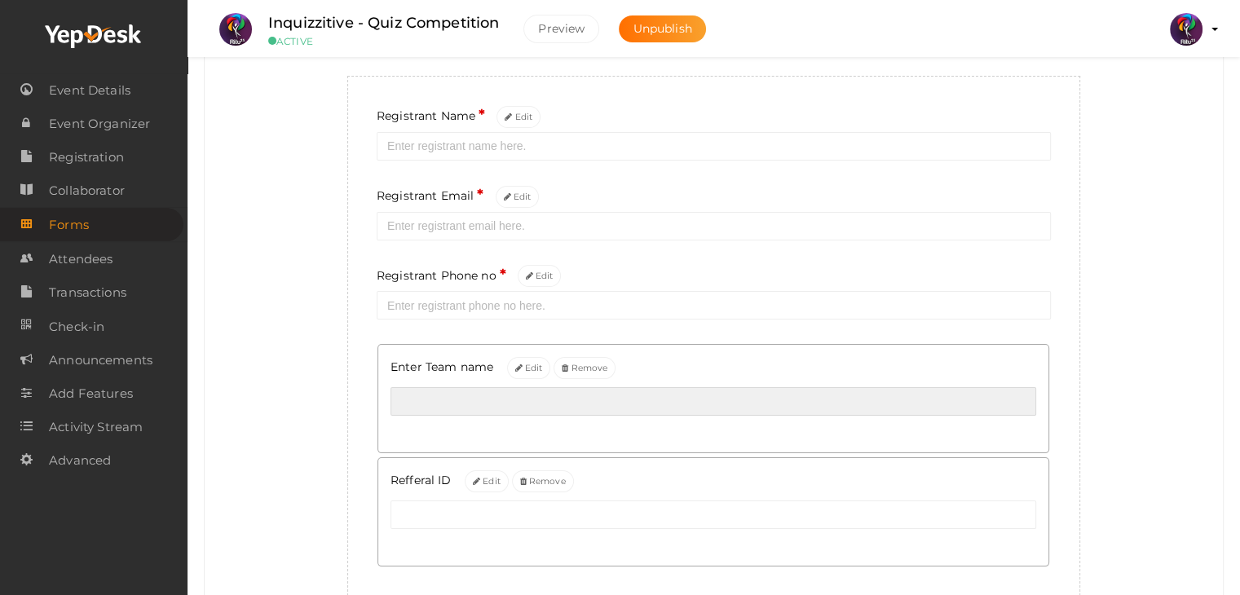
scroll to position [0, 0]
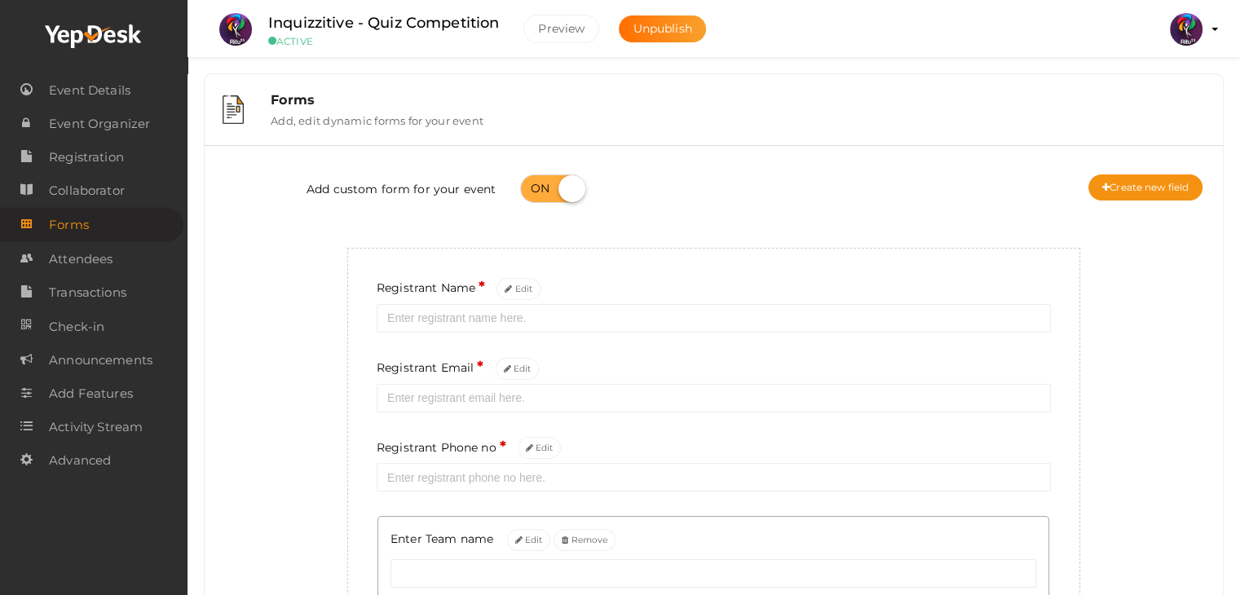
click at [1039, 109] on div "Forms Add, edit dynamic forms for your event" at bounding box center [731, 109] width 947 height 35
click at [95, 260] on span "Attendees" at bounding box center [81, 259] width 64 height 33
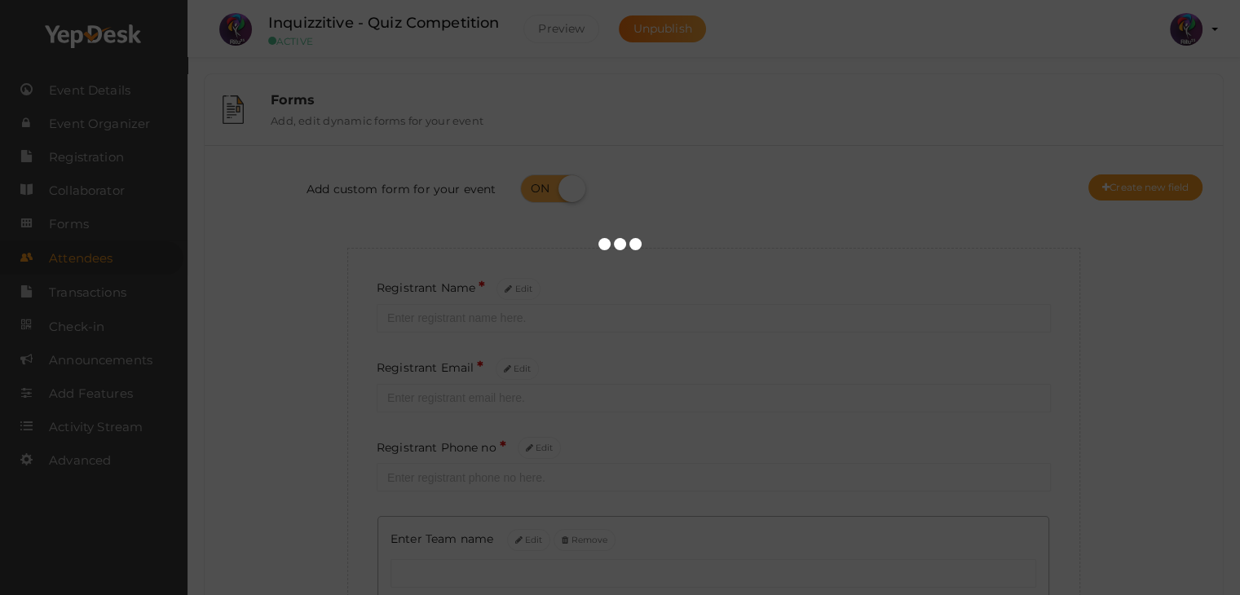
click at [55, 226] on div at bounding box center [620, 297] width 1240 height 595
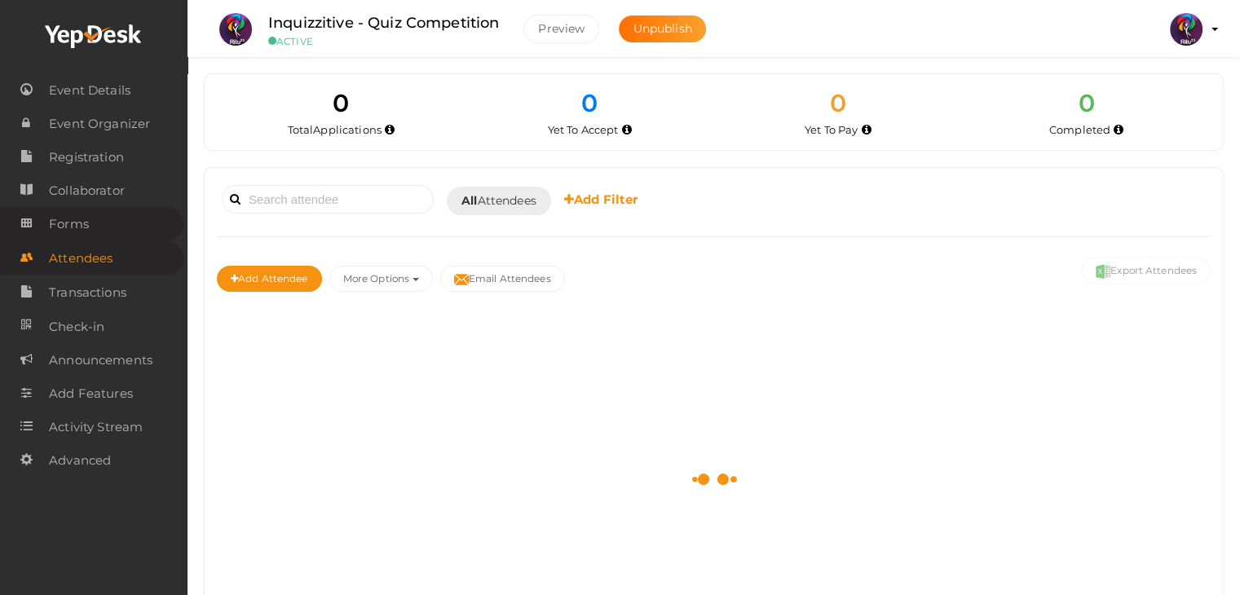
click at [91, 234] on link "Forms" at bounding box center [91, 223] width 183 height 33
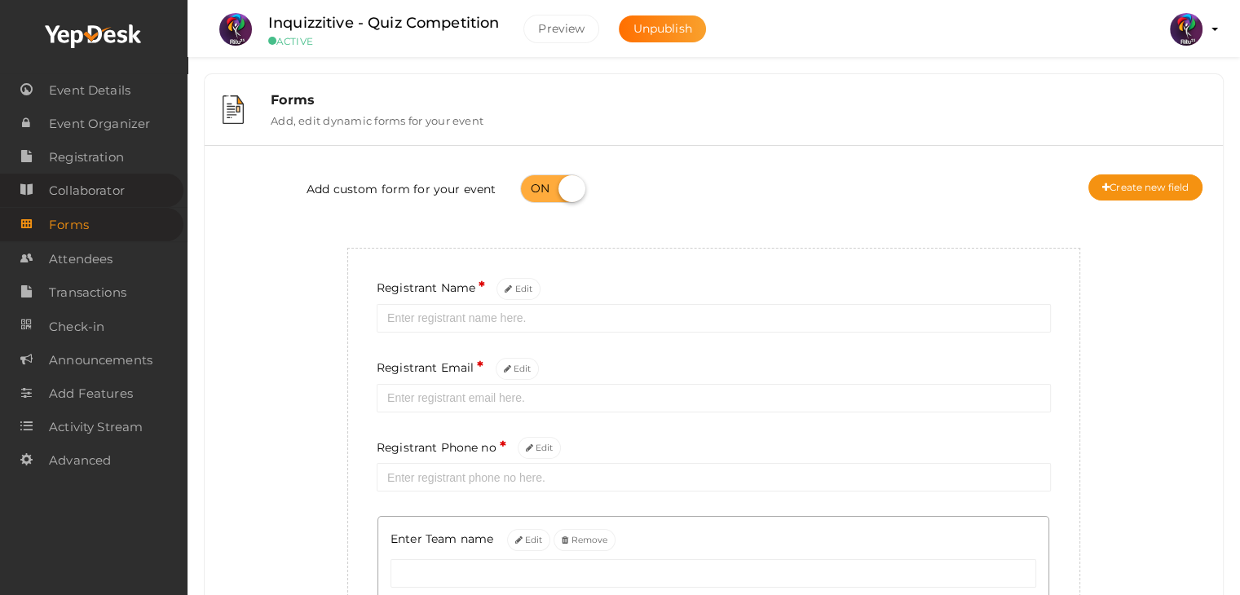
click at [101, 186] on span "Collaborator" at bounding box center [87, 190] width 76 height 33
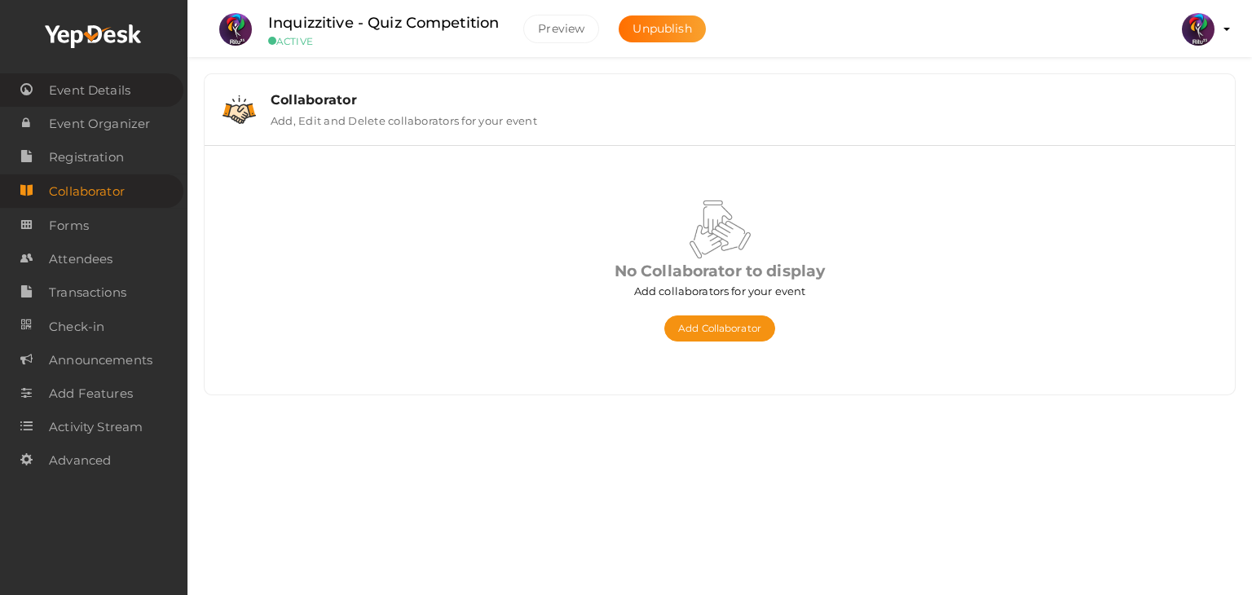
click at [108, 98] on span "Event Details" at bounding box center [90, 90] width 82 height 33
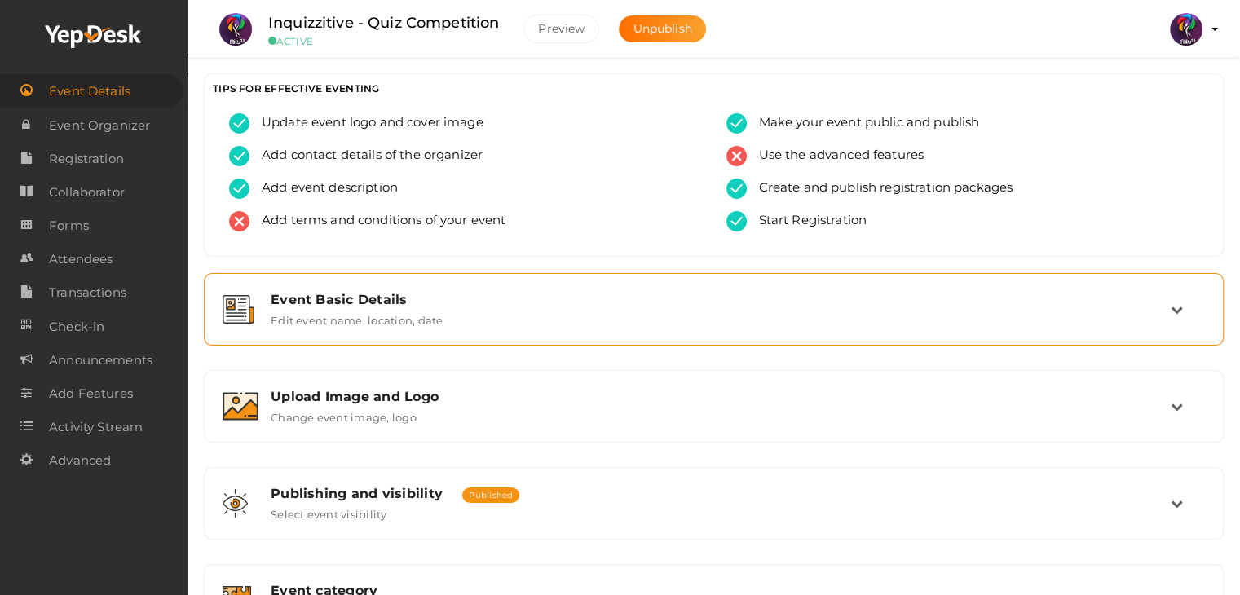
click at [743, 303] on div "Event Basic Details" at bounding box center [721, 299] width 900 height 15
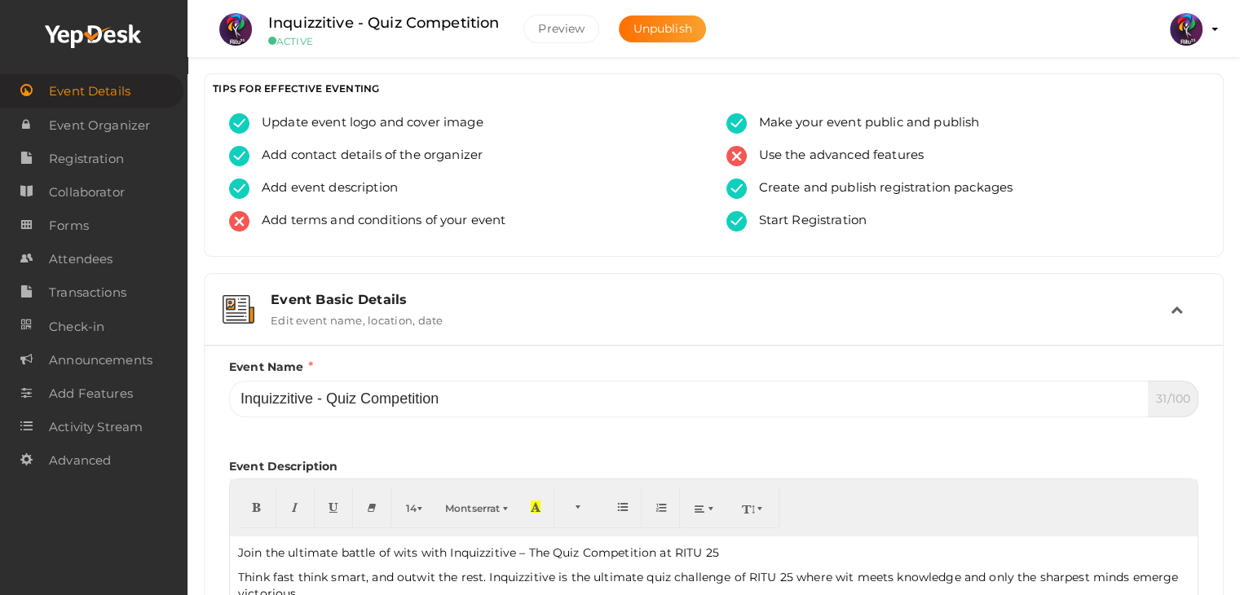
click at [743, 303] on div "Event Basic Details" at bounding box center [721, 299] width 900 height 15
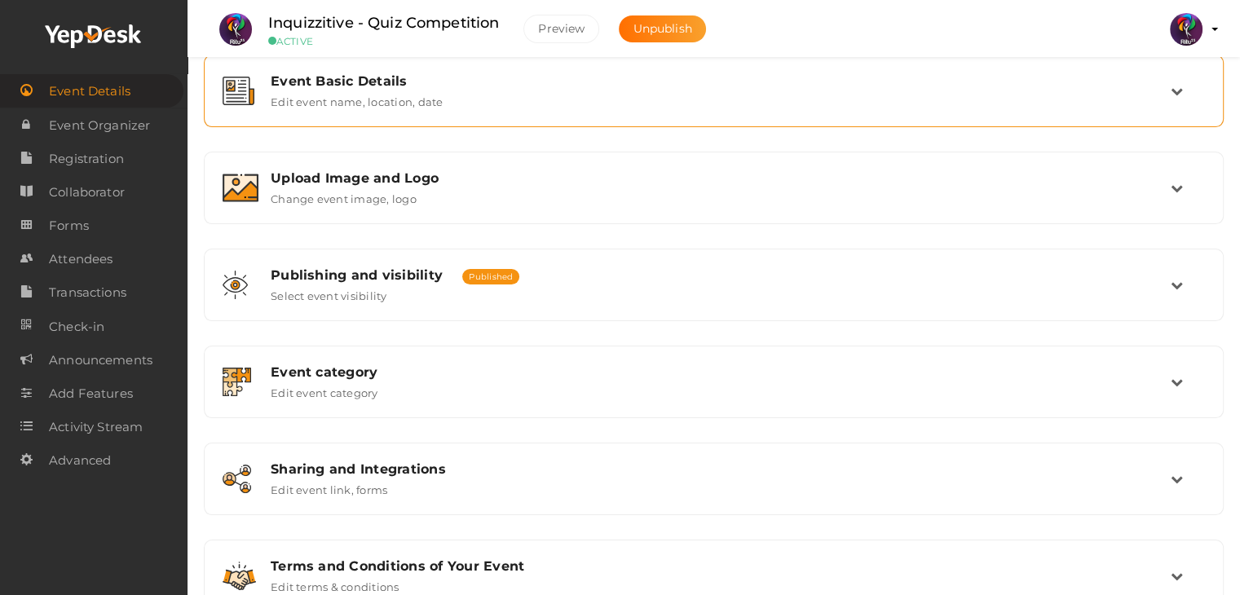
scroll to position [275, 0]
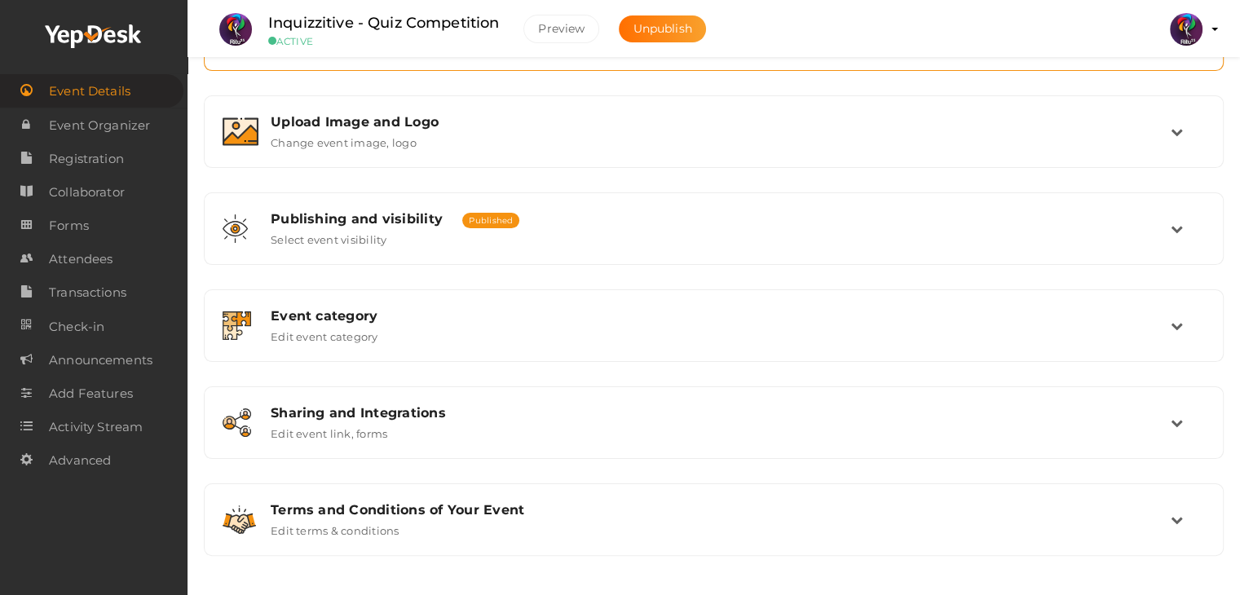
drag, startPoint x: 1051, startPoint y: 96, endPoint x: 1191, endPoint y: 64, distance: 143.8
click at [1191, 64] on div "Event Basic Details Edit event name, location, date" at bounding box center [714, 34] width 1020 height 73
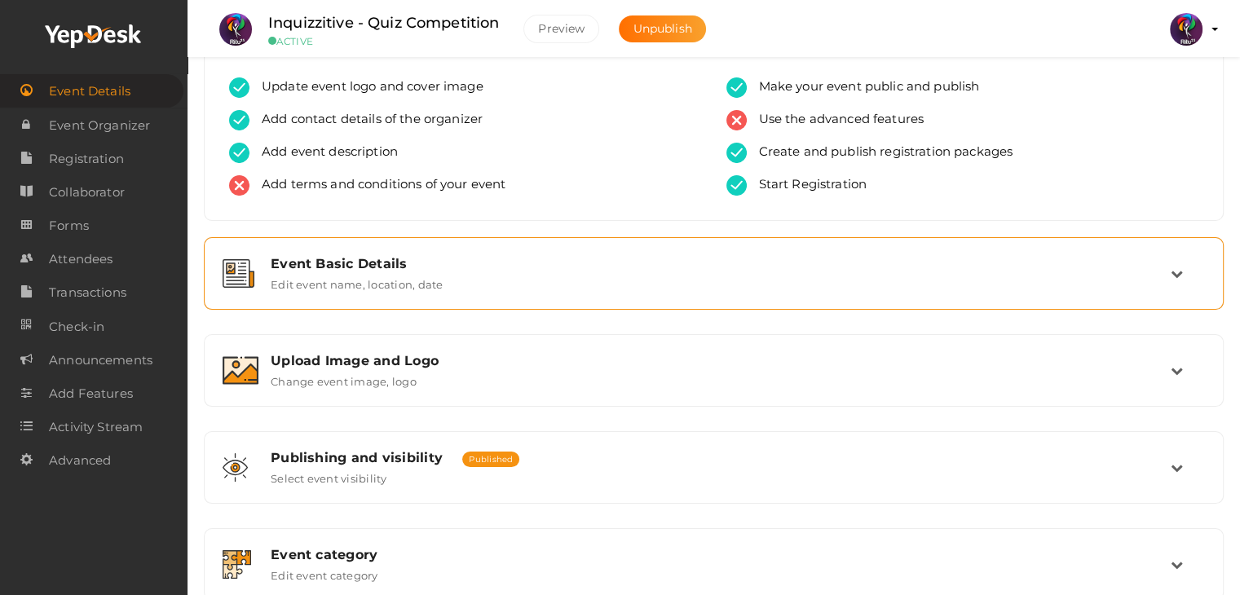
scroll to position [0, 0]
